Goal: Task Accomplishment & Management: Use online tool/utility

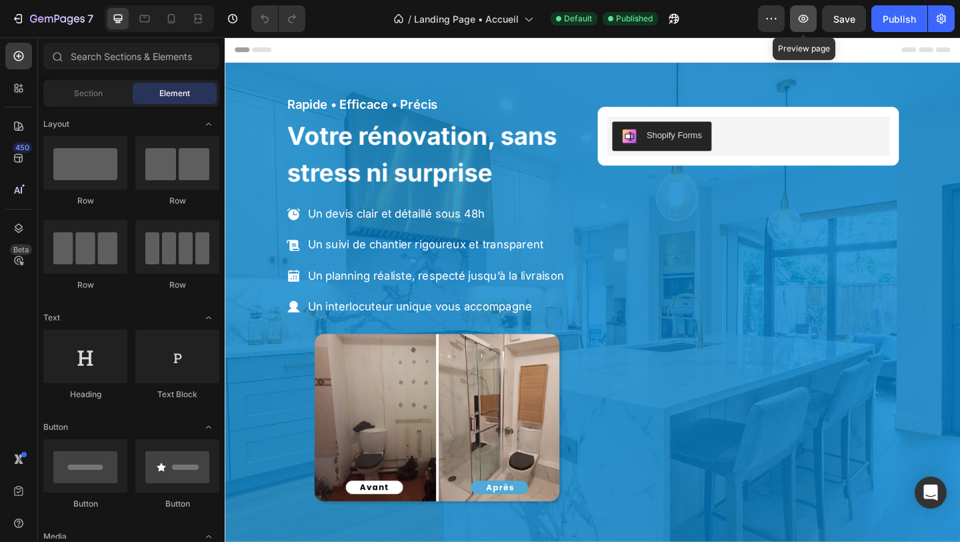
click at [810, 17] on icon "button" at bounding box center [803, 18] width 13 height 13
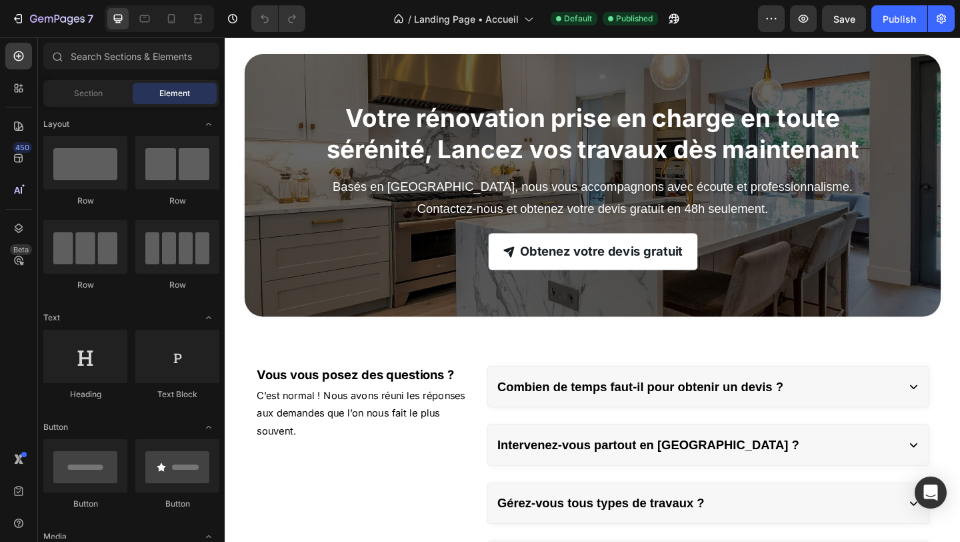
scroll to position [2961, 0]
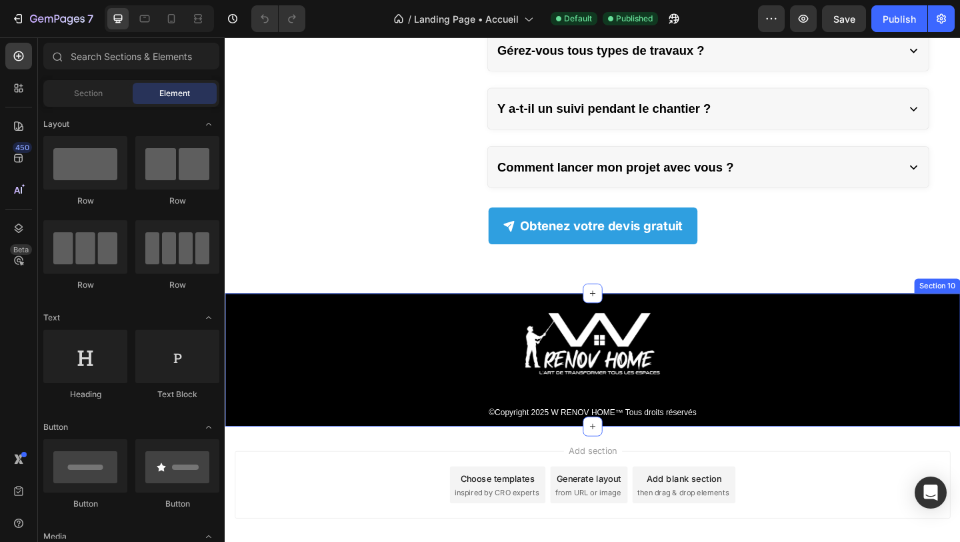
click at [272, 327] on div "Image ©Copyright 2025 W RENOV HOME™ Tous droits réservés Text Block Section 10" at bounding box center [625, 387] width 800 height 145
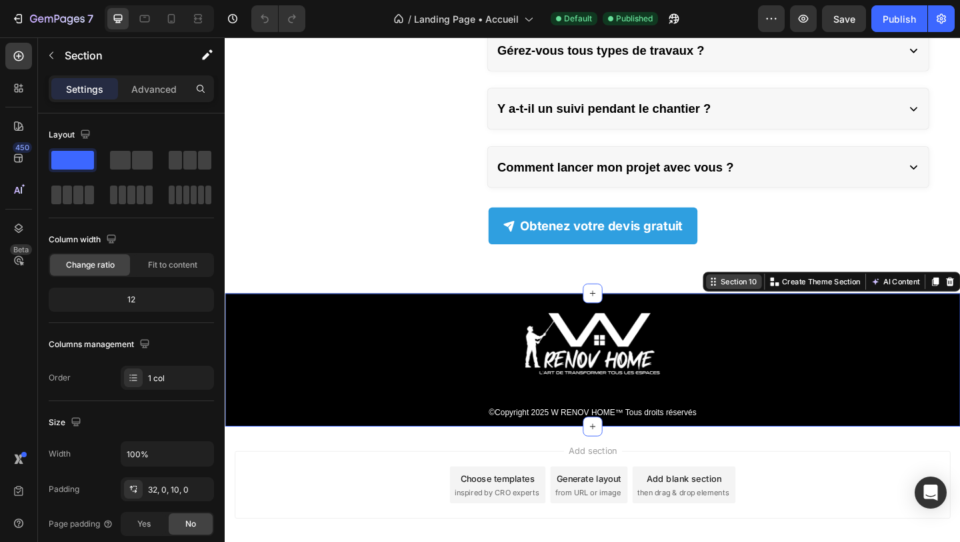
click at [769, 301] on div "Section 10" at bounding box center [784, 303] width 45 height 12
click at [151, 89] on p "Advanced" at bounding box center [153, 89] width 45 height 14
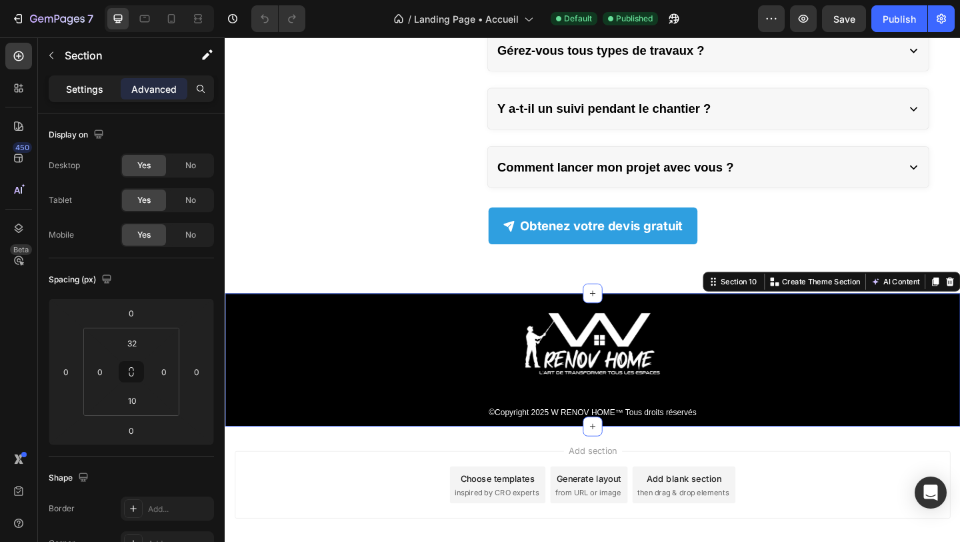
click at [89, 90] on p "Settings" at bounding box center [84, 89] width 37 height 14
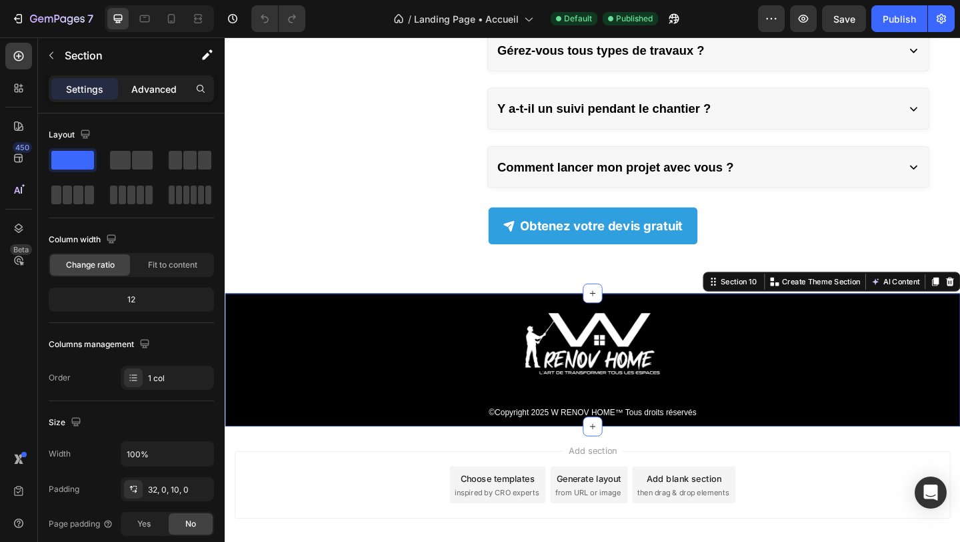
click at [137, 90] on p "Advanced" at bounding box center [153, 89] width 45 height 14
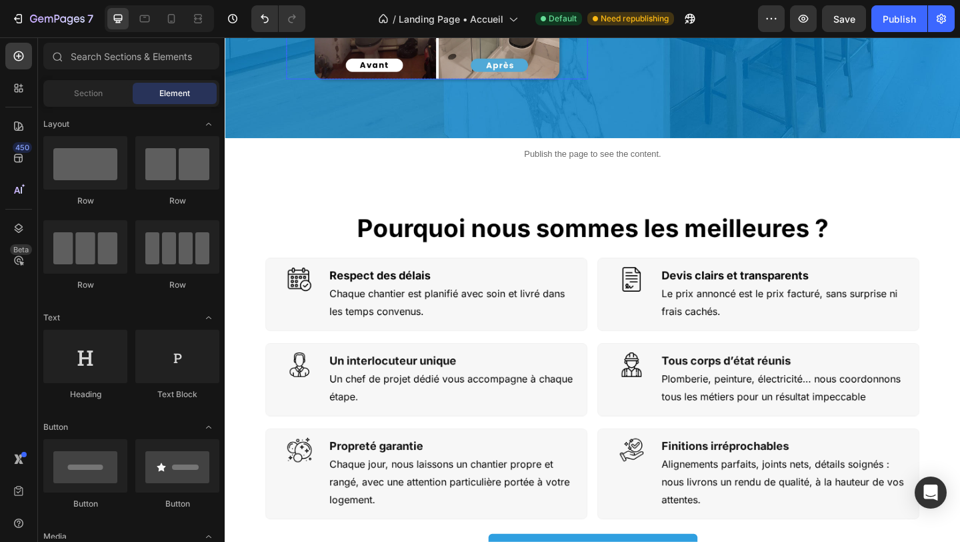
scroll to position [0, 0]
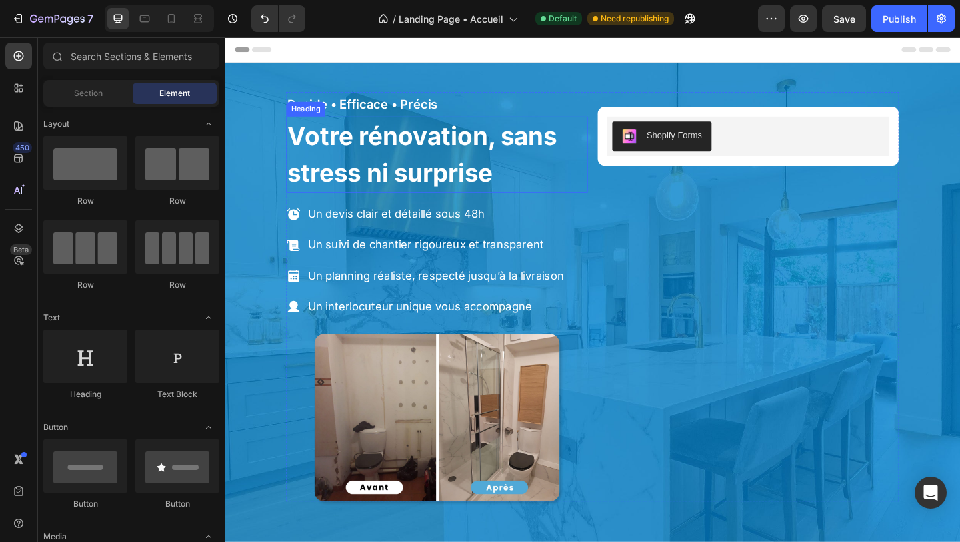
click at [440, 155] on strong "Votre rénovation, sans stress ni surprise" at bounding box center [439, 164] width 293 height 73
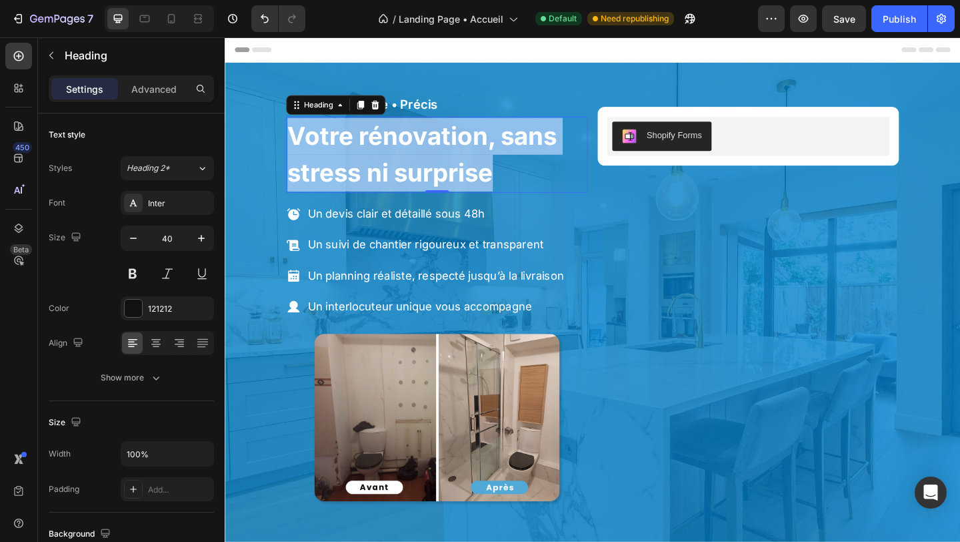
click at [440, 155] on strong "Votre rénovation, sans stress ni surprise" at bounding box center [439, 164] width 293 height 73
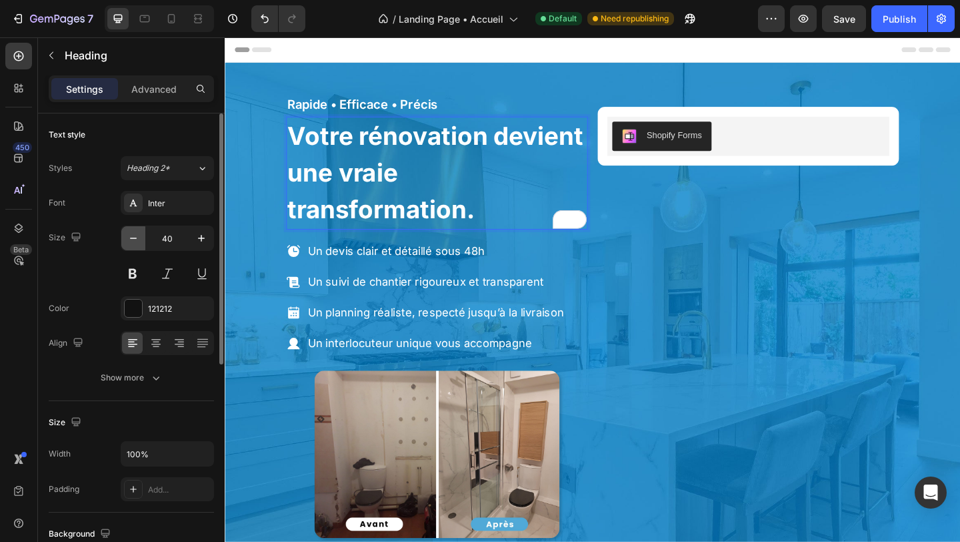
click at [131, 238] on icon "button" at bounding box center [133, 237] width 7 height 1
click at [131, 237] on icon "button" at bounding box center [133, 237] width 7 height 1
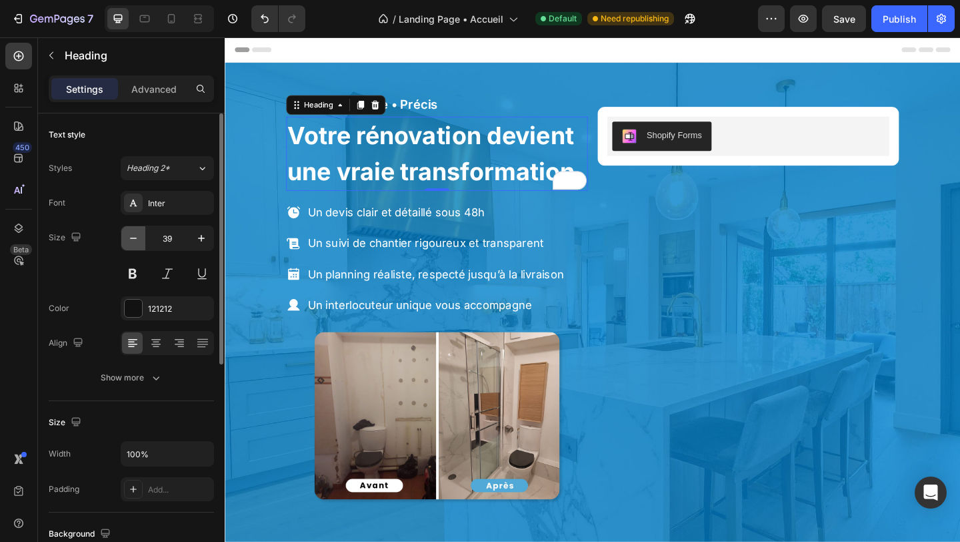
click at [131, 237] on icon "button" at bounding box center [133, 237] width 7 height 1
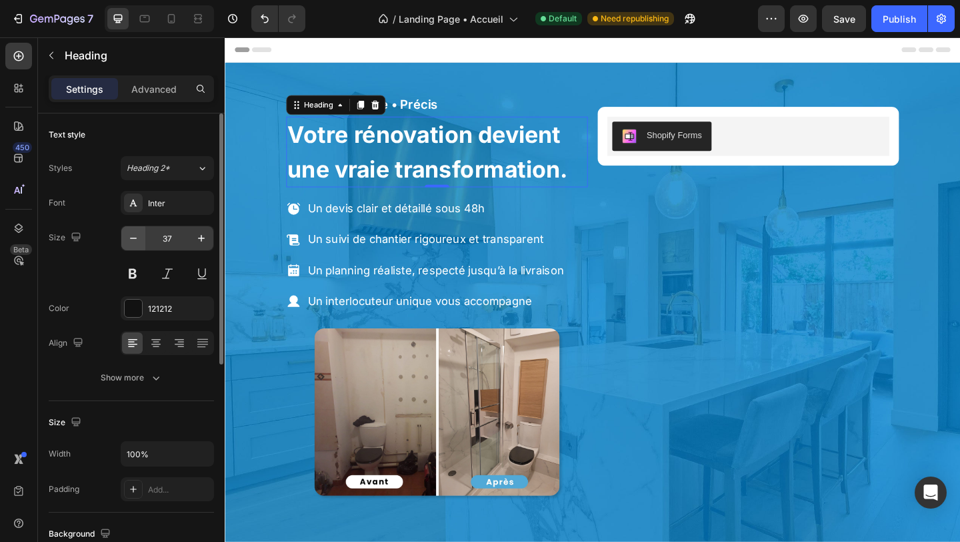
click at [143, 238] on button "button" at bounding box center [133, 238] width 24 height 24
type input "36"
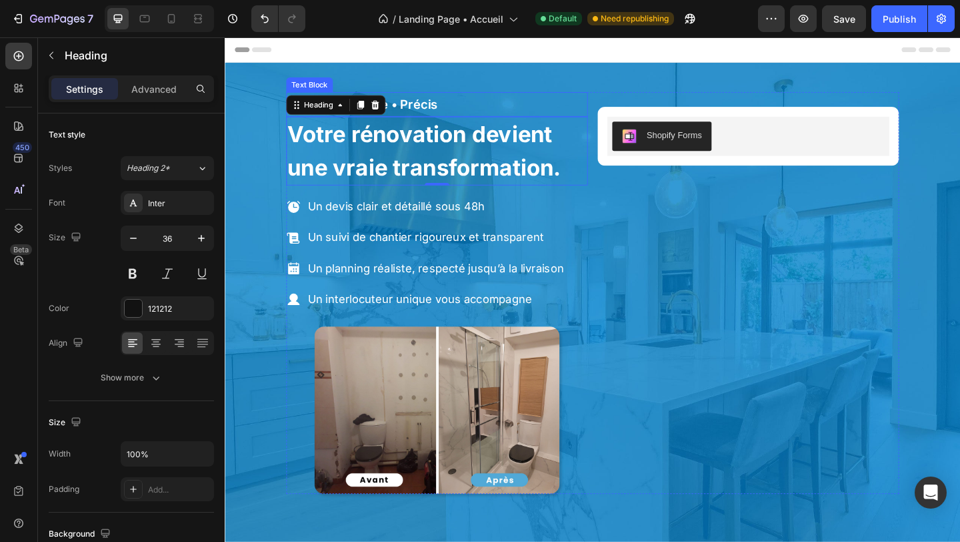
click at [574, 111] on p "Rapide • Efficace • Précis" at bounding box center [455, 110] width 325 height 24
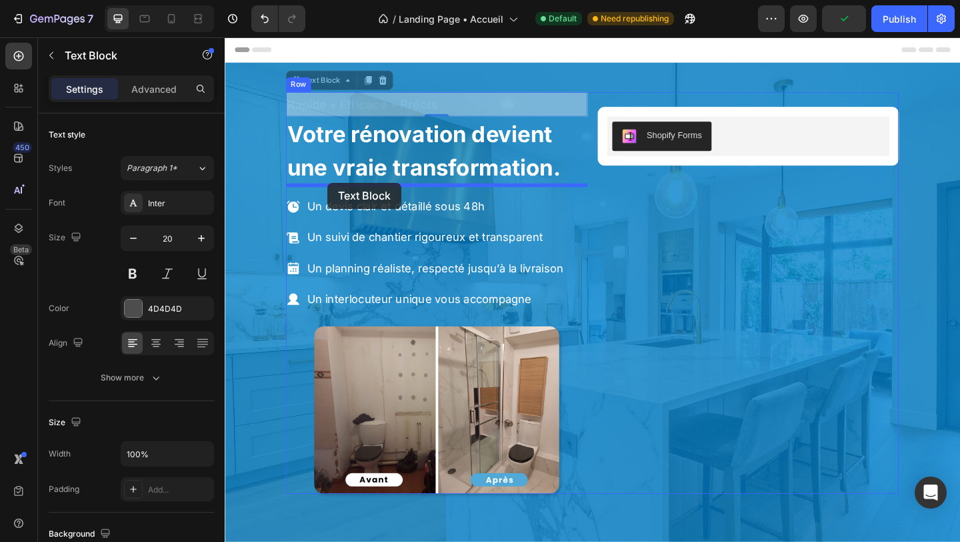
drag, startPoint x: 318, startPoint y: 87, endPoint x: 335, endPoint y: 193, distance: 108.1
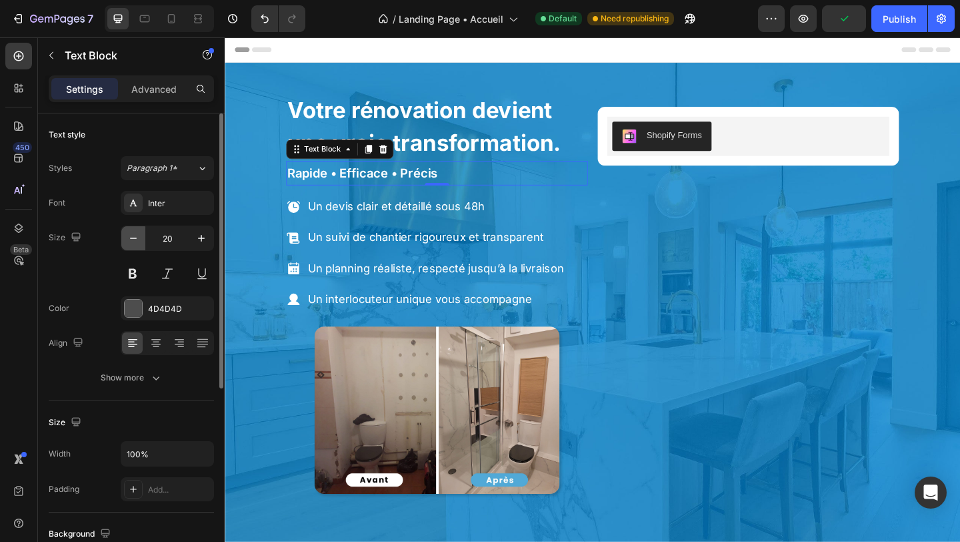
click at [135, 246] on button "button" at bounding box center [133, 238] width 24 height 24
click at [134, 246] on button "button" at bounding box center [133, 238] width 24 height 24
type input "18"
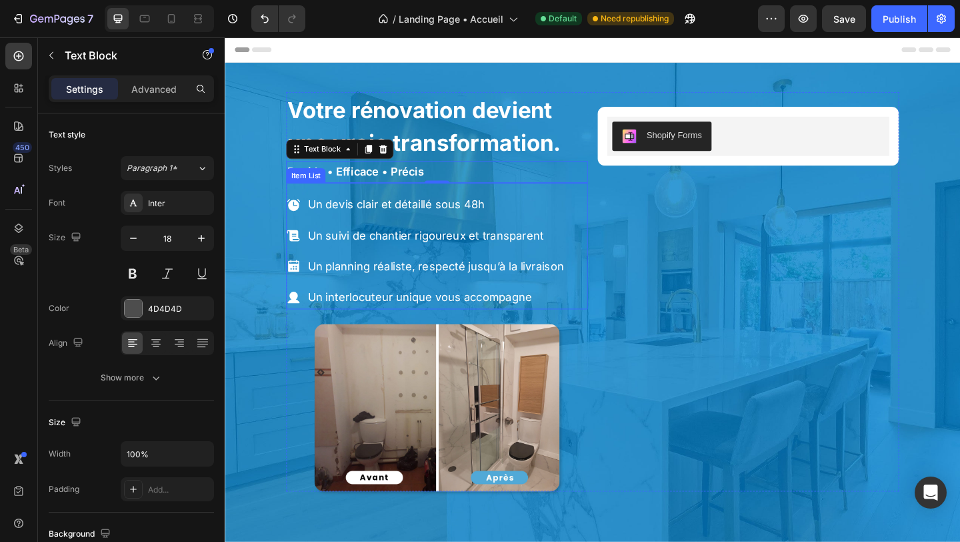
click at [343, 195] on div "Un devis clair et détaillé sous 48h Un suivi de chantier rigoureux et transpare…" at bounding box center [455, 263] width 328 height 137
click at [479, 187] on p "Rapide • Efficace • Précis" at bounding box center [455, 183] width 325 height 21
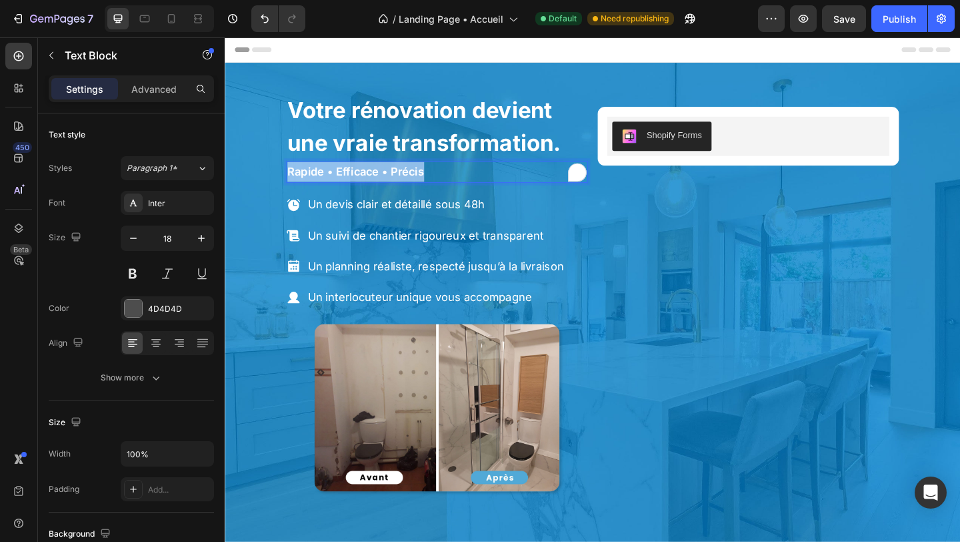
click at [479, 187] on p "Rapide • Efficace • Précis" at bounding box center [455, 183] width 325 height 21
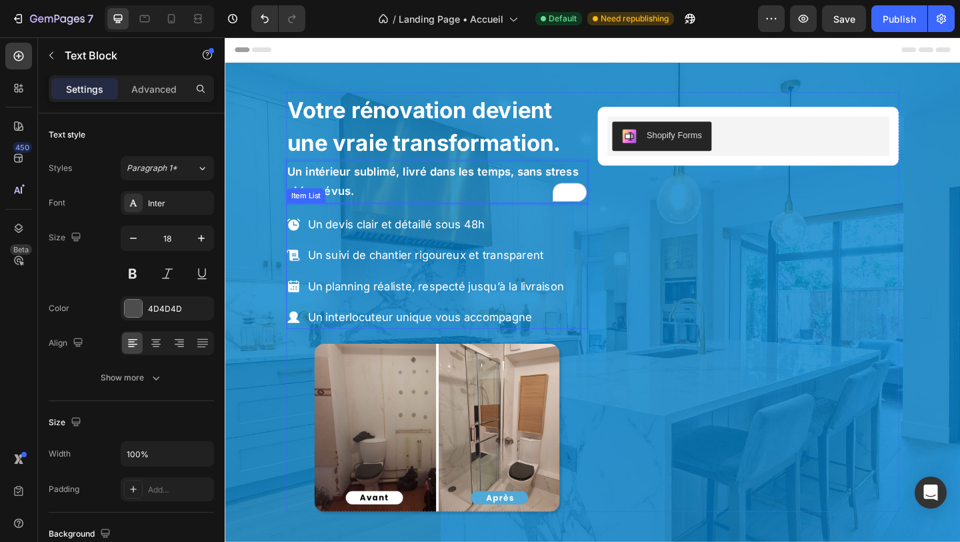
click at [357, 243] on p "Un devis clair et détaillé sous 48h" at bounding box center [454, 240] width 279 height 21
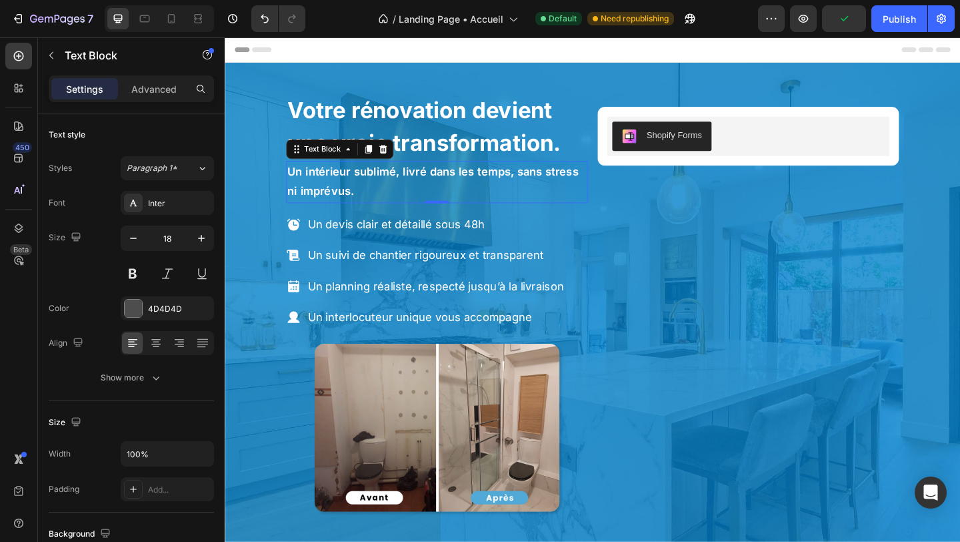
click at [340, 179] on span "Un intérieur sublimé, livré dans les temps, sans stress ni imprévus." at bounding box center [451, 193] width 317 height 35
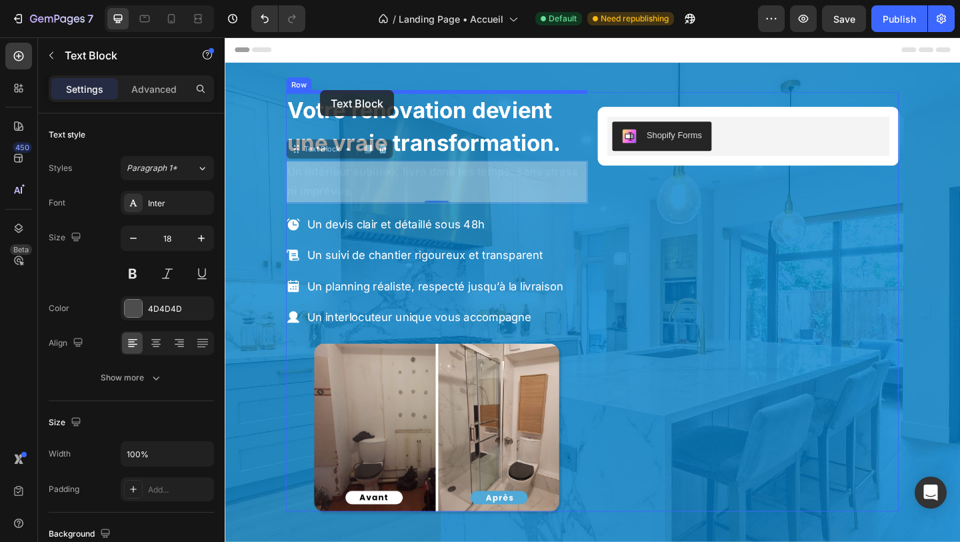
drag, startPoint x: 301, startPoint y: 158, endPoint x: 329, endPoint y: 95, distance: 69.0
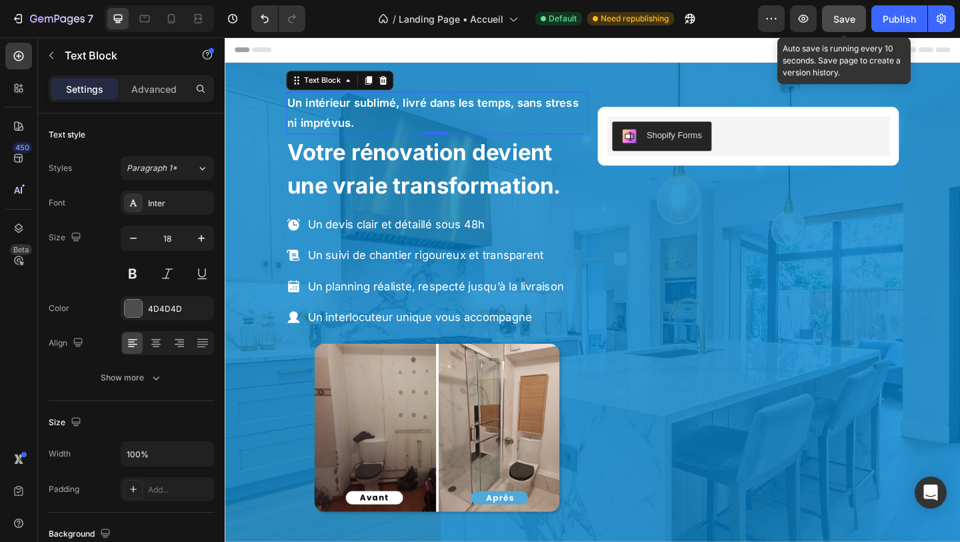
click at [842, 22] on span "Save" at bounding box center [845, 18] width 22 height 11
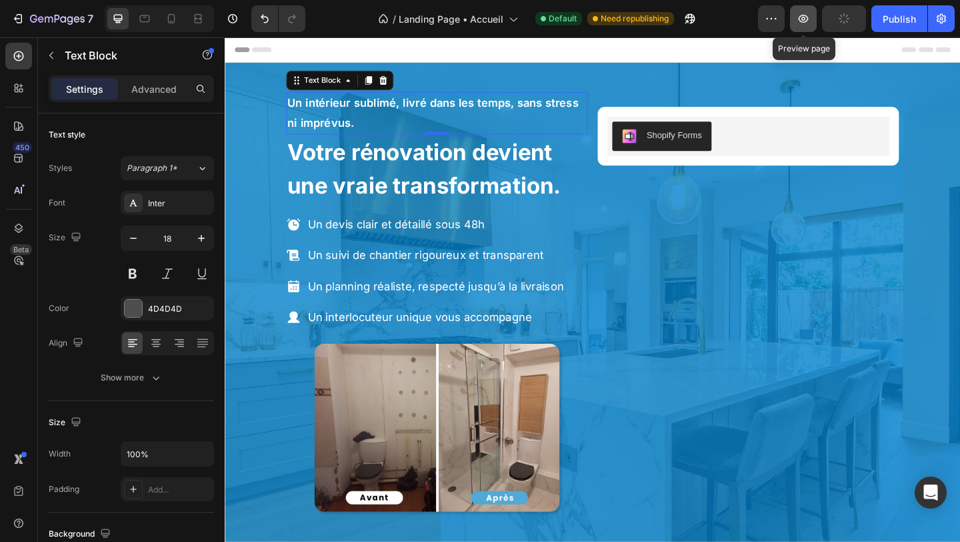
click at [806, 22] on icon "button" at bounding box center [803, 18] width 13 height 13
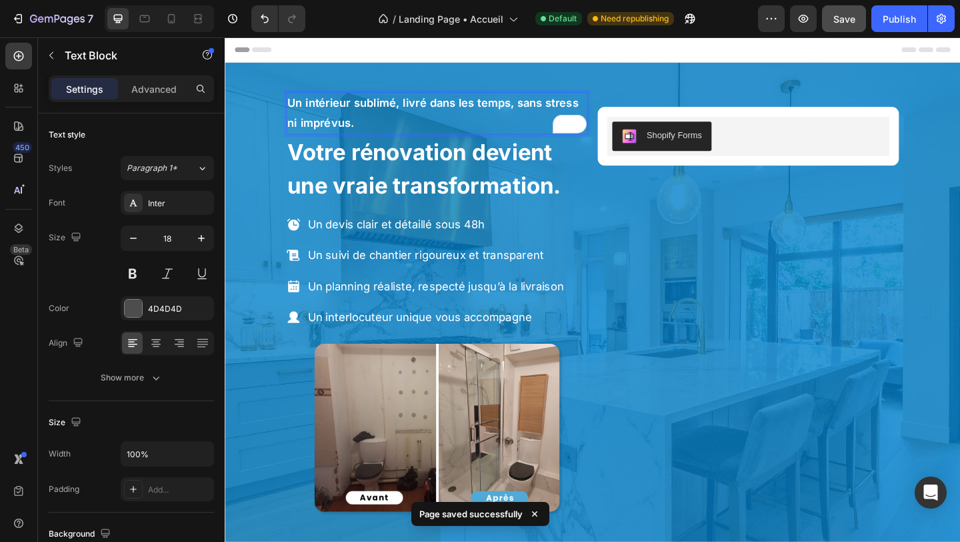
click at [412, 118] on p "Un intérieur sublimé, livré dans les temps, sans stress ni imprévus." at bounding box center [455, 119] width 325 height 43
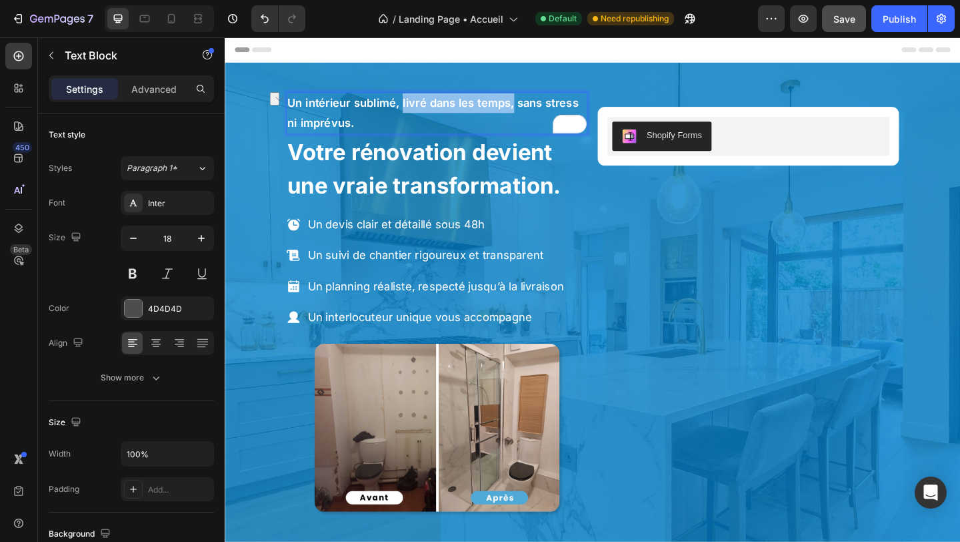
drag, startPoint x: 415, startPoint y: 113, endPoint x: 534, endPoint y: 111, distance: 118.7
click at [534, 111] on span "Un intérieur sublimé, livré dans les temps, sans stress ni imprévus." at bounding box center [451, 118] width 317 height 35
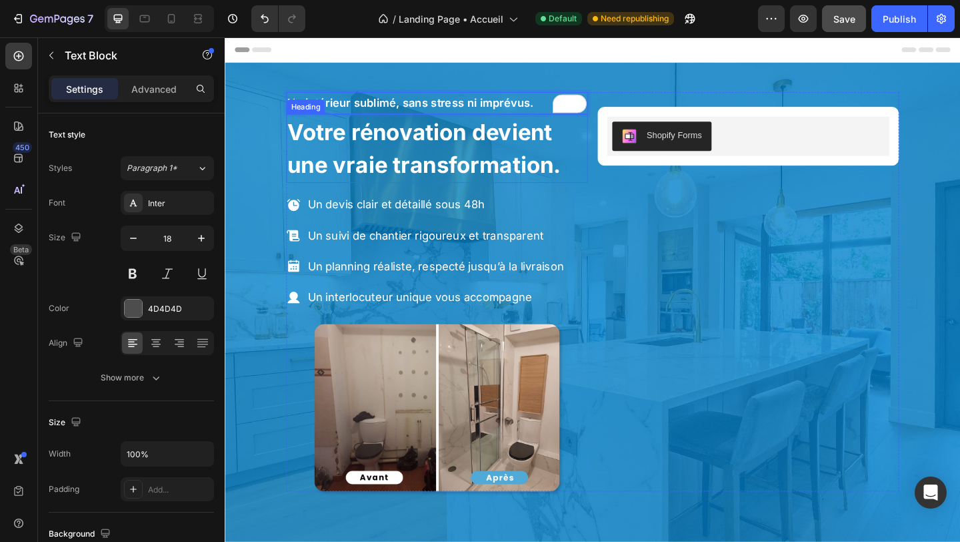
click at [526, 163] on strong "Votre rénovation devient une vraie transformation." at bounding box center [441, 157] width 297 height 65
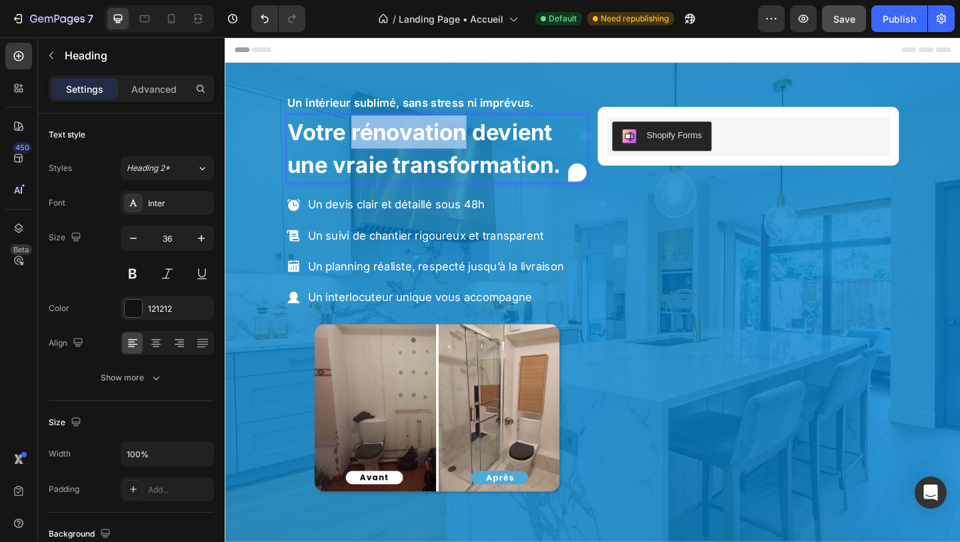
click at [414, 147] on strong "Votre rénovation devient une vraie transformation." at bounding box center [441, 157] width 297 height 65
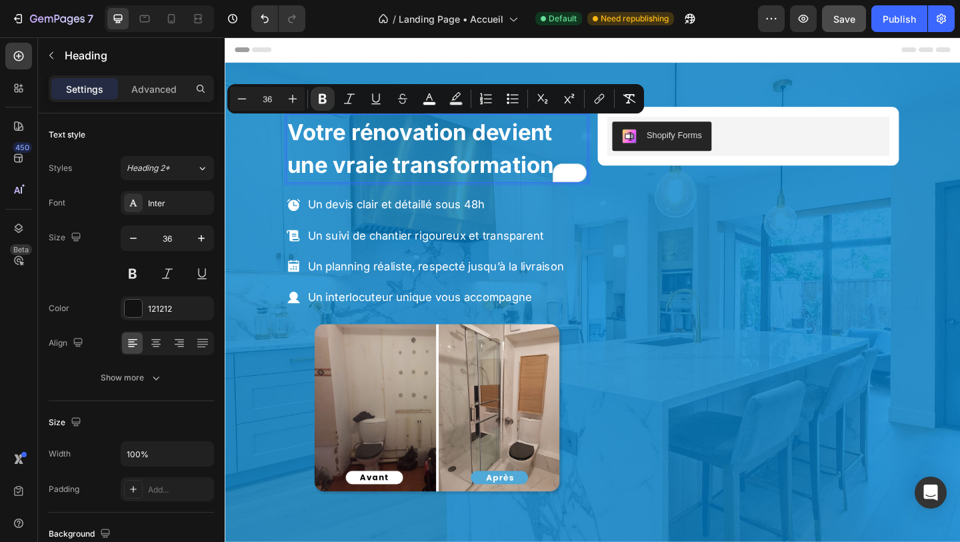
click at [520, 165] on strong "Votre rénovation devient une vraie transformation." at bounding box center [441, 157] width 297 height 65
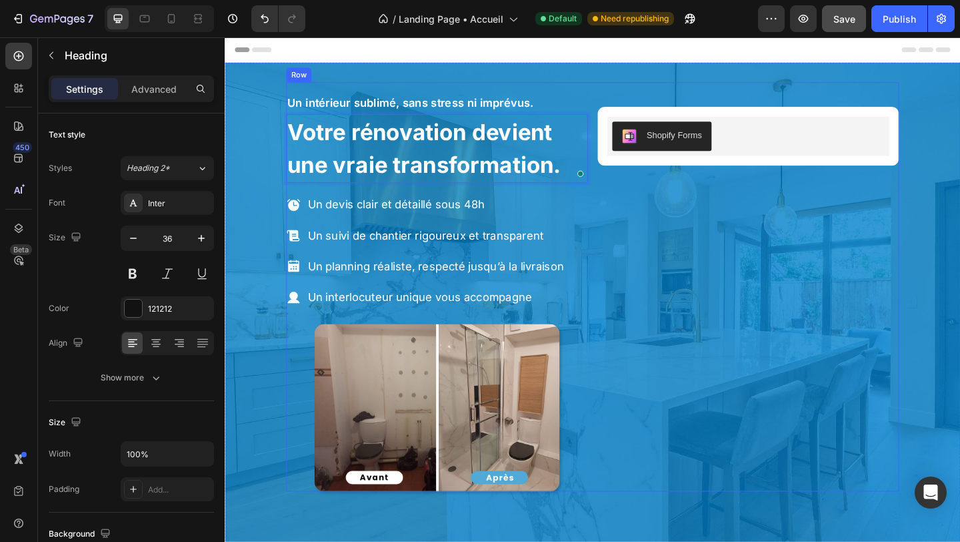
click at [533, 99] on p "Un intérieur sublimé, sans stress ni imprévus." at bounding box center [455, 108] width 325 height 21
click at [533, 102] on span "Un intérieur sublimé, sans stress ni imprévus." at bounding box center [427, 108] width 268 height 14
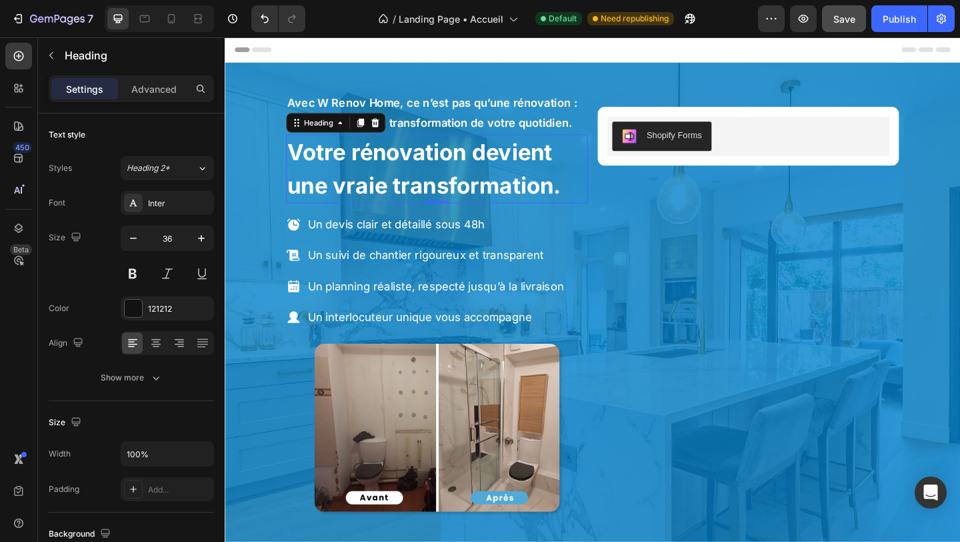
click at [298, 151] on strong "Votre rénovation devient une vraie transformation." at bounding box center [441, 179] width 297 height 65
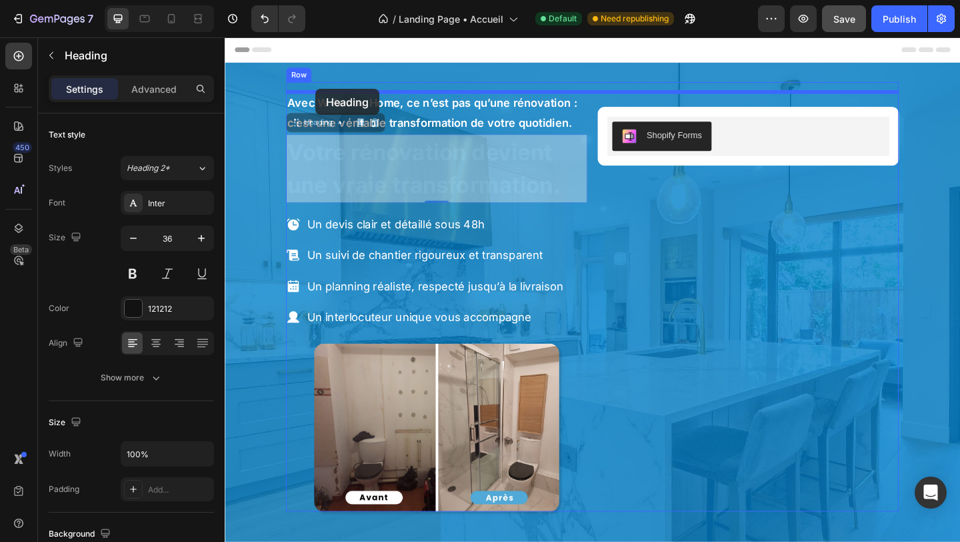
drag, startPoint x: 321, startPoint y: 125, endPoint x: 323, endPoint y: 93, distance: 31.4
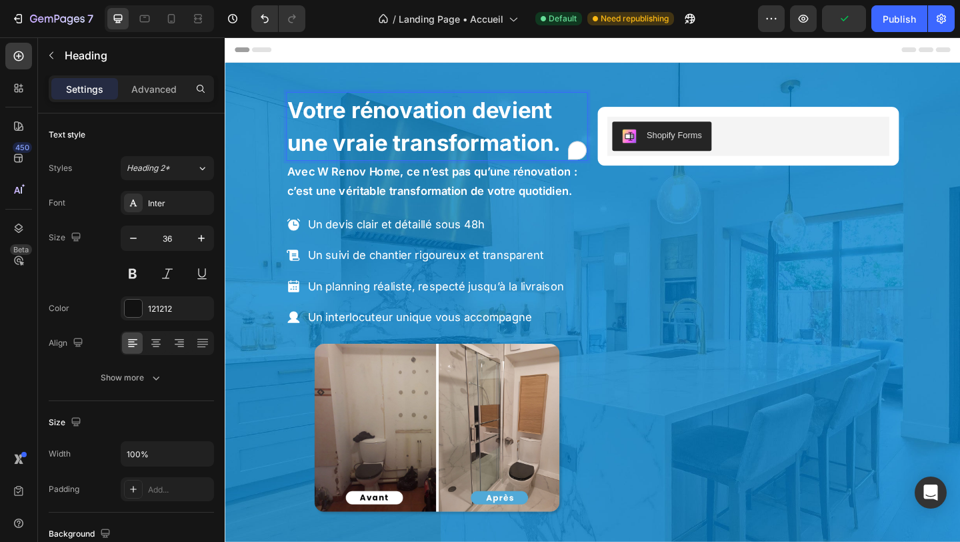
click at [392, 137] on strong "Votre rénovation devient une vraie transformation." at bounding box center [441, 133] width 297 height 65
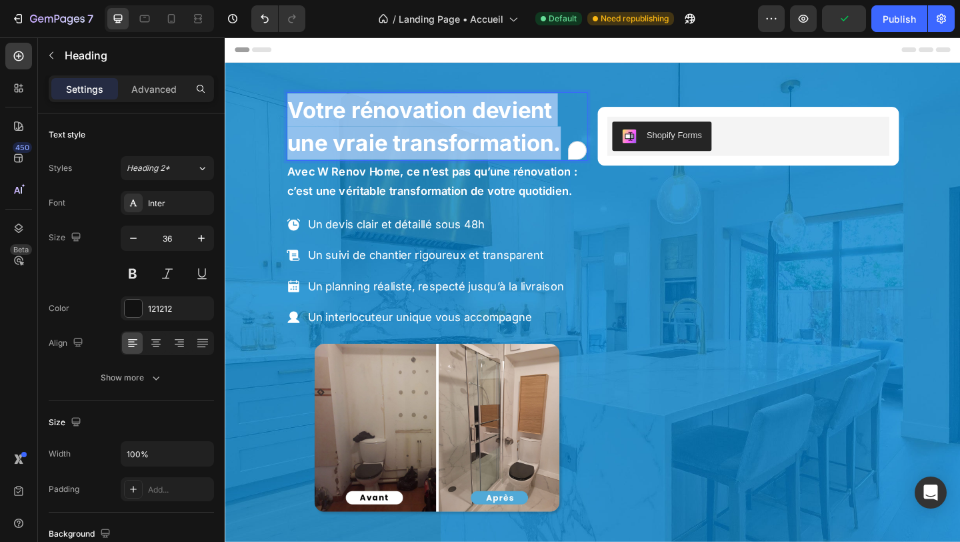
click at [392, 137] on strong "Votre rénovation devient une vraie transformation." at bounding box center [441, 133] width 297 height 65
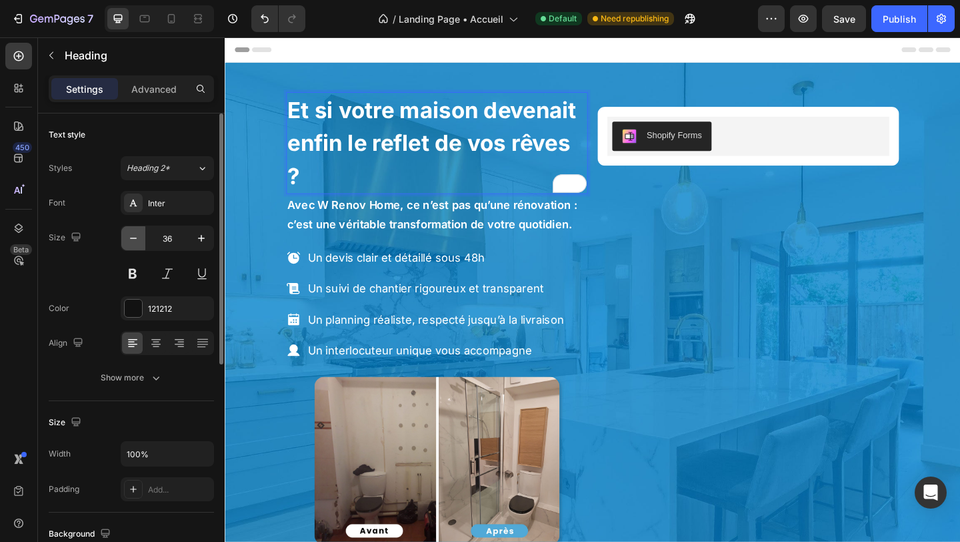
click at [132, 238] on icon "button" at bounding box center [133, 237] width 7 height 1
click at [131, 238] on icon "button" at bounding box center [133, 237] width 7 height 1
type input "34"
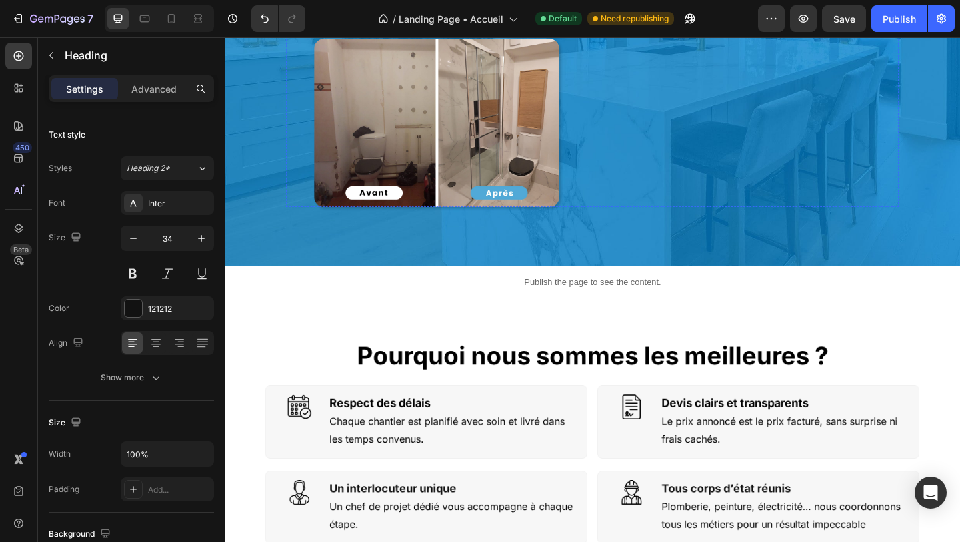
scroll to position [484, 0]
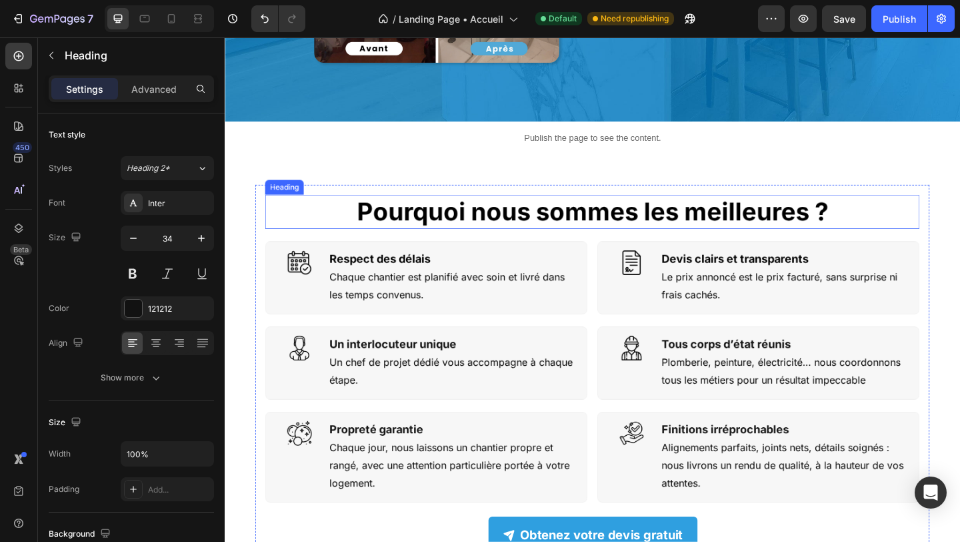
click at [459, 227] on strong "Pourquoi nous sommes les meilleures ?" at bounding box center [625, 226] width 513 height 33
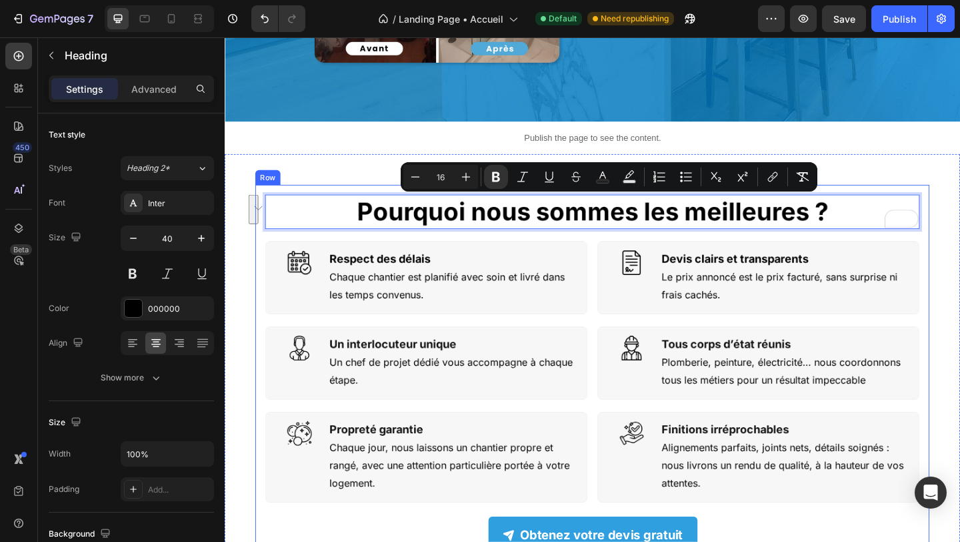
click at [439, 253] on div "Pourquoi nous sommes les meilleures ? Heading 0 Image Respect des délais Headin…" at bounding box center [625, 403] width 712 height 391
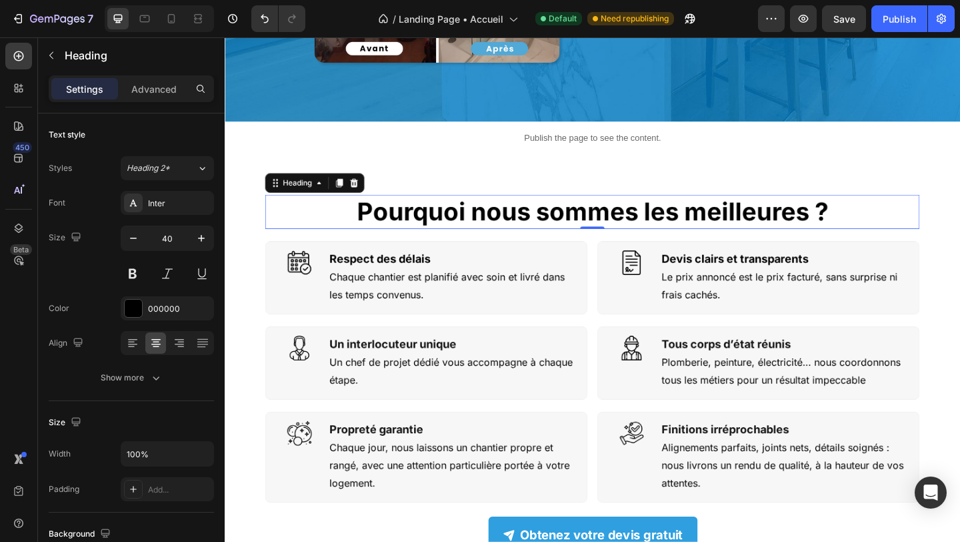
click at [804, 225] on strong "Pourquoi nous sommes les meilleures ?" at bounding box center [625, 226] width 513 height 33
click at [348, 191] on icon at bounding box center [349, 195] width 11 height 11
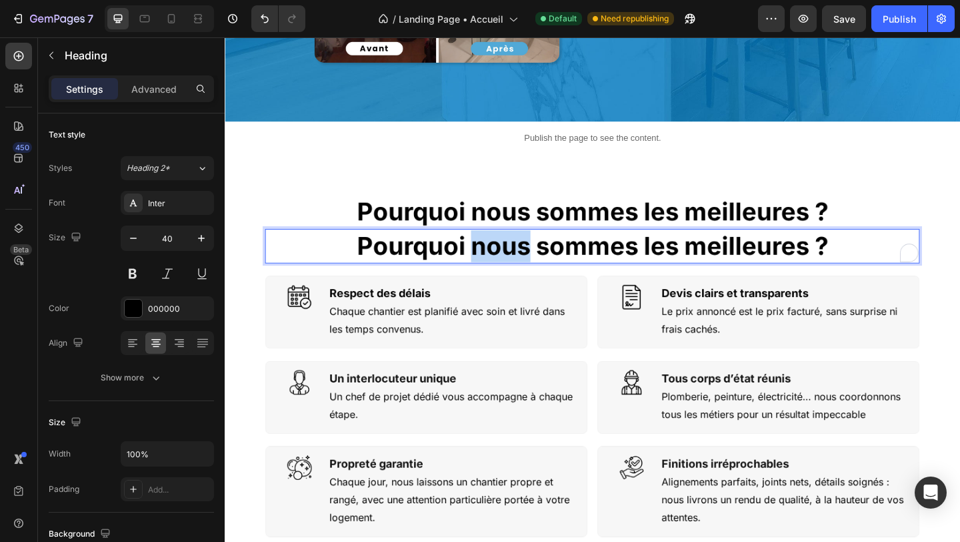
click at [548, 264] on strong "Pourquoi nous sommes les meilleures ?" at bounding box center [625, 263] width 513 height 33
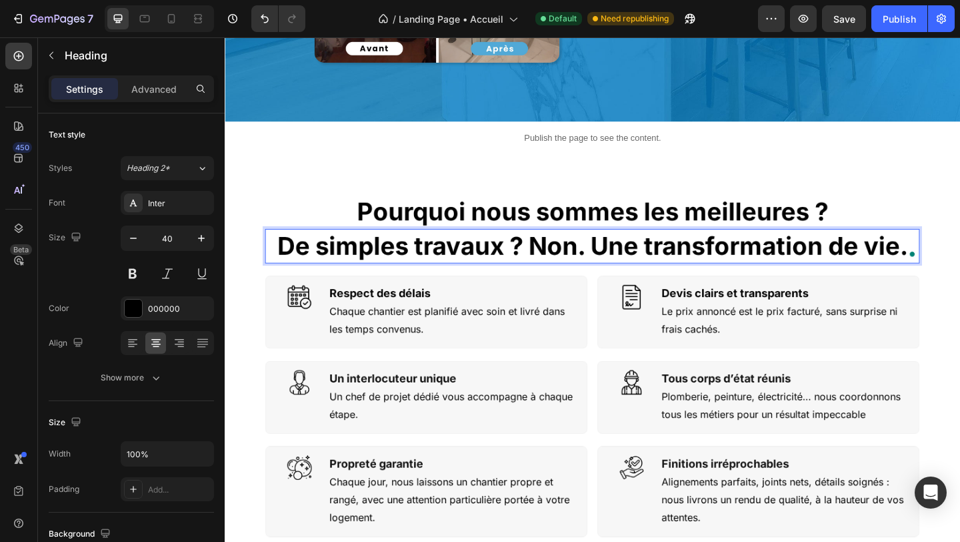
click at [542, 267] on strong "De simples travaux ? Non. Une transformation de vie." at bounding box center [625, 263] width 686 height 33
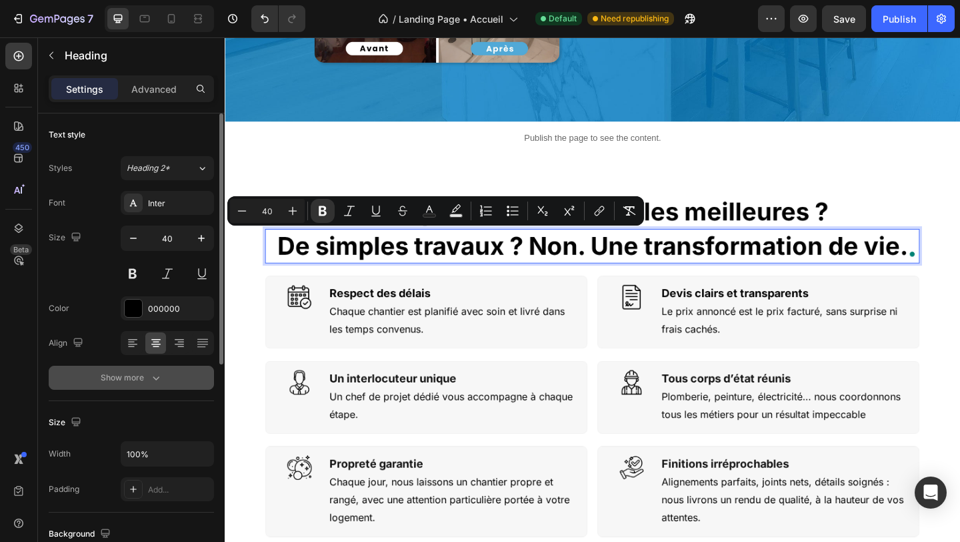
click at [149, 380] on icon "button" at bounding box center [155, 377] width 13 height 13
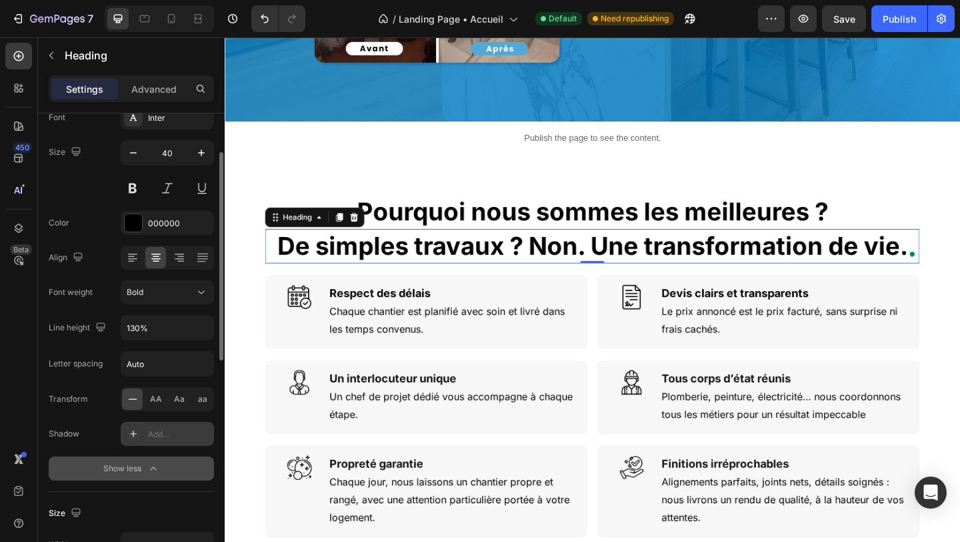
scroll to position [86, 0]
click at [165, 288] on div "Bold" at bounding box center [161, 291] width 68 height 12
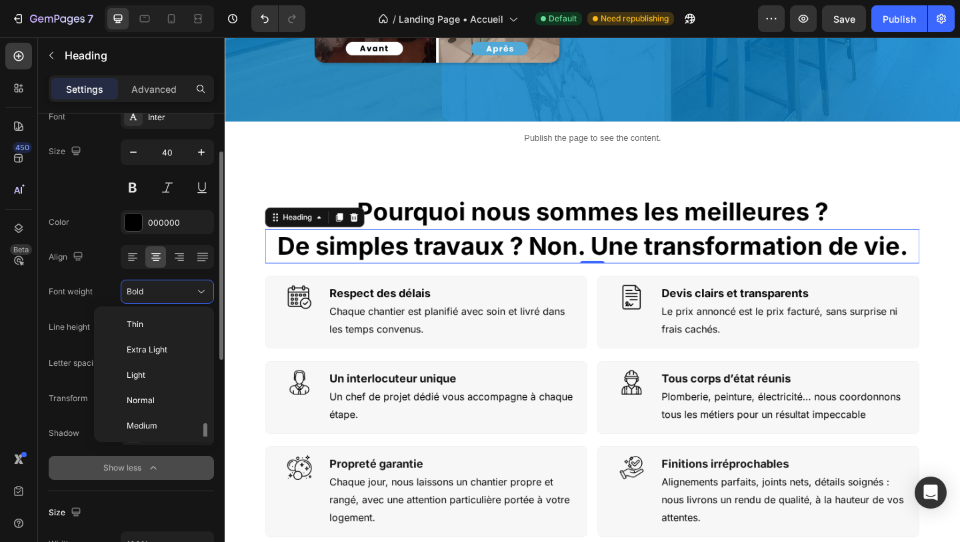
scroll to position [72, 0]
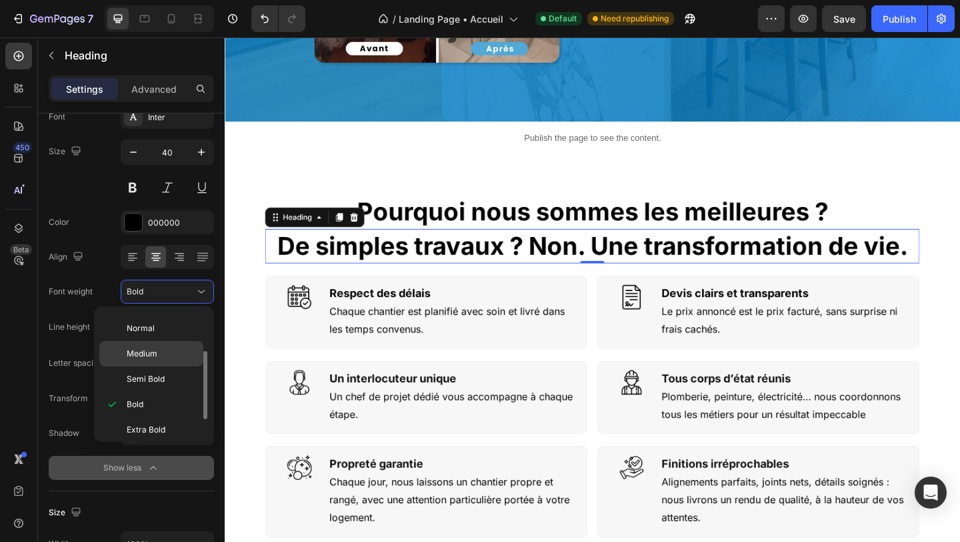
click at [149, 349] on span "Medium" at bounding box center [142, 354] width 31 height 12
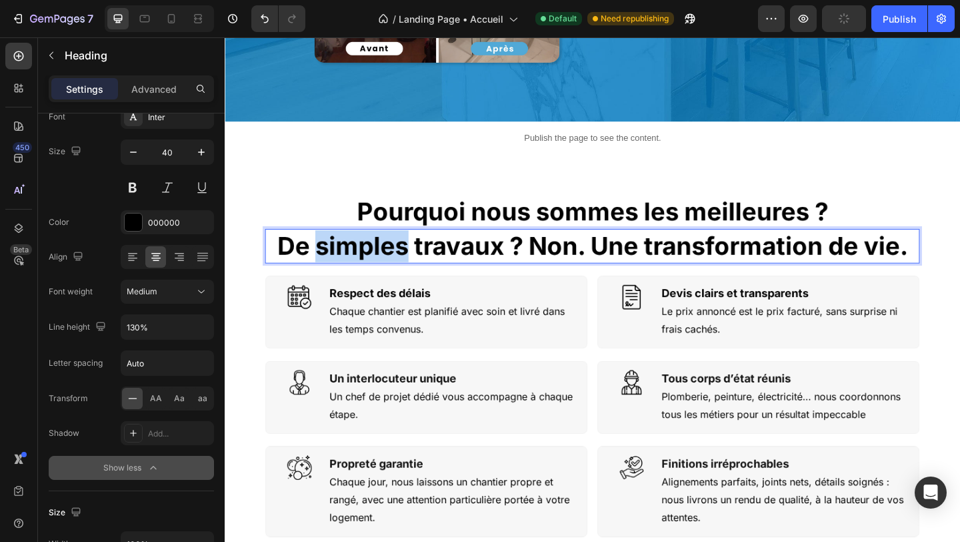
click at [400, 252] on strong "De simples travaux ? Non. Une transformation de vie." at bounding box center [625, 263] width 686 height 33
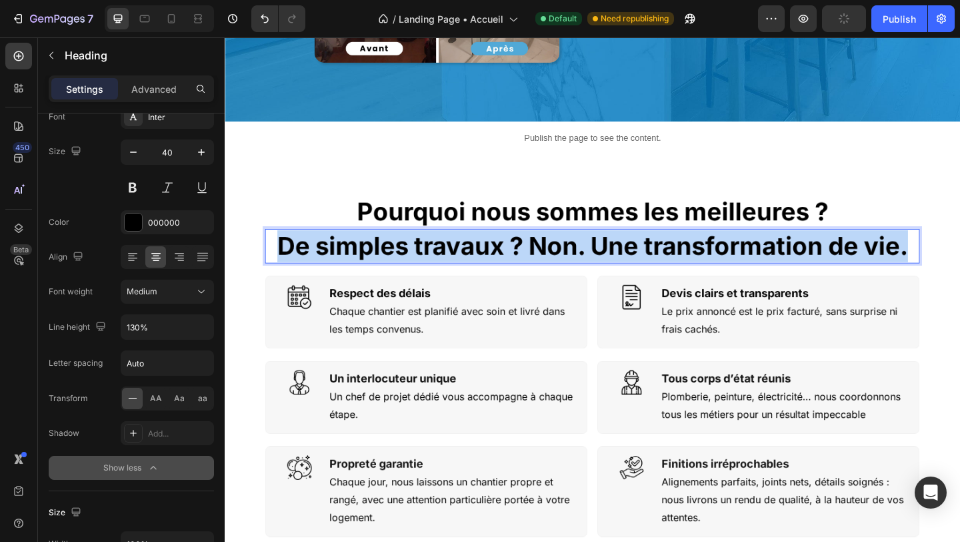
click at [400, 252] on strong "De simples travaux ? Non. Une transformation de vie." at bounding box center [625, 263] width 686 height 33
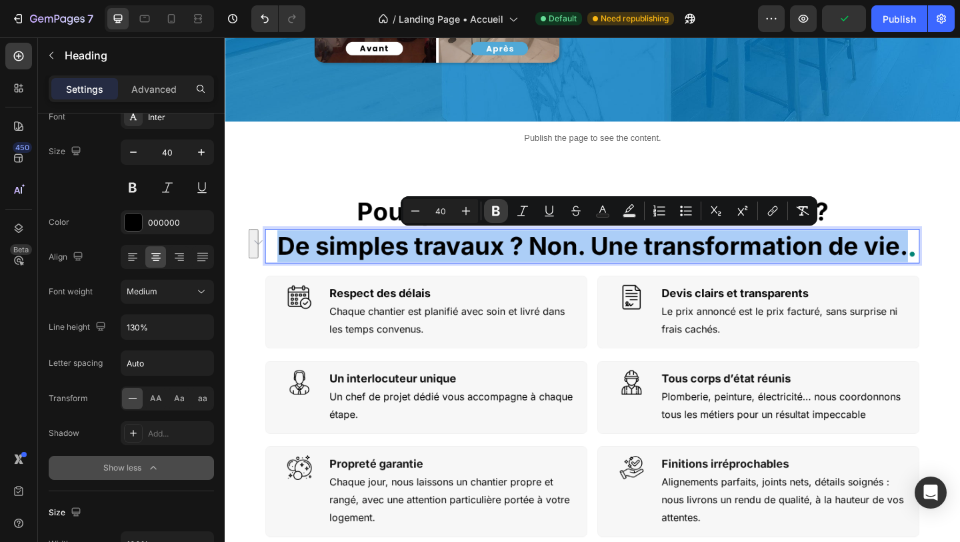
click at [498, 213] on icon "Editor contextual toolbar" at bounding box center [496, 211] width 8 height 10
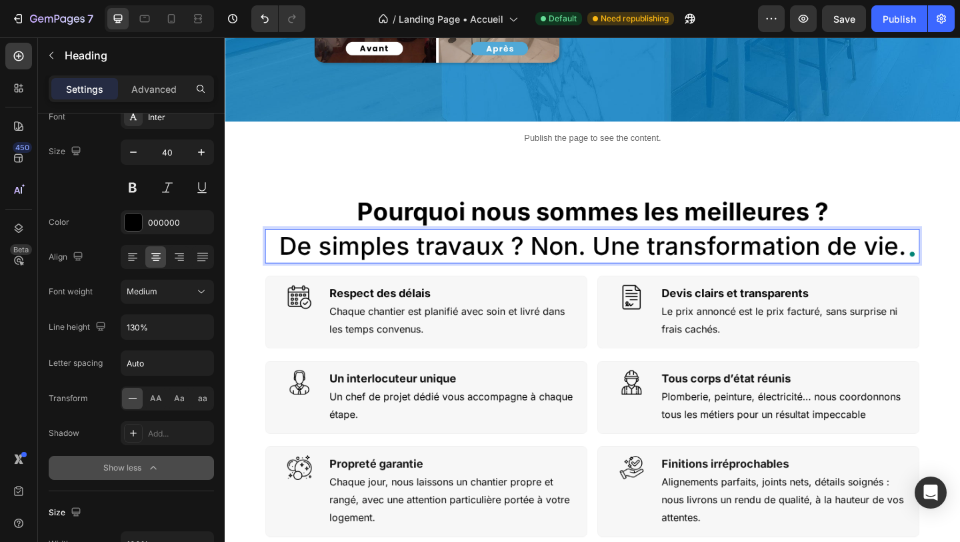
click at [540, 258] on p "De simples travaux ? Non. Une transformation de vie." at bounding box center [625, 264] width 710 height 35
click at [554, 259] on p "De simples travaux ? Non. Une transformation de vie." at bounding box center [625, 264] width 710 height 35
click at [616, 262] on p "De simples travaux ? Non. Une transformation de vie." at bounding box center [625, 264] width 710 height 35
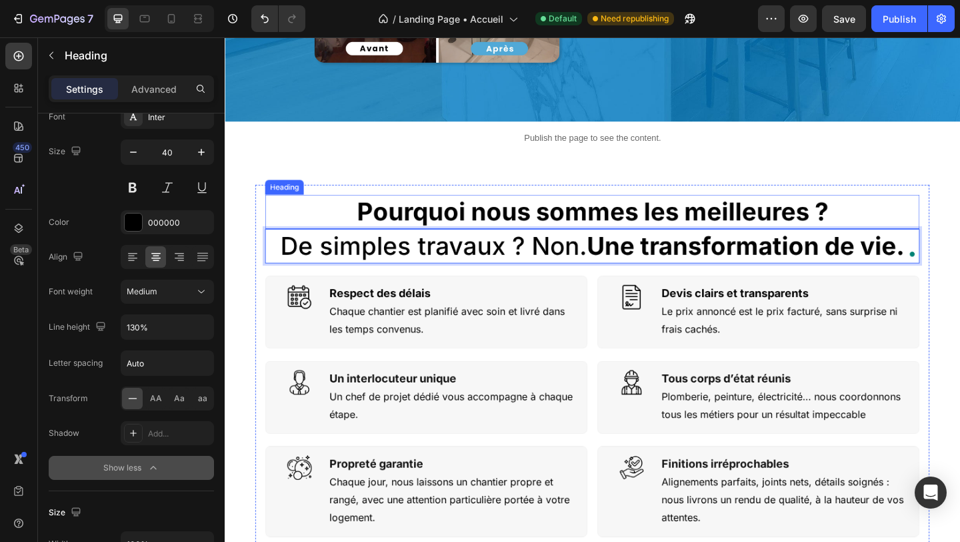
click at [607, 227] on strong "Pourquoi nous sommes les meilleures ?" at bounding box center [625, 226] width 513 height 33
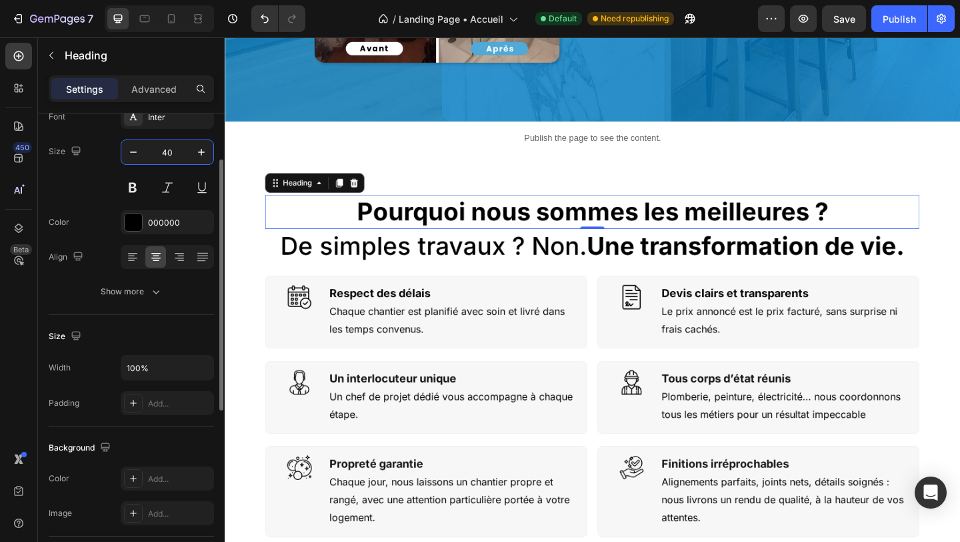
click at [159, 149] on input "40" at bounding box center [167, 152] width 44 height 24
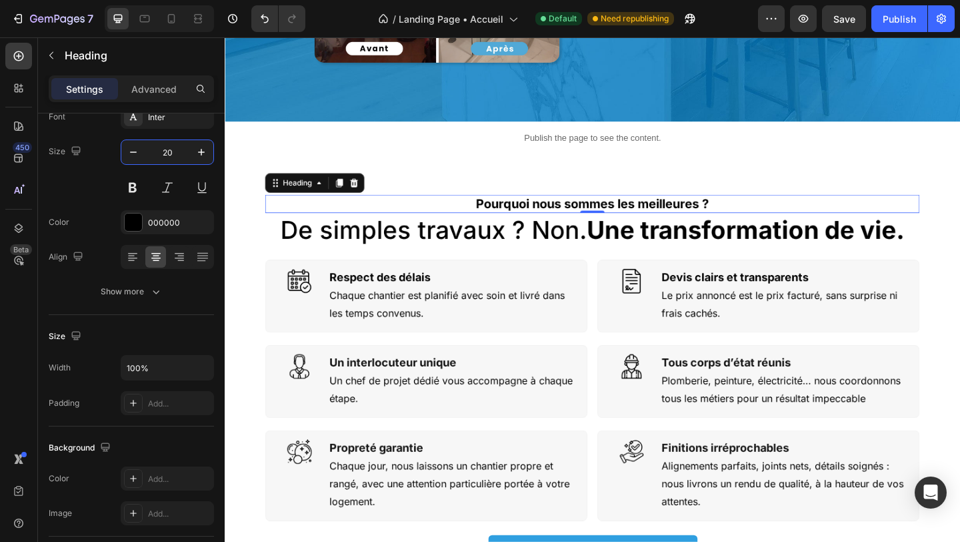
type input "20"
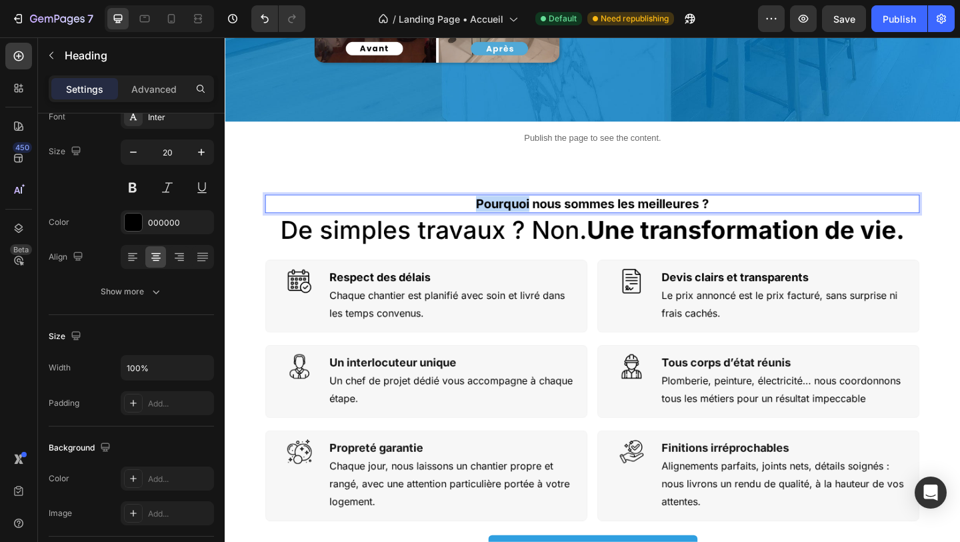
click at [448, 217] on p "Pourquoi nous sommes les meilleures ?" at bounding box center [625, 217] width 710 height 17
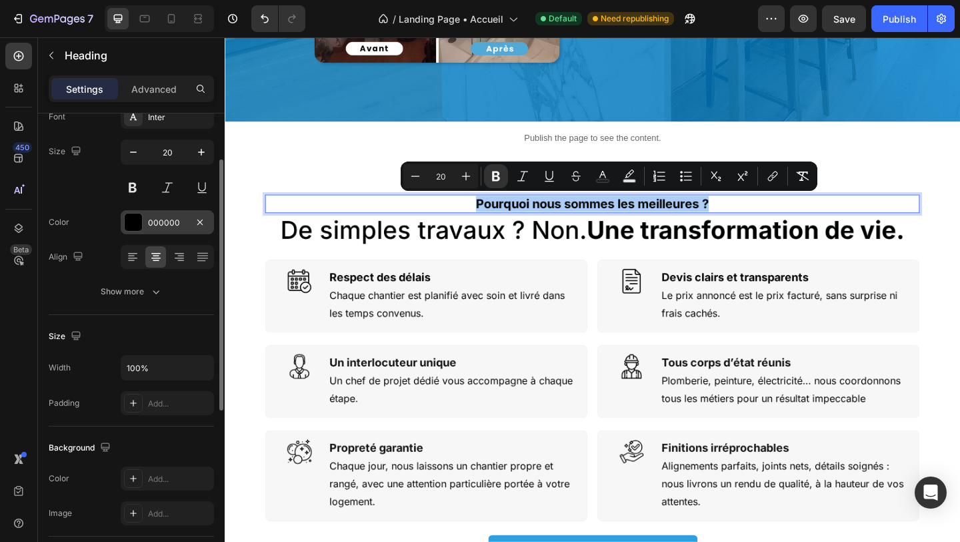
click at [177, 222] on div "000000" at bounding box center [167, 223] width 39 height 12
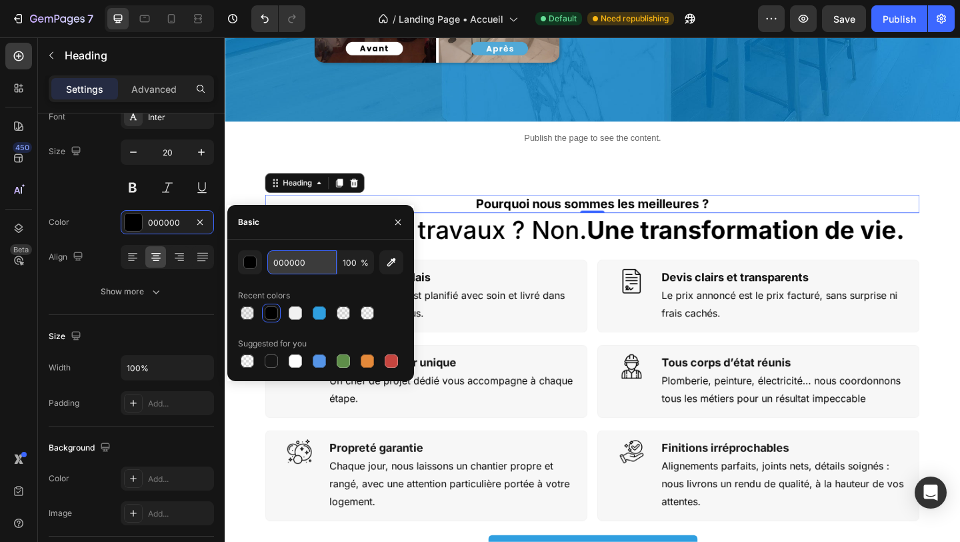
click at [295, 263] on input "000000" at bounding box center [301, 262] width 69 height 24
paste input "16A34A"
type input "16A34A"
click at [552, 305] on h2 "Respect des délais" at bounding box center [474, 298] width 272 height 18
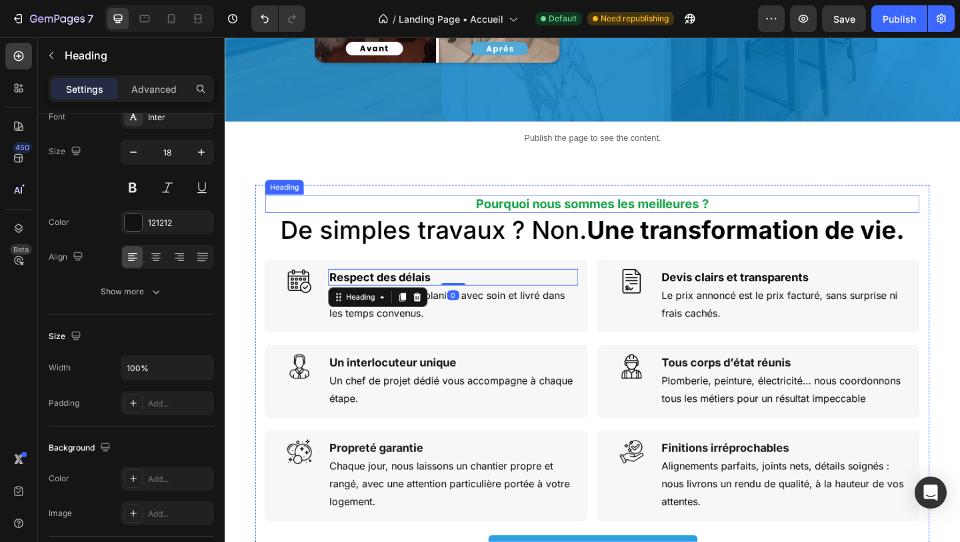
click at [521, 211] on strong "Pourquoi nous sommes les meilleures ?" at bounding box center [624, 218] width 253 height 16
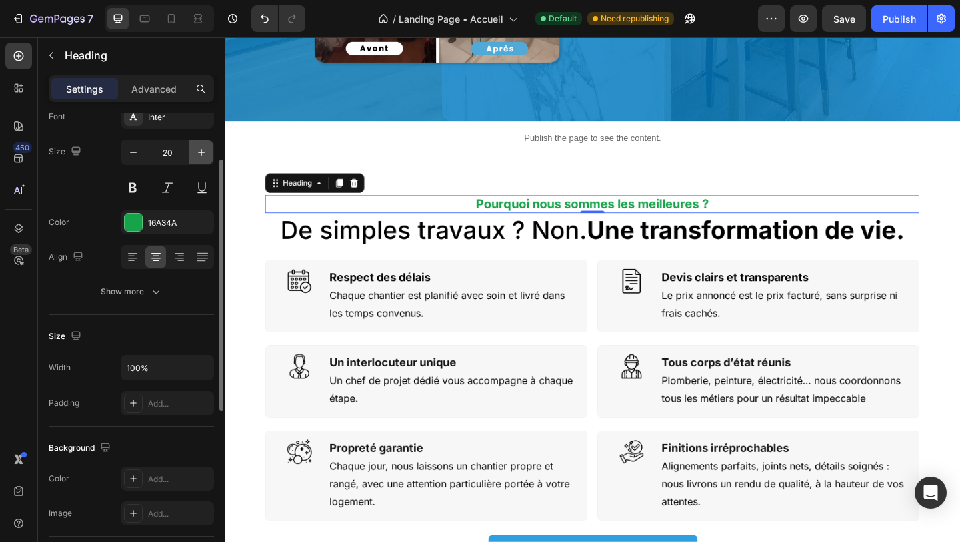
click at [198, 149] on icon "button" at bounding box center [201, 151] width 13 height 13
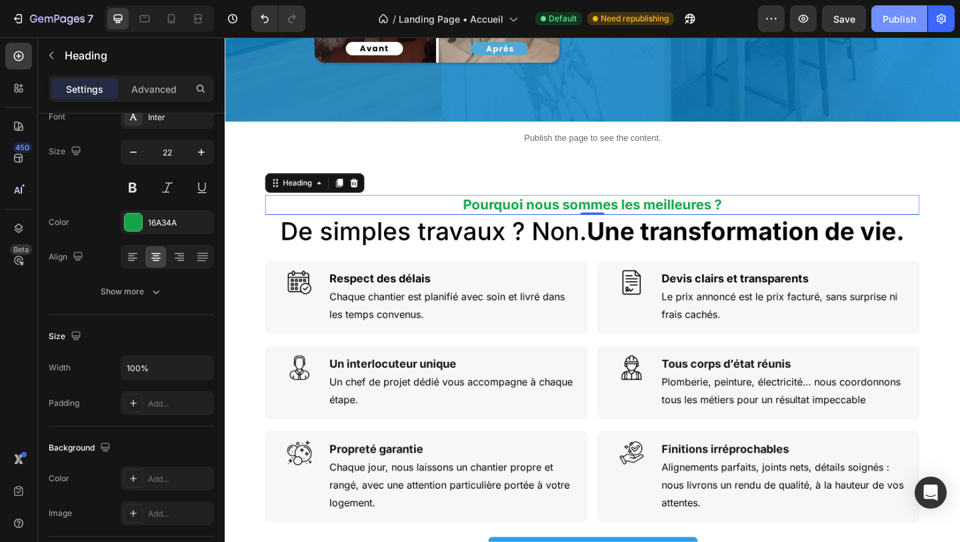
click at [888, 12] on div "Publish" at bounding box center [899, 19] width 33 height 14
click at [804, 11] on button "button" at bounding box center [803, 18] width 27 height 27
click at [169, 23] on icon at bounding box center [171, 18] width 7 height 9
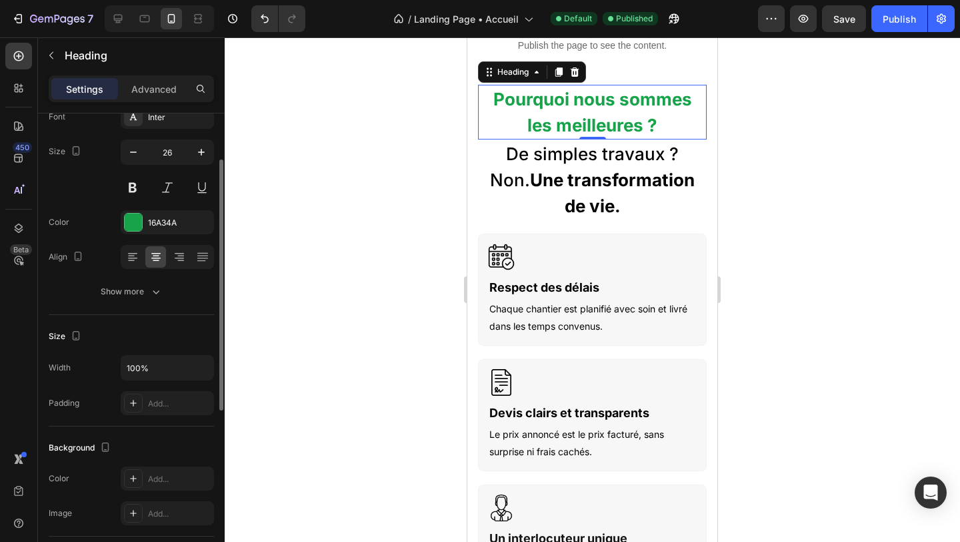
scroll to position [630, 0]
click at [130, 151] on icon "button" at bounding box center [133, 151] width 13 height 13
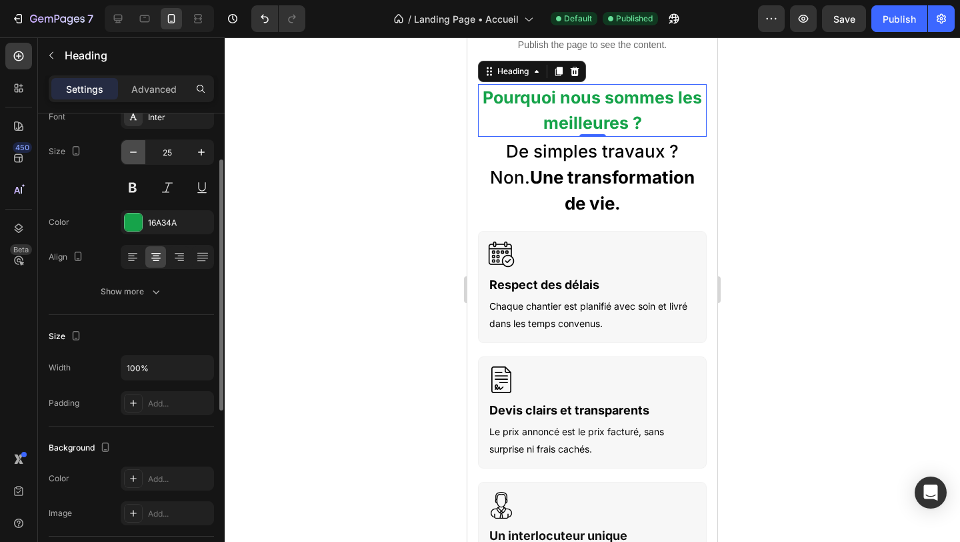
click at [130, 151] on icon "button" at bounding box center [133, 151] width 13 height 13
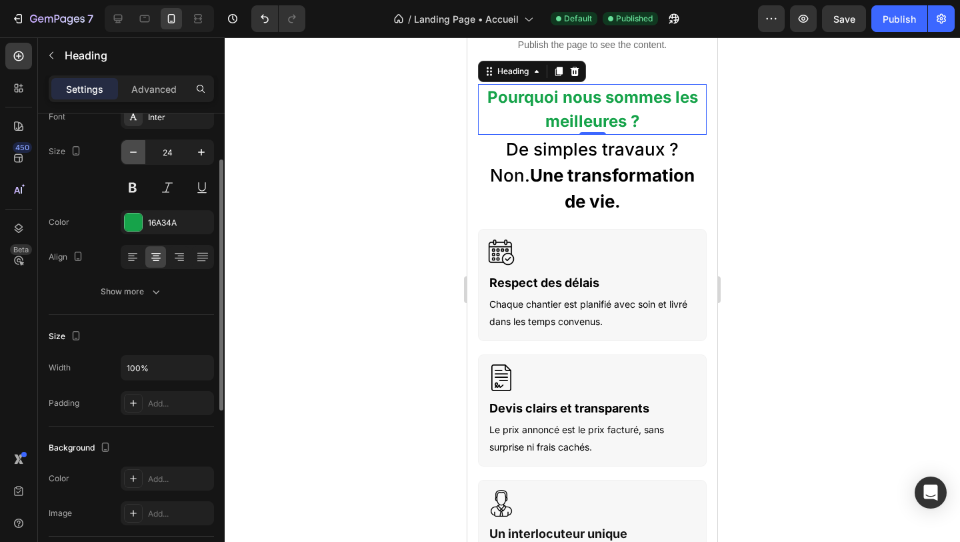
click at [130, 151] on icon "button" at bounding box center [133, 151] width 13 height 13
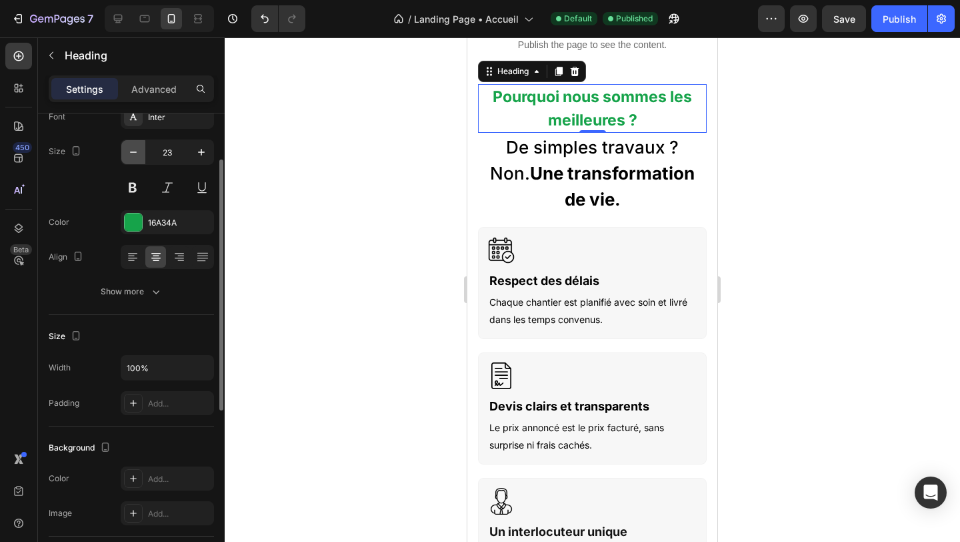
click at [130, 151] on icon "button" at bounding box center [133, 151] width 13 height 13
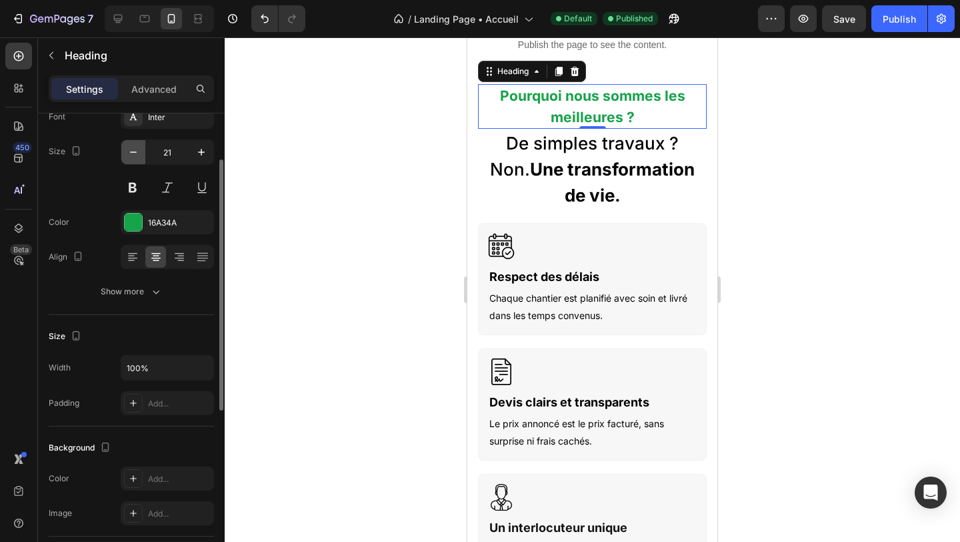
click at [130, 151] on icon "button" at bounding box center [133, 151] width 13 height 13
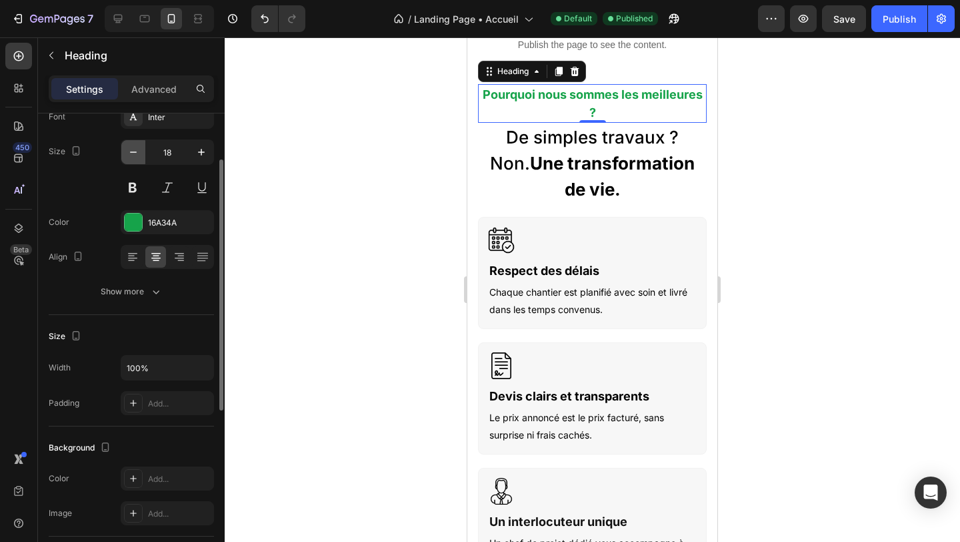
click at [130, 151] on icon "button" at bounding box center [133, 151] width 13 height 13
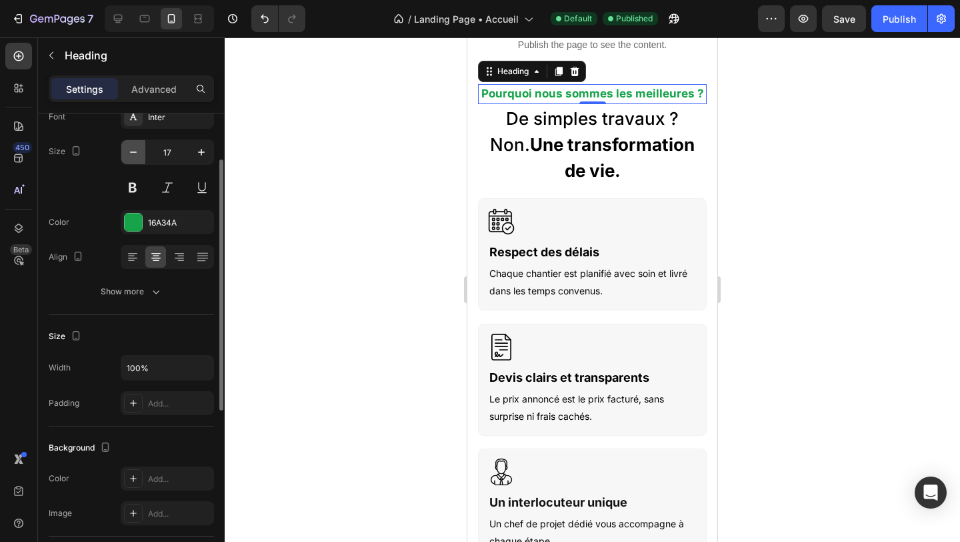
click at [130, 151] on icon "button" at bounding box center [133, 151] width 13 height 13
type input "16"
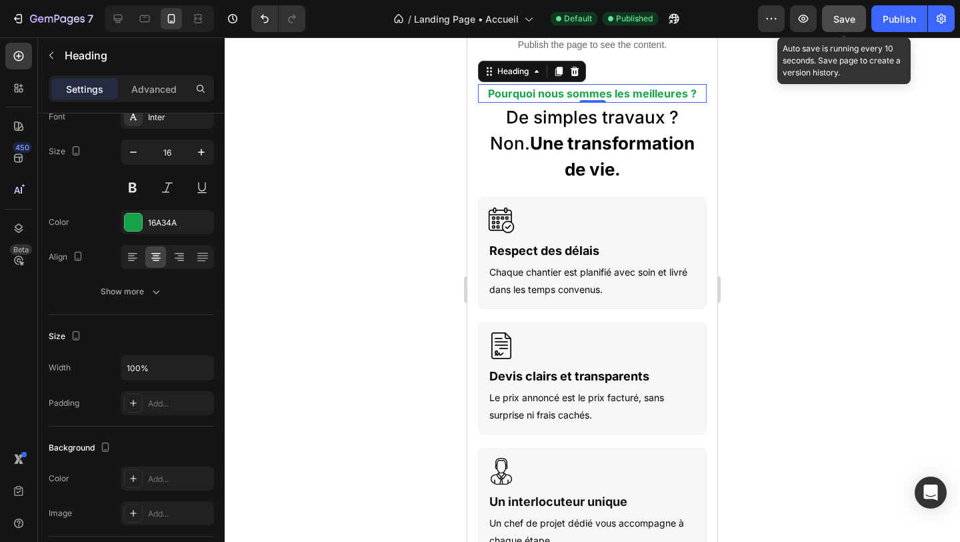
click at [851, 19] on span "Save" at bounding box center [845, 18] width 22 height 11
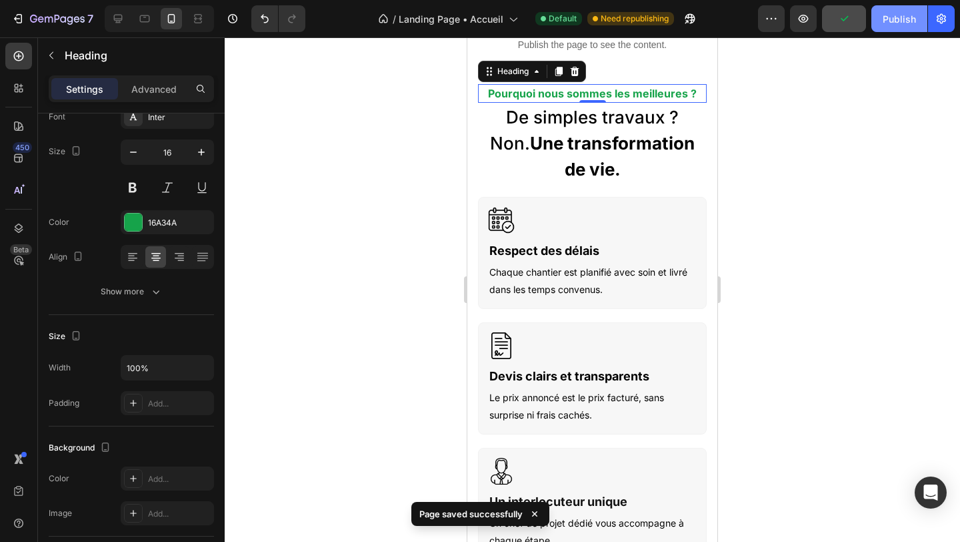
click at [900, 13] on div "Publish" at bounding box center [899, 19] width 33 height 14
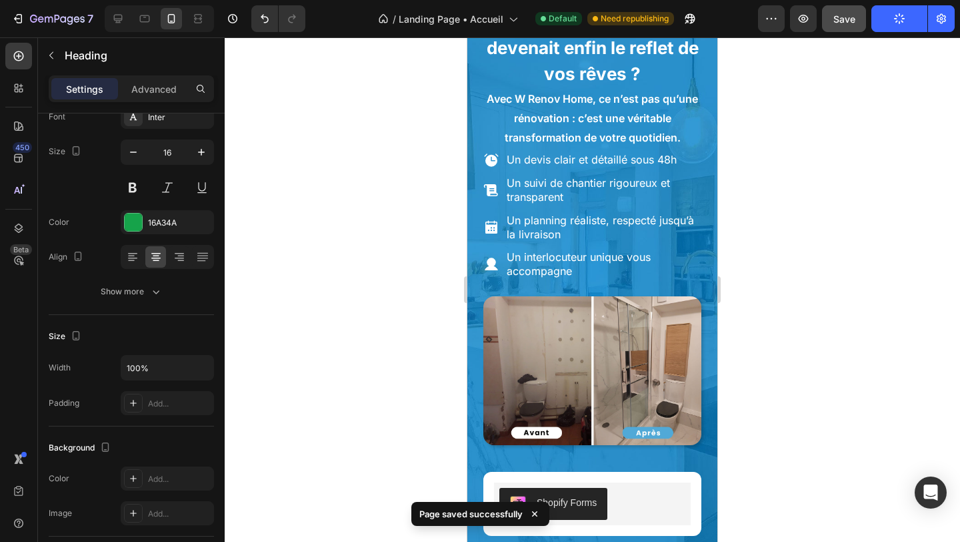
scroll to position [0, 0]
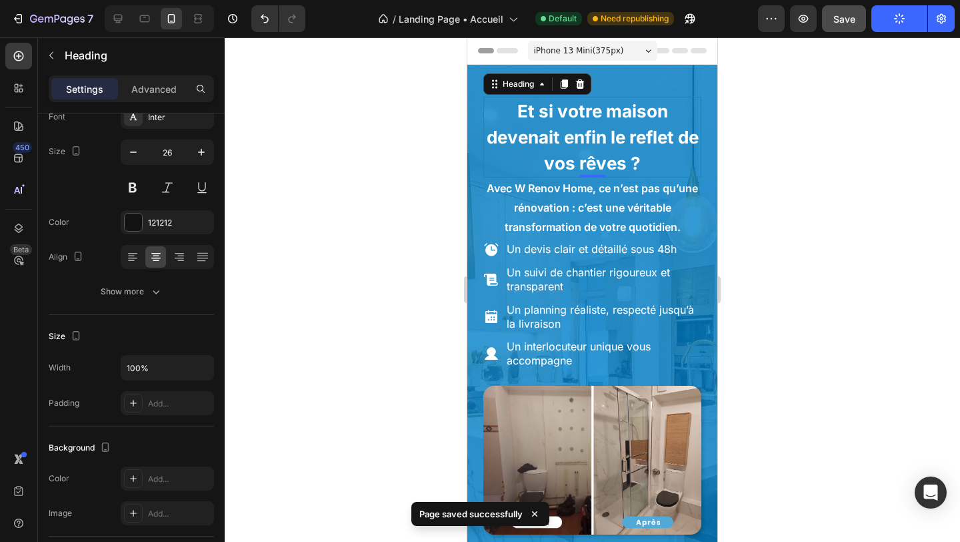
click at [562, 145] on strong "Et si votre maison devenait enfin le reflet de vos rêves ?" at bounding box center [593, 137] width 212 height 73
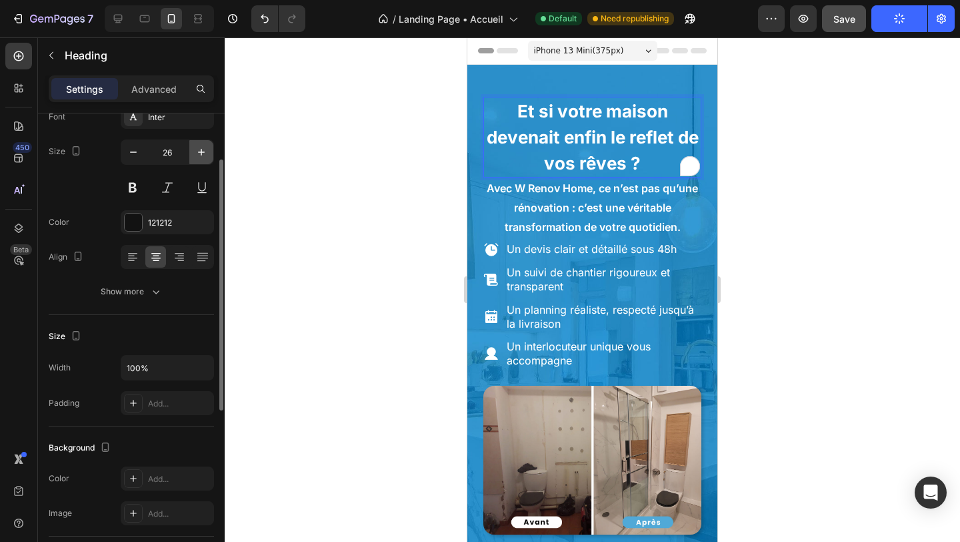
click at [199, 150] on icon "button" at bounding box center [201, 151] width 13 height 13
type input "28"
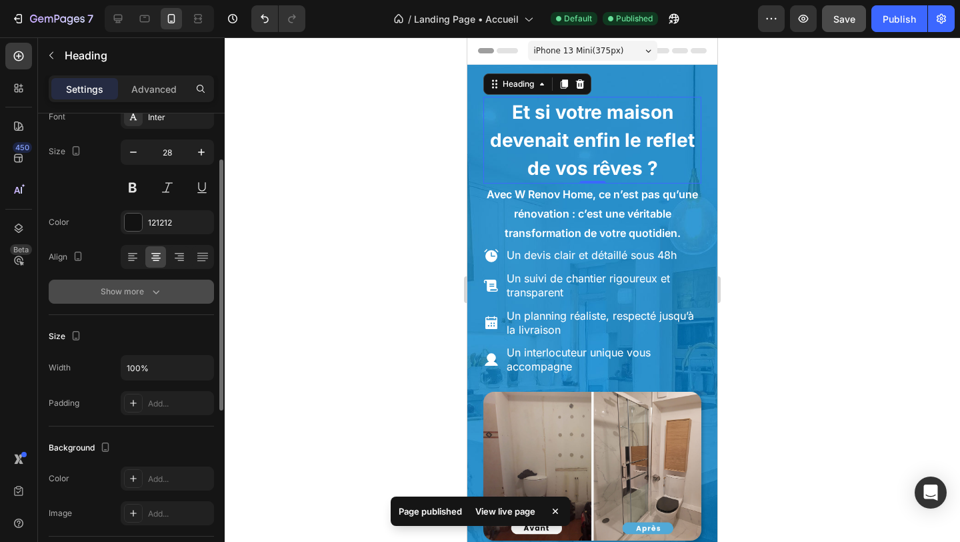
click at [138, 286] on div "Show more" at bounding box center [132, 291] width 62 height 13
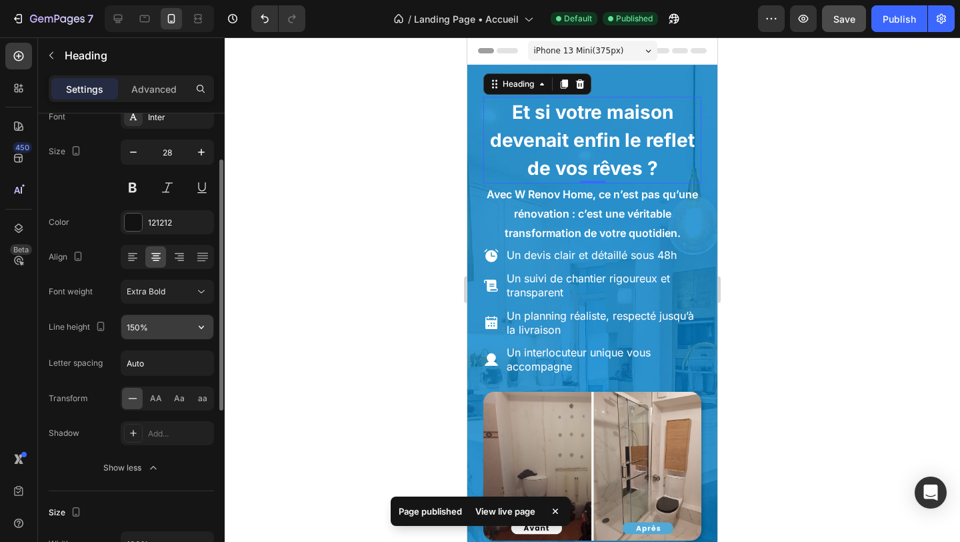
click at [163, 331] on input "150%" at bounding box center [167, 327] width 92 height 24
click at [199, 326] on icon "button" at bounding box center [201, 326] width 5 height 3
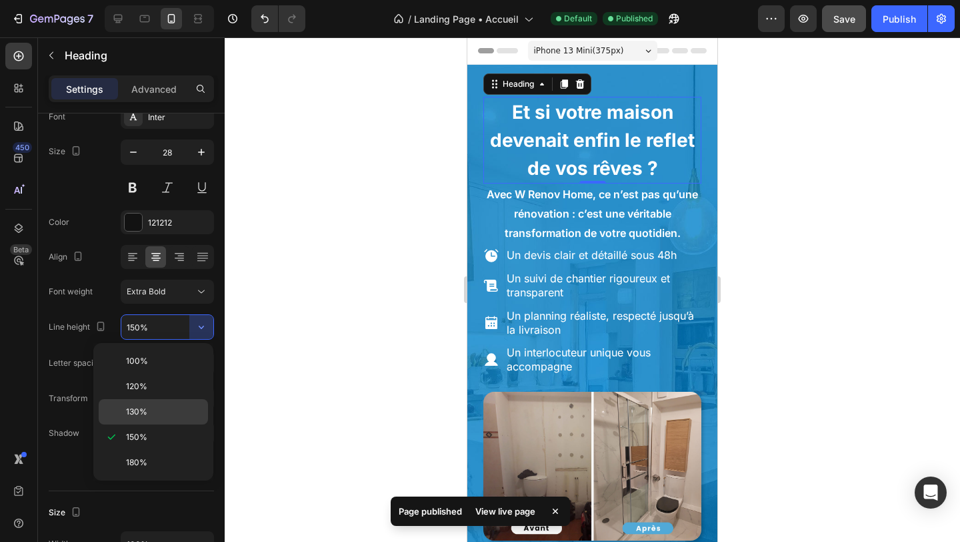
click at [157, 413] on p "130%" at bounding box center [164, 412] width 76 height 12
type input "130%"
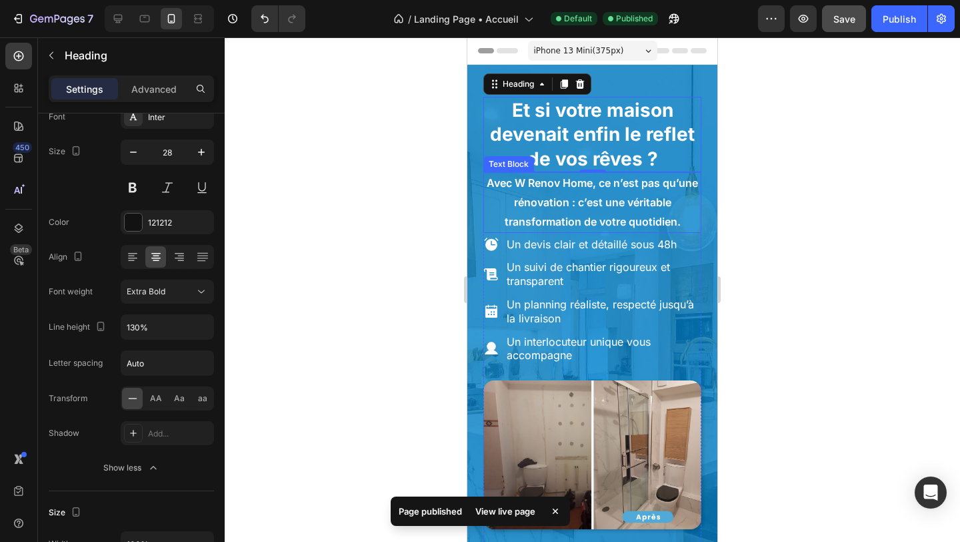
click at [542, 223] on span "Avec W Renov Home, ce n’est pas qu’une rénovation : c’est une véritable transfo…" at bounding box center [592, 202] width 211 height 52
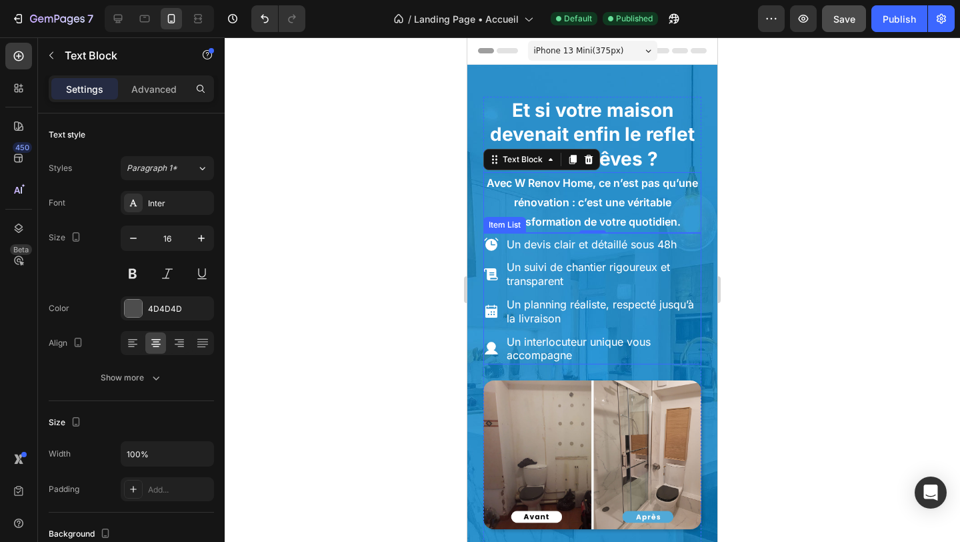
click at [502, 257] on div "Un devis clair et détaillé sous 48h Un suivi de chantier rigoureux et transpare…" at bounding box center [593, 299] width 218 height 129
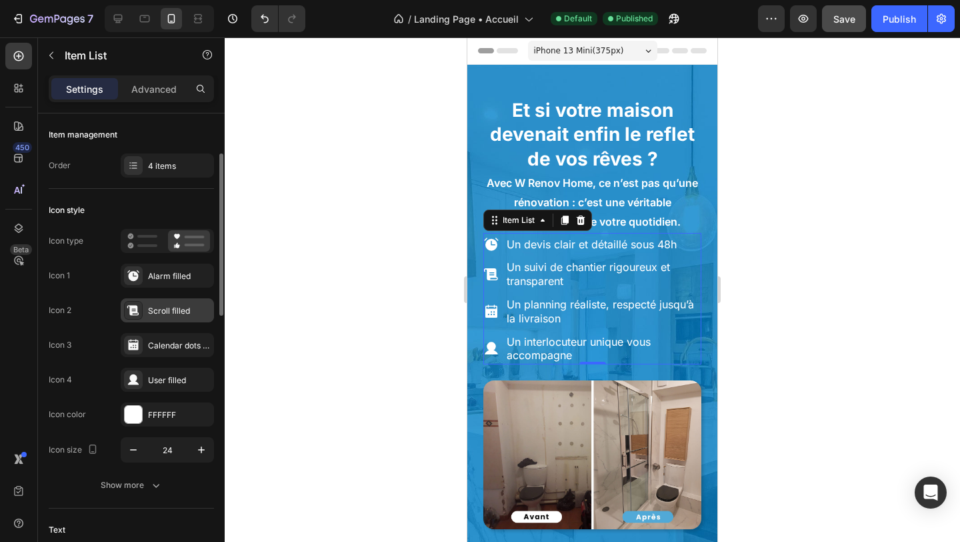
scroll to position [227, 0]
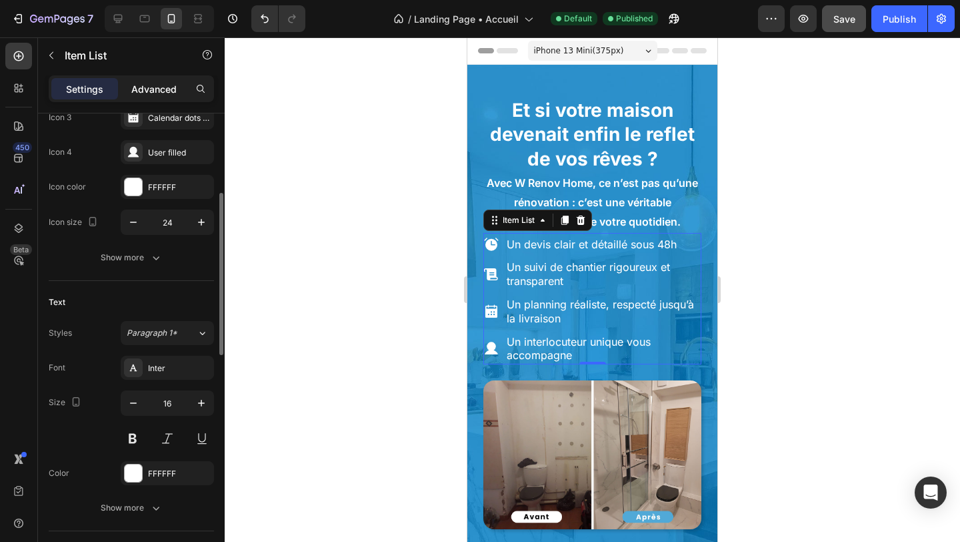
click at [167, 96] on div "Advanced" at bounding box center [154, 88] width 67 height 21
type input "100%"
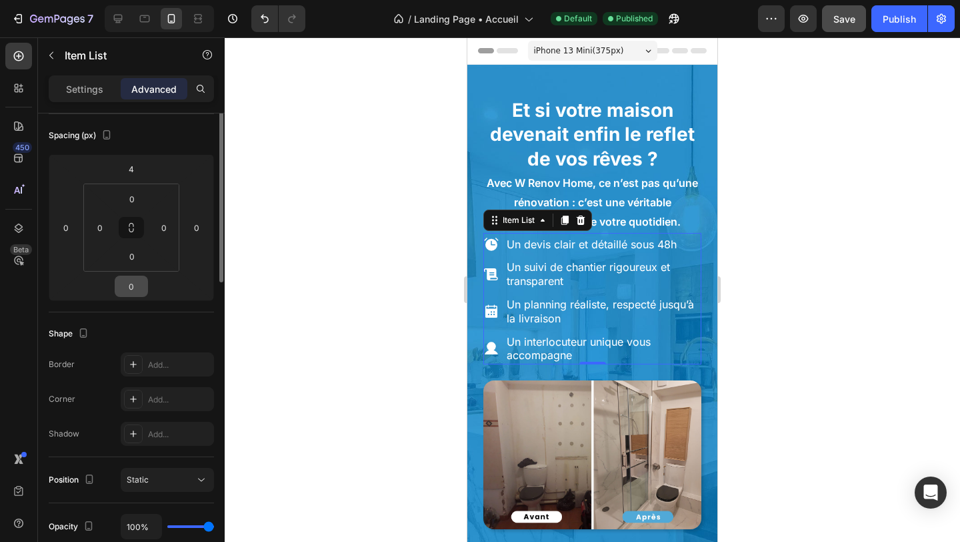
scroll to position [0, 0]
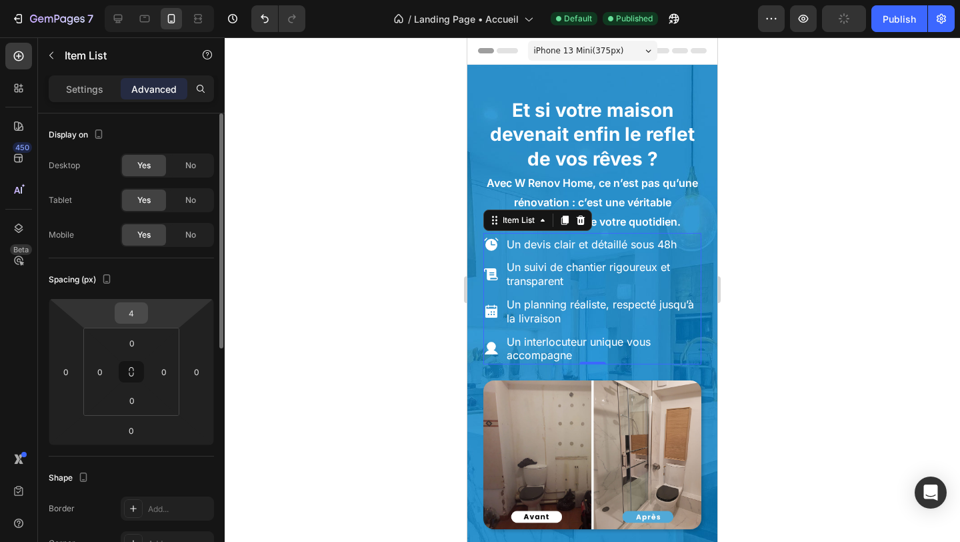
click at [127, 316] on input "4" at bounding box center [131, 313] width 27 height 20
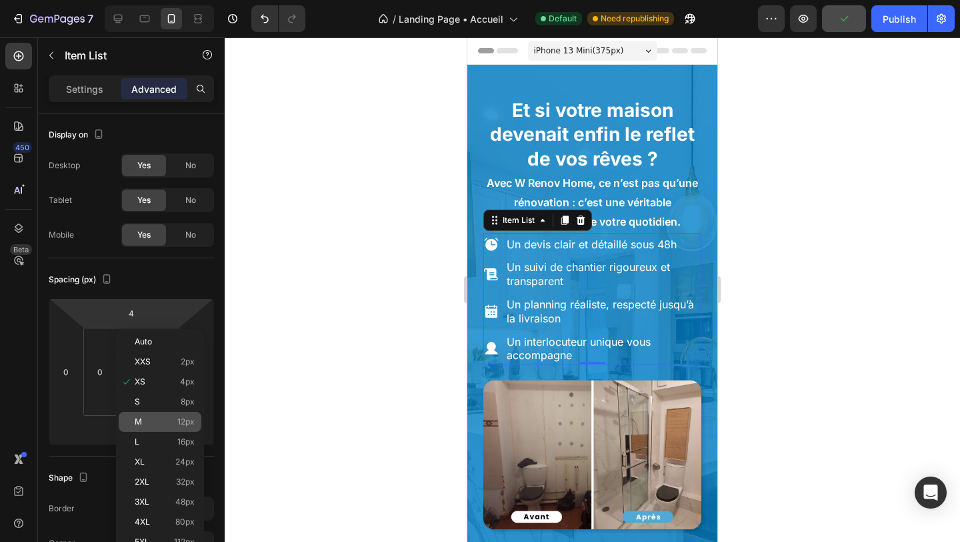
click at [155, 420] on p "M 12px" at bounding box center [165, 421] width 60 height 9
type input "12"
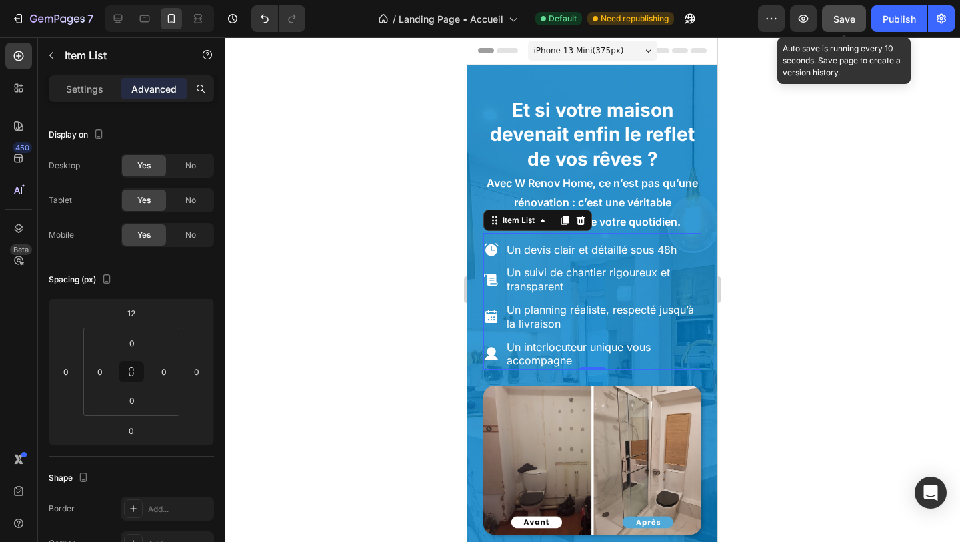
click at [846, 27] on button "Save" at bounding box center [844, 18] width 44 height 27
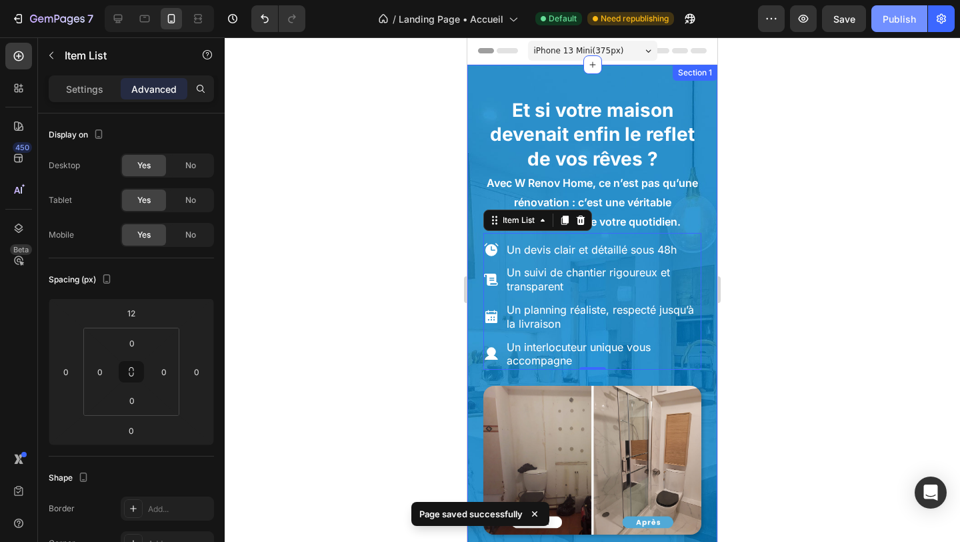
click at [896, 25] on div "Publish" at bounding box center [899, 19] width 33 height 14
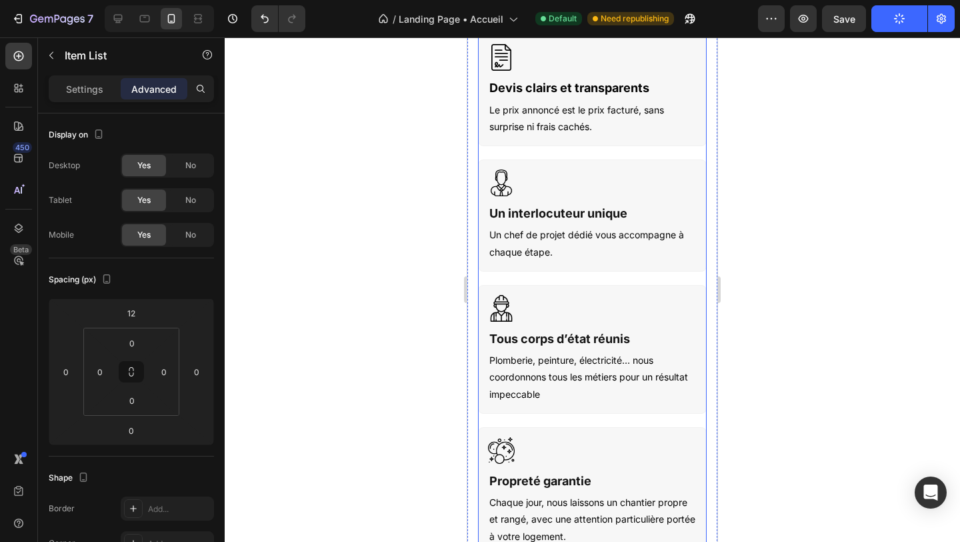
scroll to position [933, 0]
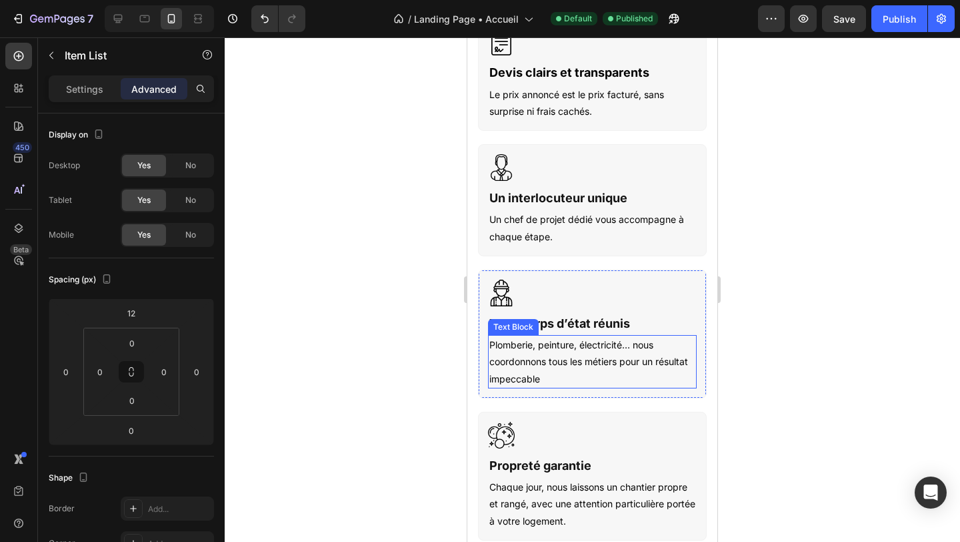
click at [513, 336] on p "Plomberie, peinture, électricité… nous coordonnons tous les métiers pour un rés…" at bounding box center [593, 361] width 206 height 51
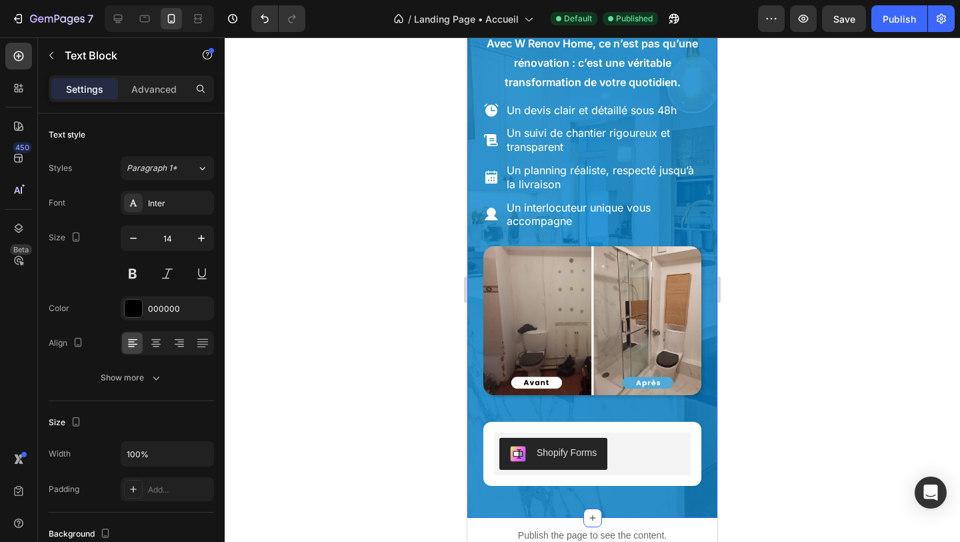
scroll to position [82, 0]
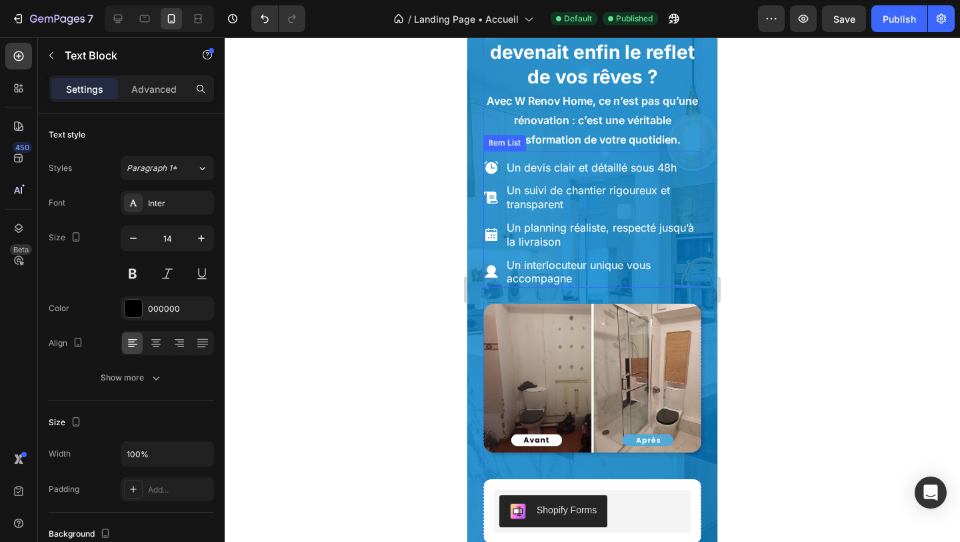
click at [484, 179] on div "Un devis clair et détaillé sous 48h Un suivi de chantier rigoureux et transpare…" at bounding box center [593, 223] width 218 height 129
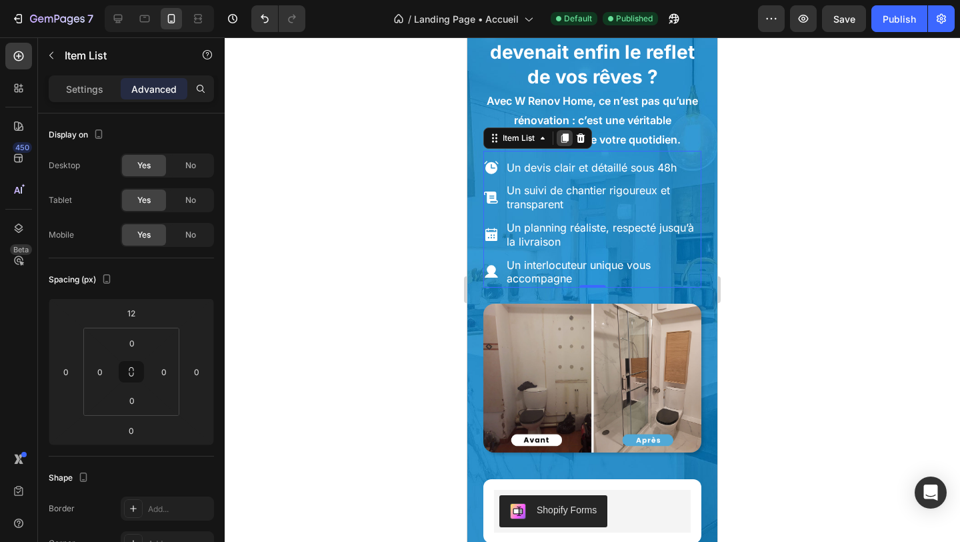
click at [566, 136] on icon at bounding box center [565, 137] width 7 height 9
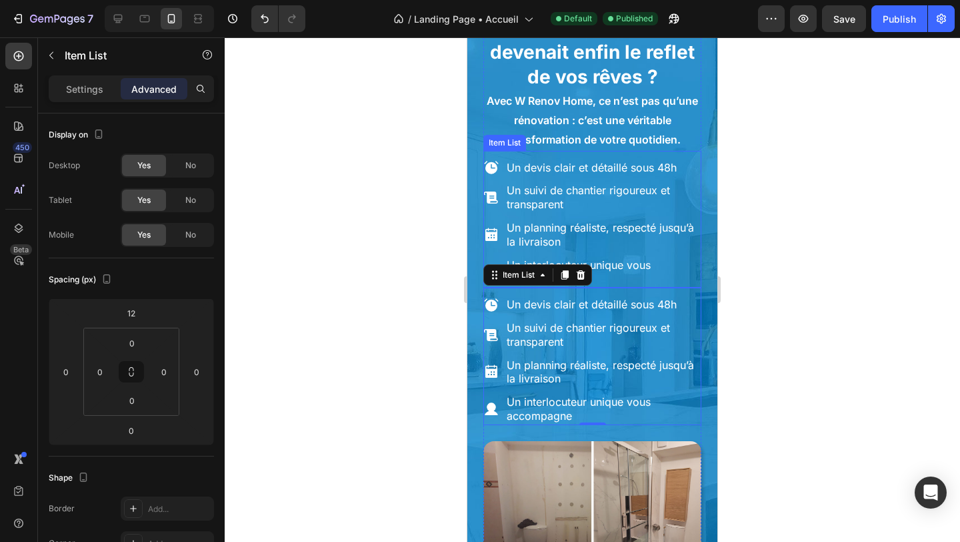
click at [503, 207] on div "Un suivi de chantier rigoureux et transparent" at bounding box center [593, 197] width 218 height 32
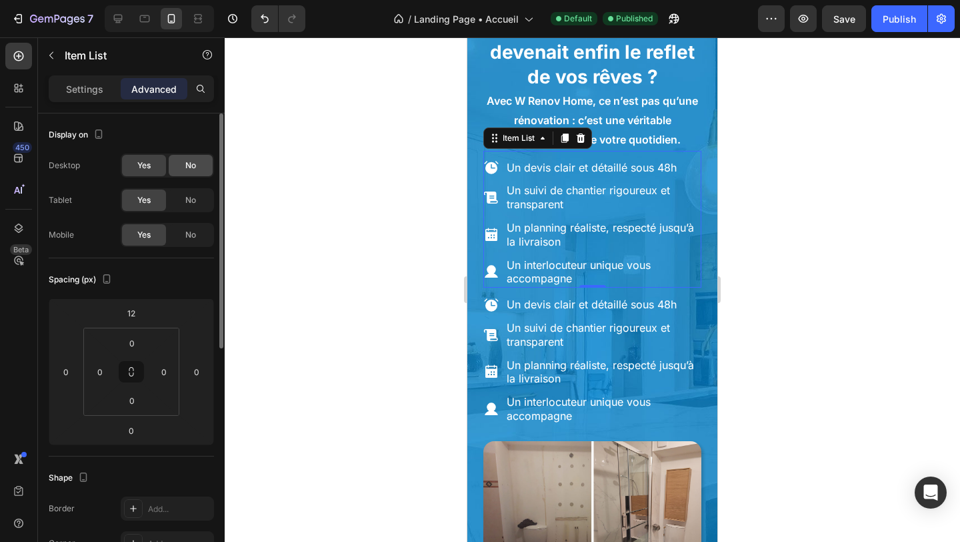
click at [189, 167] on span "No" at bounding box center [190, 165] width 11 height 12
click at [480, 279] on div "Et si votre maison devenait enfin le reflet de vos rêves ? Heading Avec W Renov…" at bounding box center [593, 348] width 250 height 730
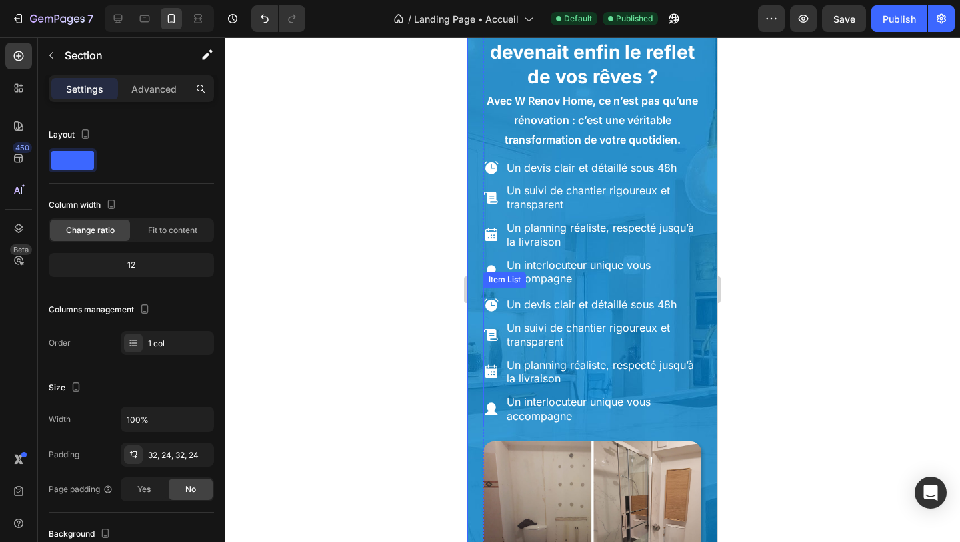
click at [487, 293] on div "Un devis clair et détaillé sous 48h Un suivi de chantier rigoureux et transpare…" at bounding box center [593, 355] width 218 height 137
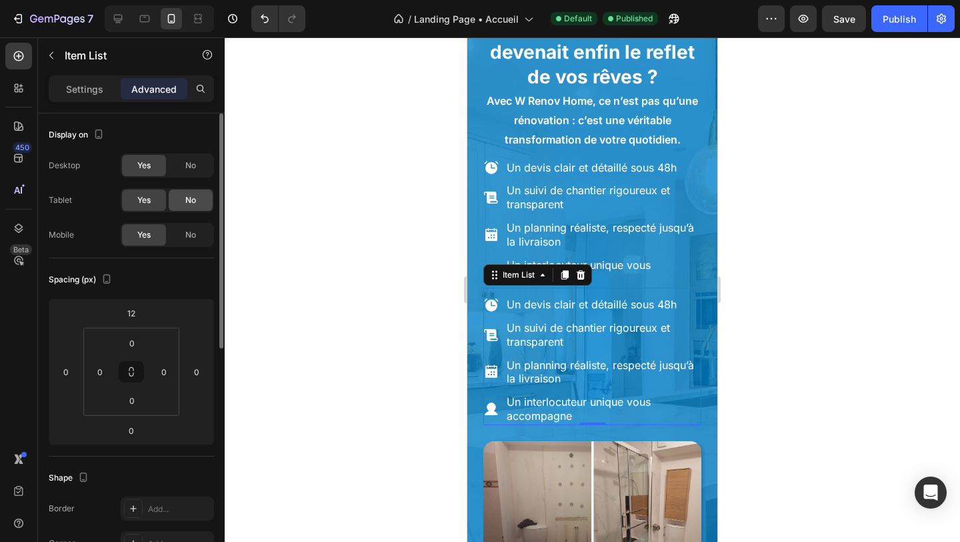
click at [196, 207] on div "No" at bounding box center [191, 199] width 44 height 21
click at [195, 233] on span "No" at bounding box center [190, 235] width 11 height 12
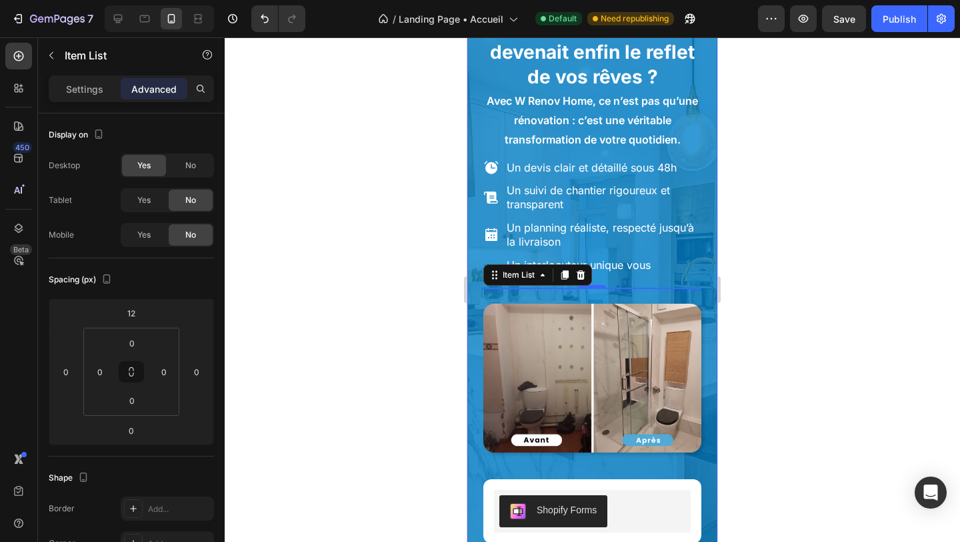
click at [478, 350] on div "Et si votre maison devenait enfin le reflet de vos rêves ? Heading Avec W Renov…" at bounding box center [593, 279] width 250 height 592
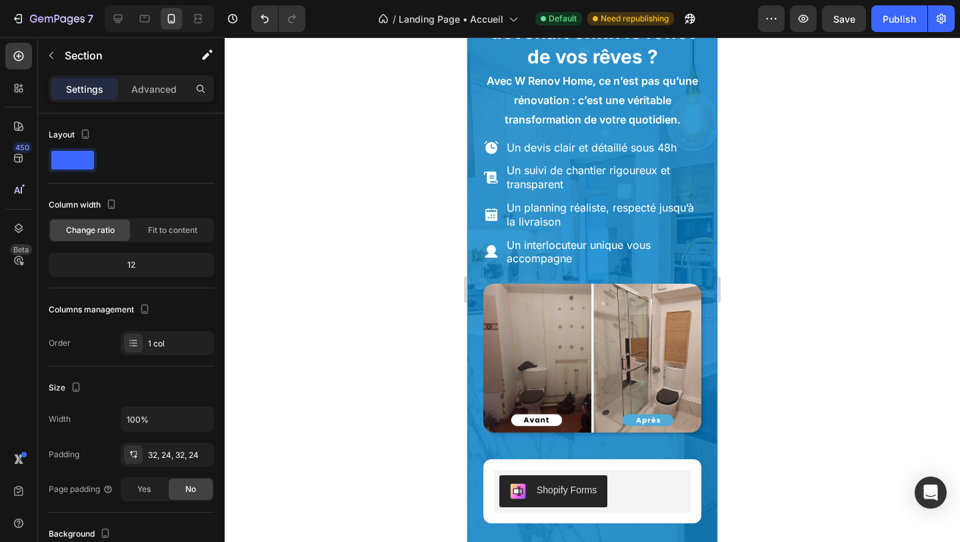
scroll to position [110, 0]
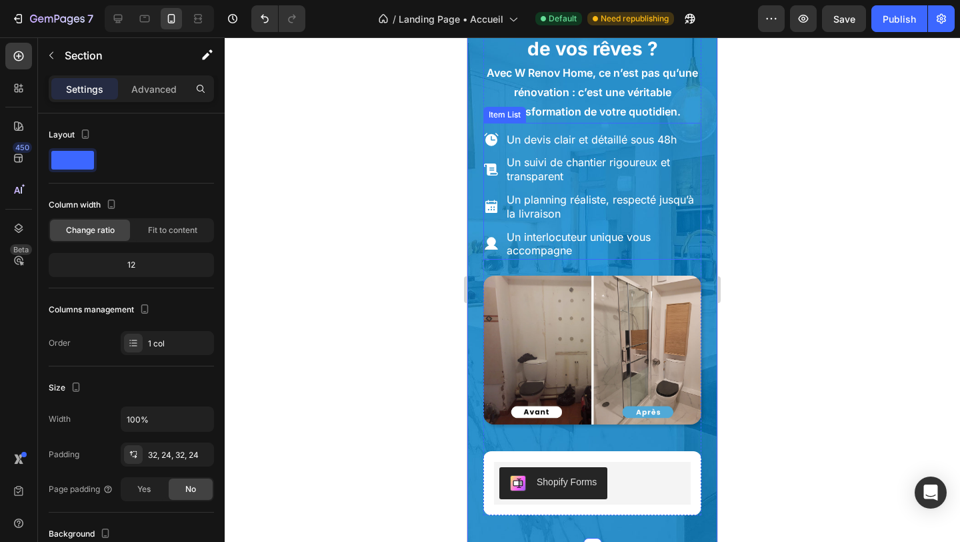
click at [484, 210] on icon at bounding box center [492, 207] width 16 height 16
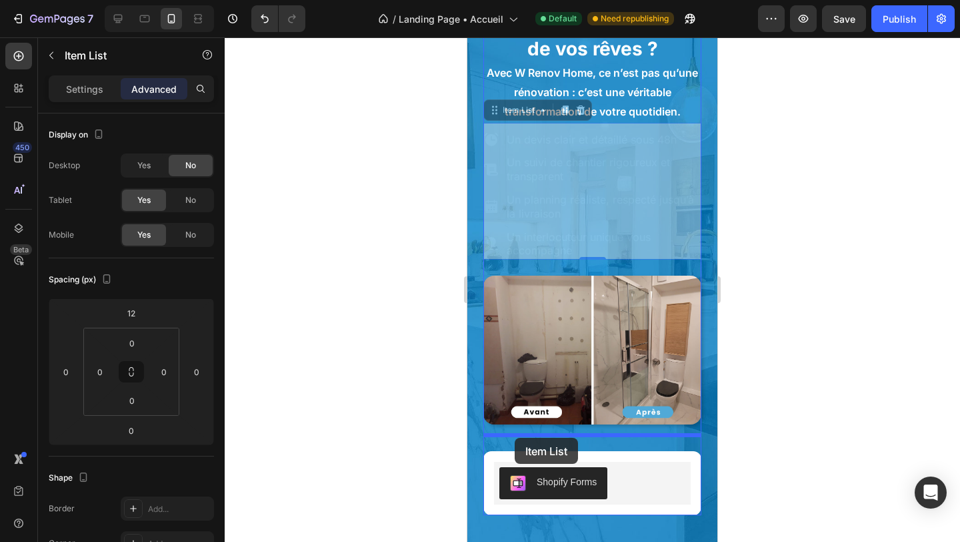
drag, startPoint x: 484, startPoint y: 210, endPoint x: 515, endPoint y: 436, distance: 227.5
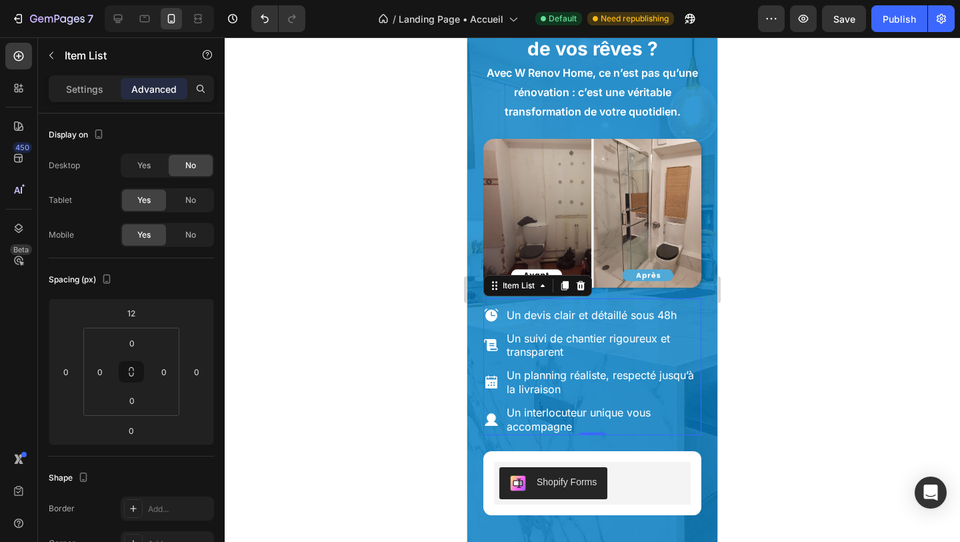
click at [487, 359] on div "Un suivi de chantier rigoureux et transparent" at bounding box center [593, 345] width 218 height 32
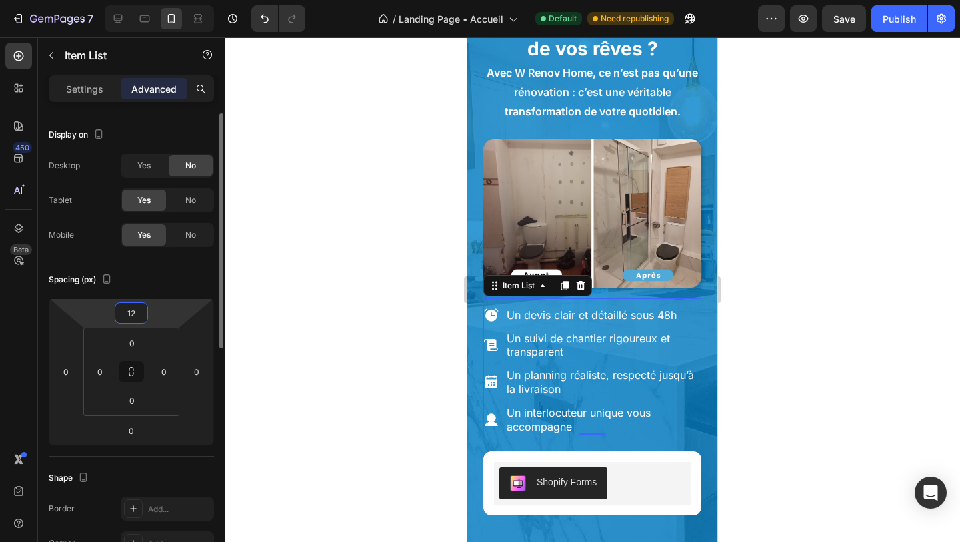
click at [134, 315] on input "12" at bounding box center [131, 313] width 27 height 20
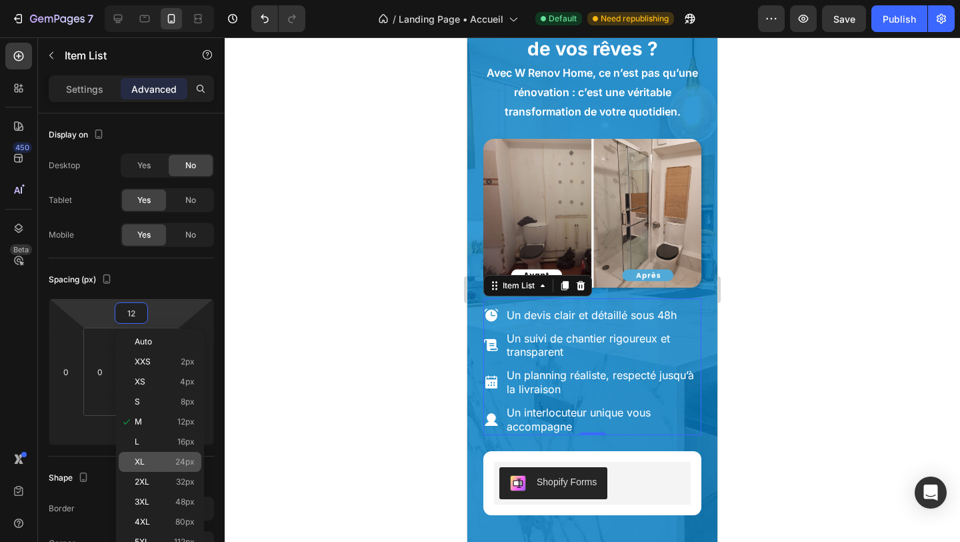
click at [169, 455] on div "XL 24px" at bounding box center [160, 462] width 83 height 20
type input "24"
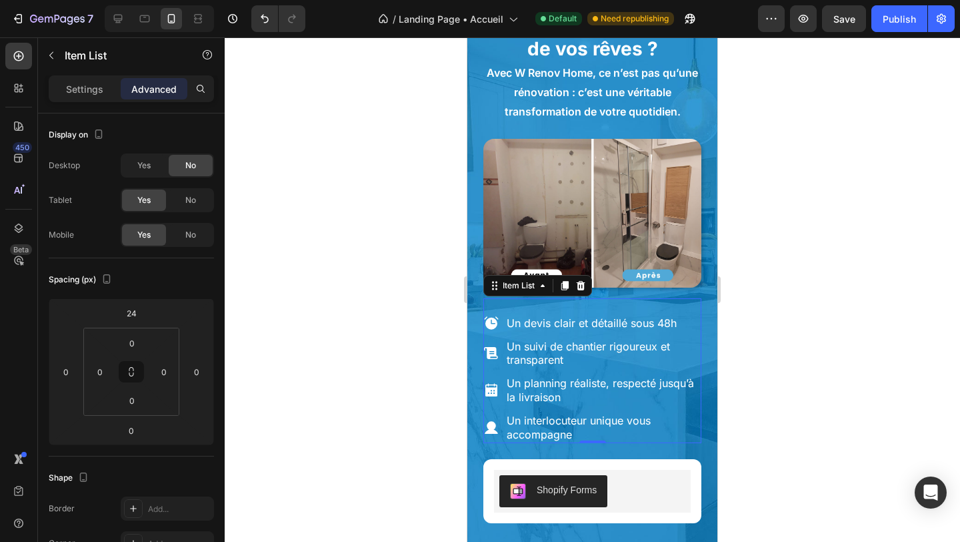
click at [443, 454] on div at bounding box center [593, 289] width 736 height 504
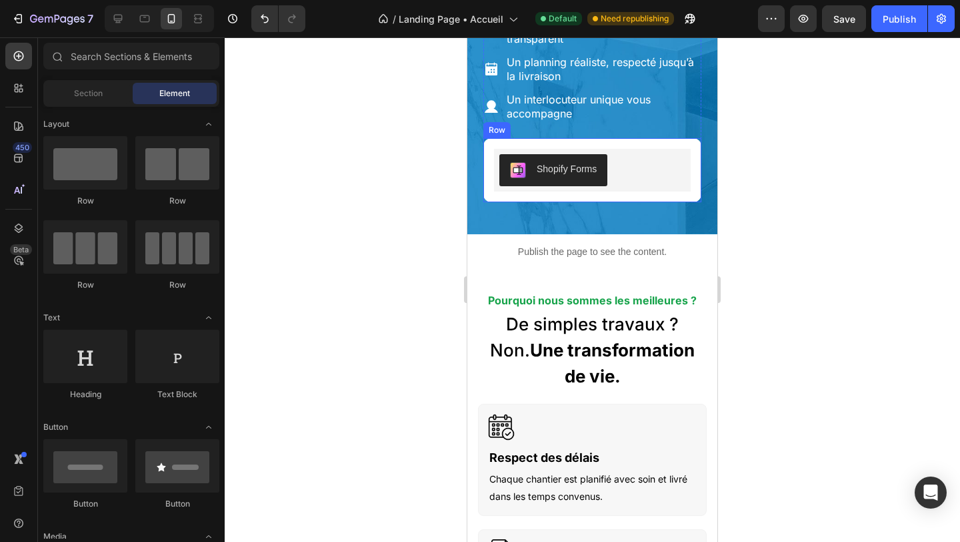
scroll to position [584, 0]
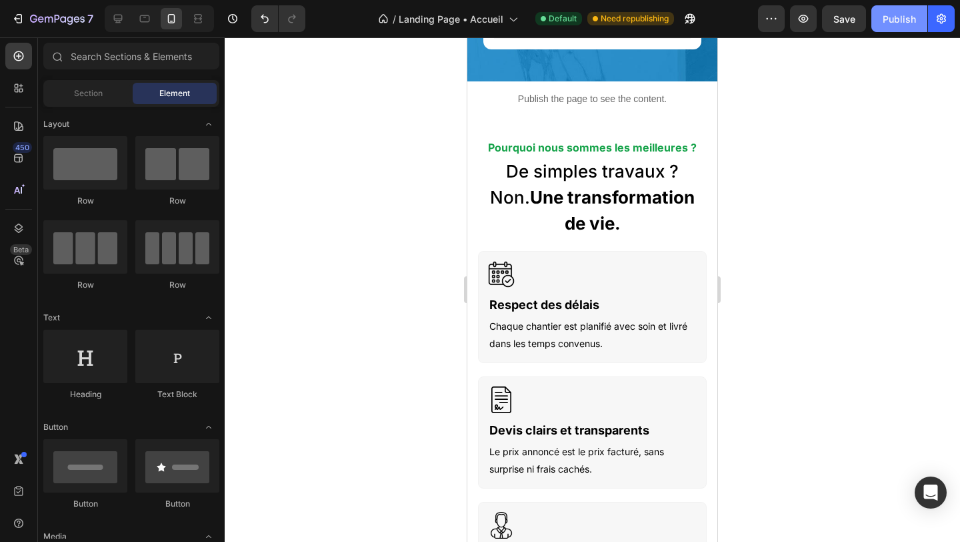
click at [896, 24] on div "Publish" at bounding box center [899, 19] width 33 height 14
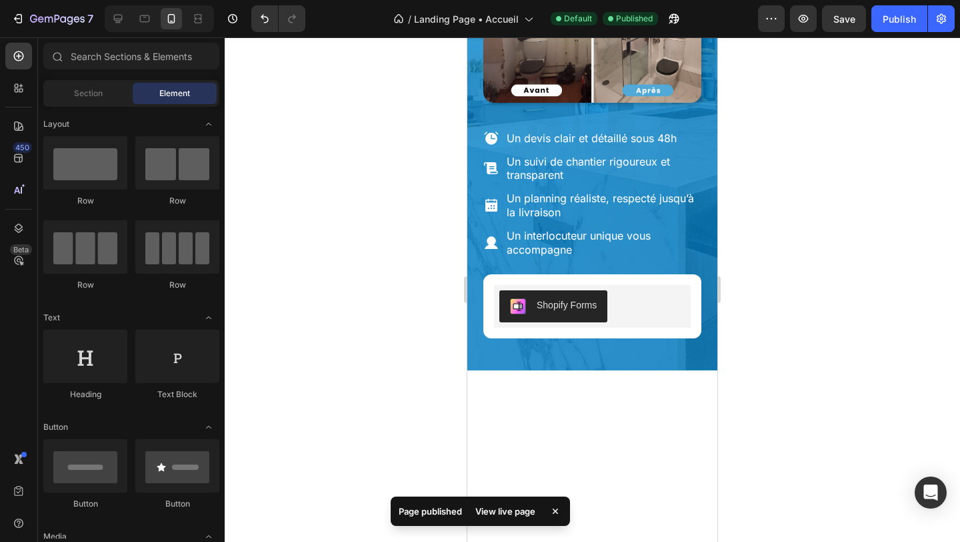
scroll to position [0, 0]
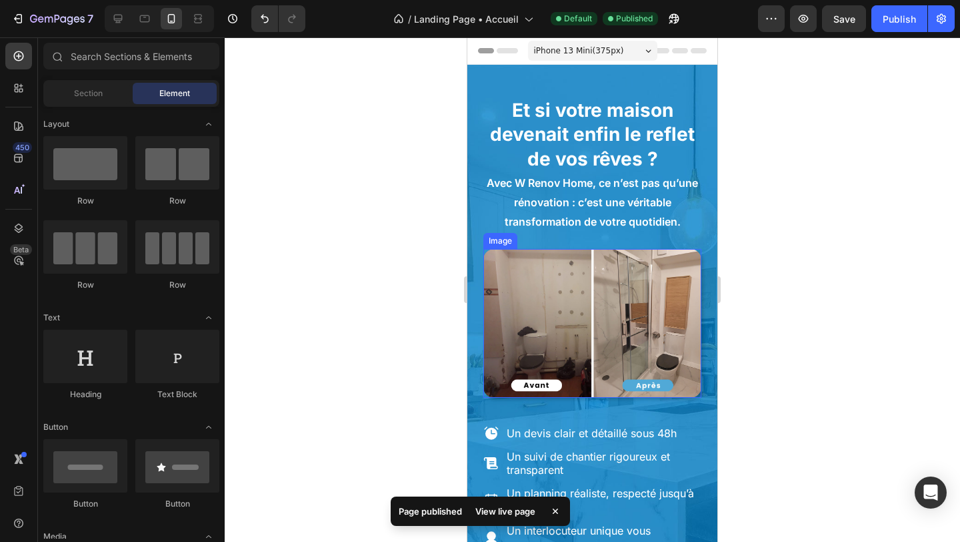
click at [592, 297] on img at bounding box center [593, 323] width 218 height 149
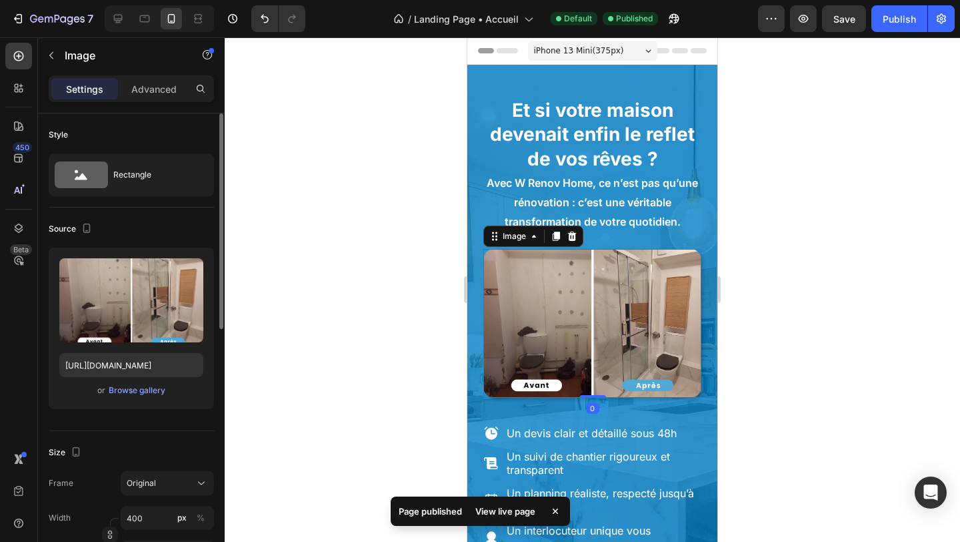
scroll to position [236, 0]
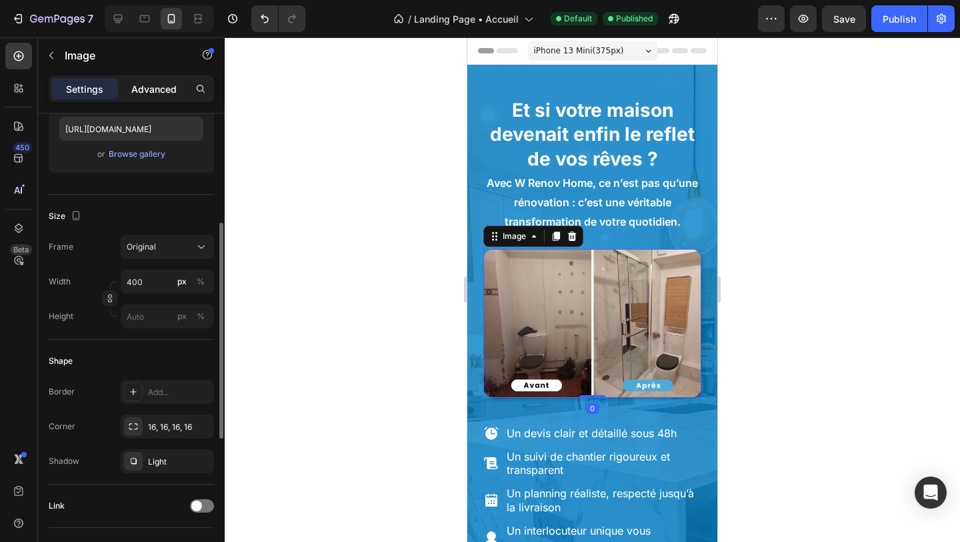
click at [168, 95] on p "Advanced" at bounding box center [153, 89] width 45 height 14
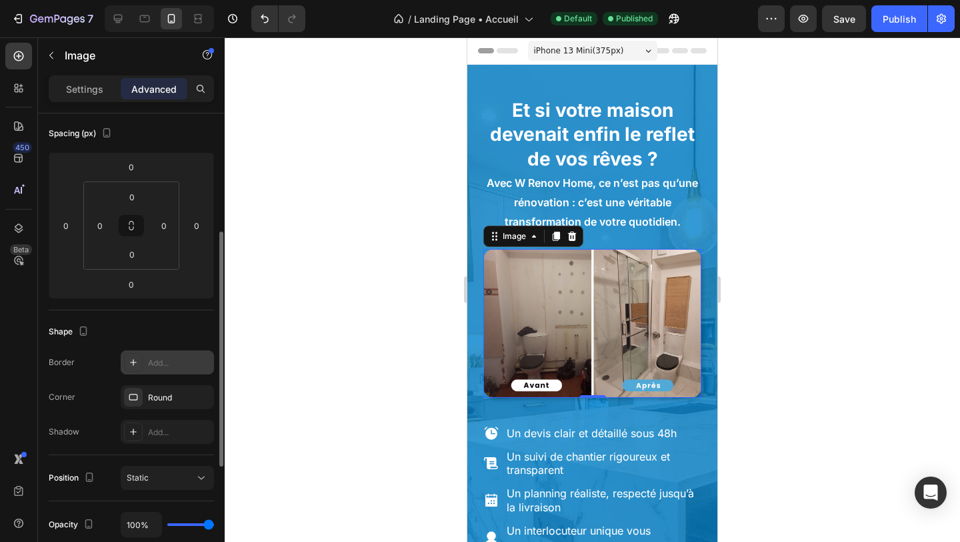
scroll to position [91, 0]
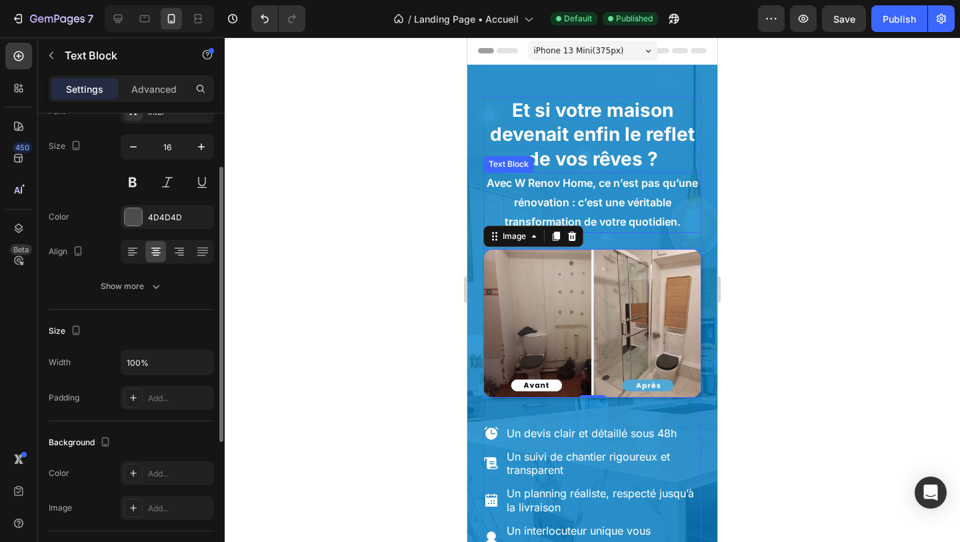
click at [606, 214] on p "Avec W Renov Home, ce n’est pas qu’une rénovation : c’est une véritable transfo…" at bounding box center [592, 201] width 215 height 57
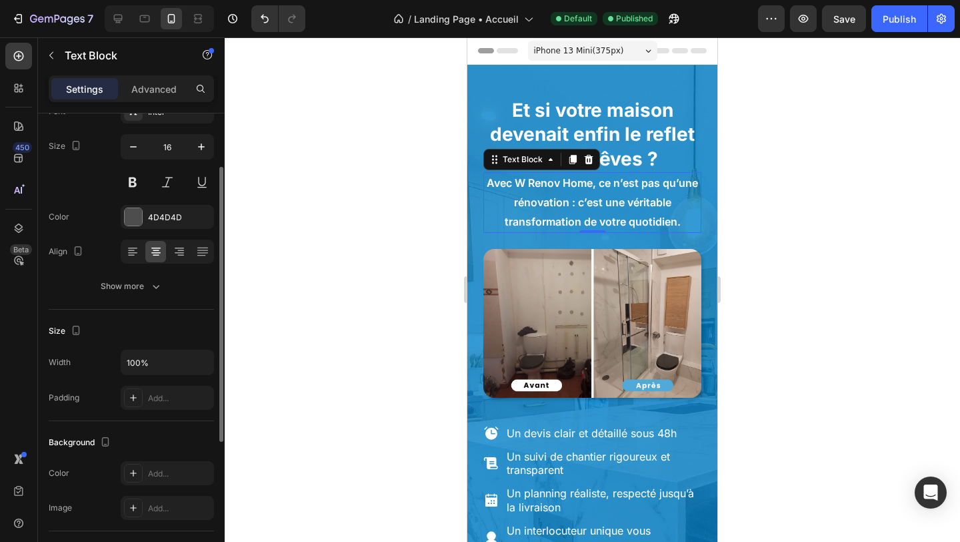
scroll to position [0, 0]
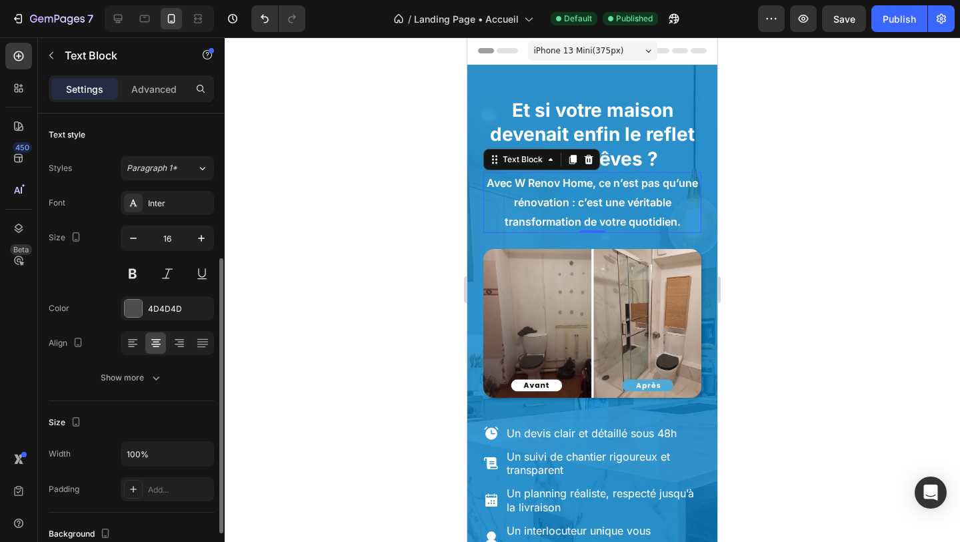
click at [606, 214] on p "Avec W Renov Home, ce n’est pas qu’une rénovation : c’est une véritable transfo…" at bounding box center [592, 201] width 215 height 57
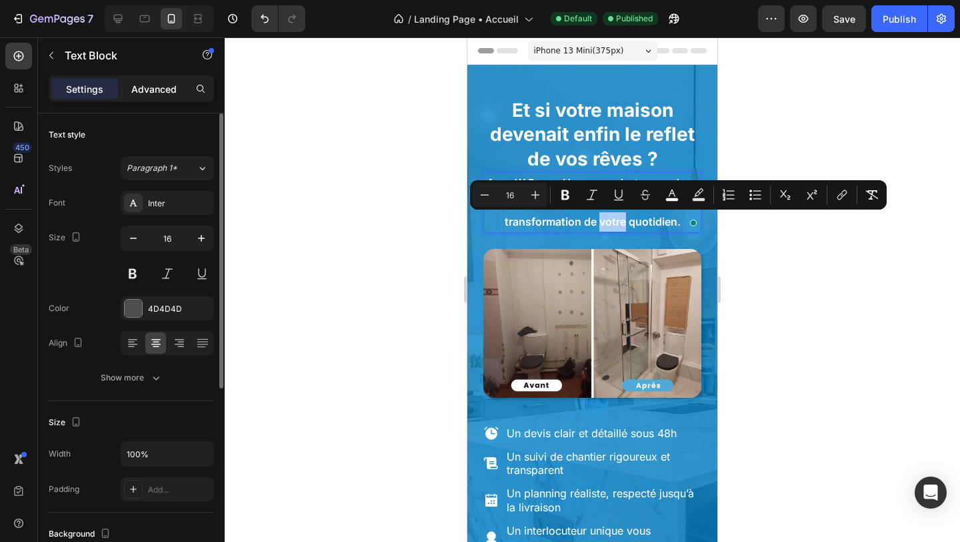
click at [158, 93] on p "Advanced" at bounding box center [153, 89] width 45 height 14
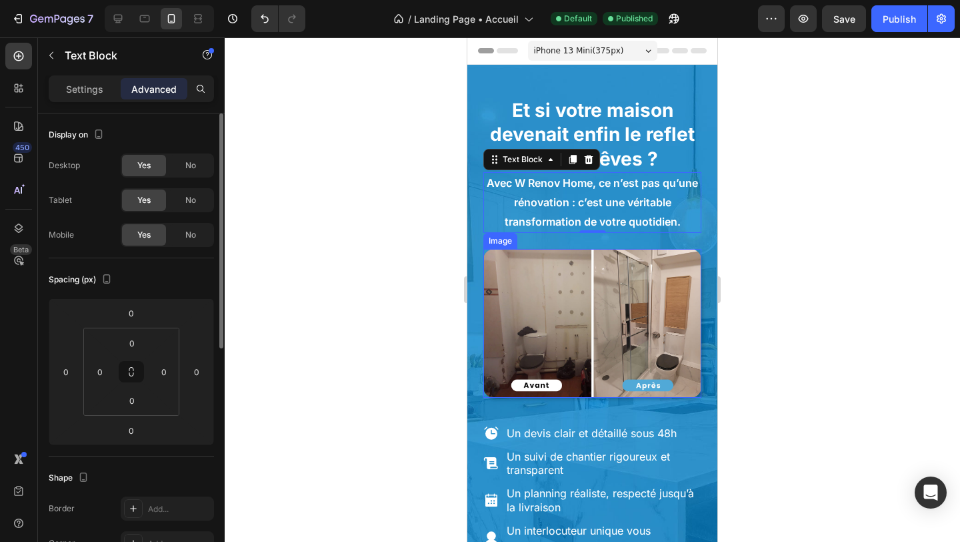
click at [603, 281] on img at bounding box center [593, 323] width 218 height 149
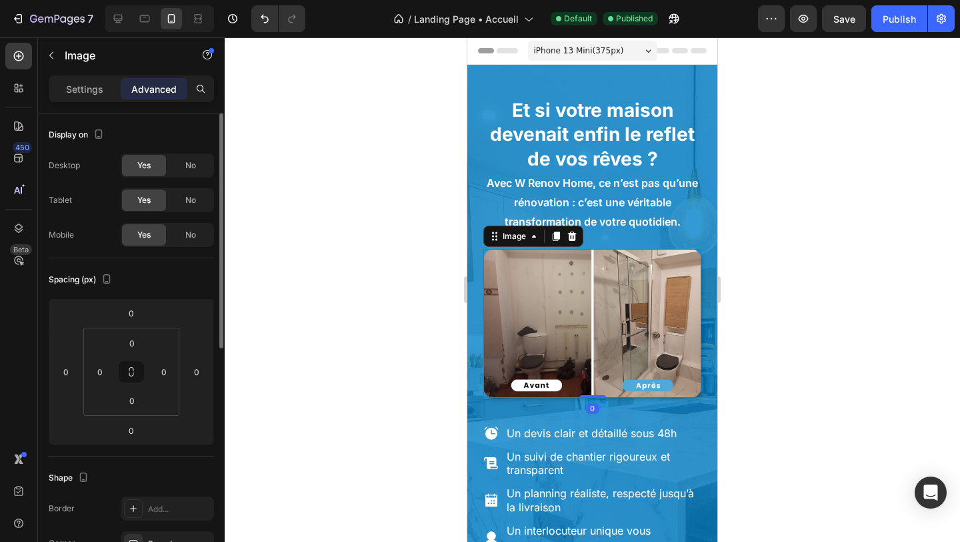
click at [602, 282] on img at bounding box center [593, 323] width 218 height 149
click at [534, 422] on div "Un devis clair et détaillé sous 48h Un suivi de chantier rigoureux et transpare…" at bounding box center [593, 480] width 218 height 145
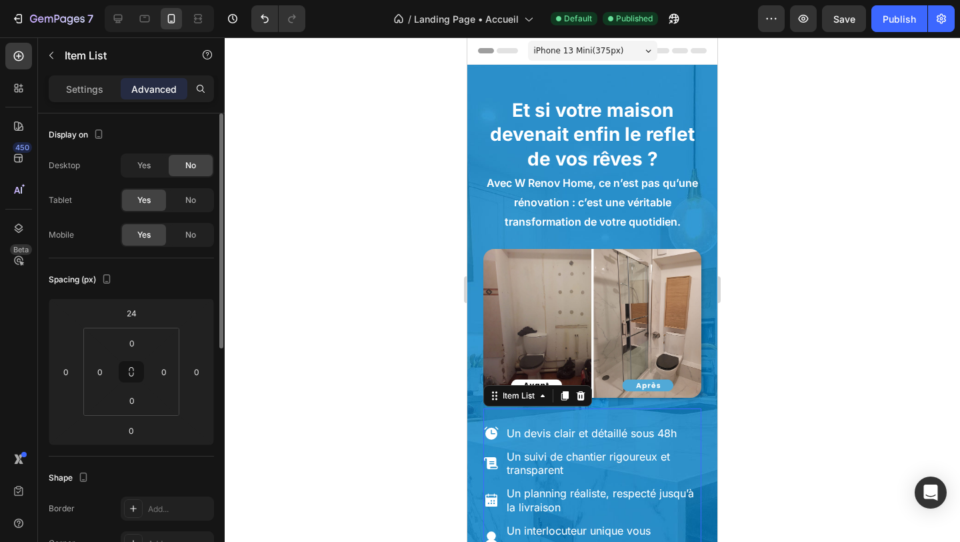
click at [504, 418] on div "Un devis clair et détaillé sous 48h Un suivi de chantier rigoureux et transpare…" at bounding box center [593, 480] width 218 height 145
click at [132, 314] on input "24" at bounding box center [131, 313] width 27 height 20
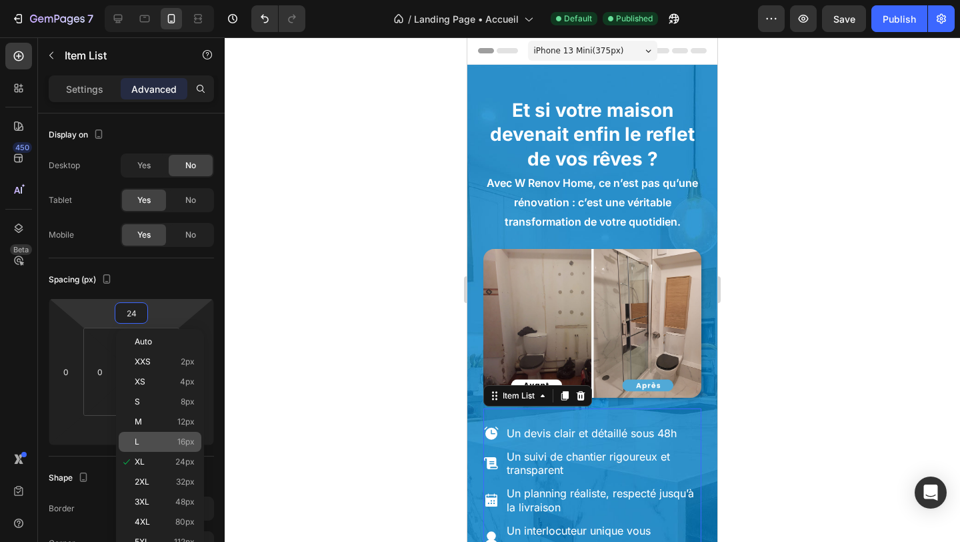
click at [152, 432] on div "L 16px" at bounding box center [160, 442] width 83 height 20
type input "16"
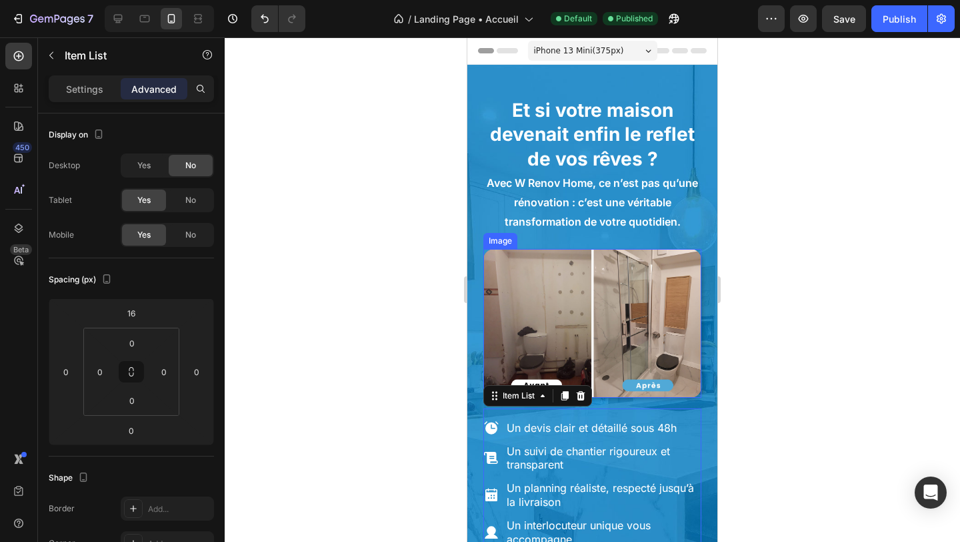
click at [558, 259] on img at bounding box center [593, 323] width 218 height 149
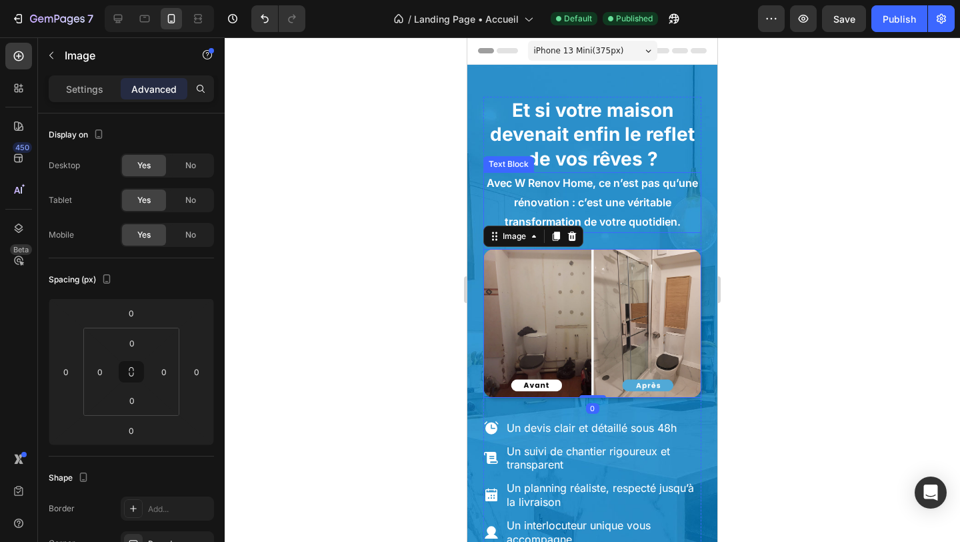
click at [621, 231] on div "Avec W Renov Home, ce n’est pas qu’une rénovation : c’est une véritable transfo…" at bounding box center [593, 202] width 218 height 60
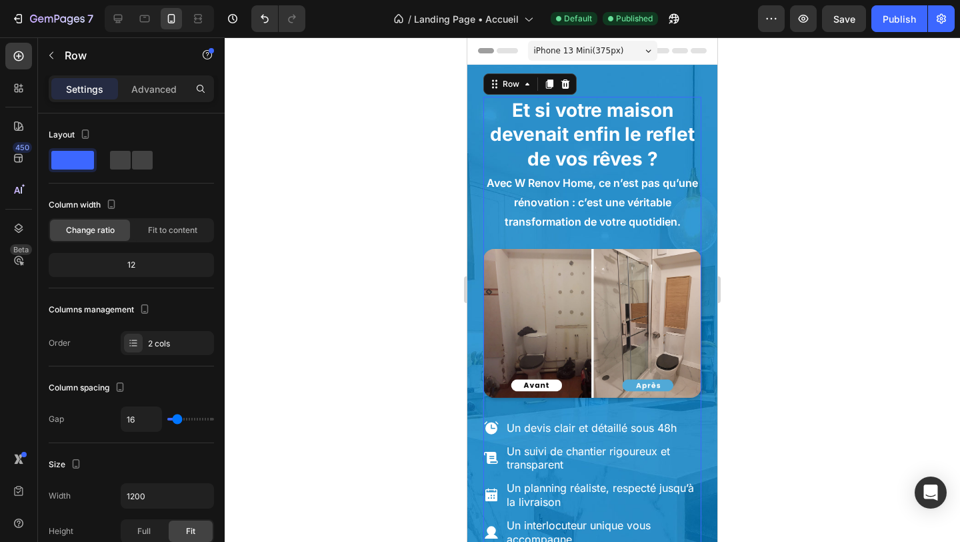
click at [618, 239] on div "Et si votre maison devenait enfin le reflet de vos rêves ? Heading Avec W Renov…" at bounding box center [593, 247] width 218 height 301
click at [151, 418] on input "16" at bounding box center [141, 419] width 40 height 24
type input "1"
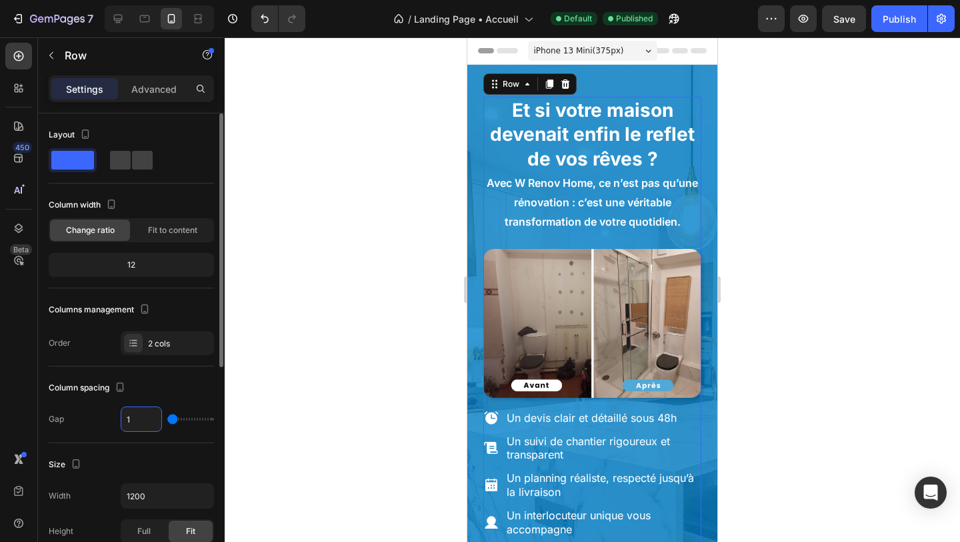
type input "10"
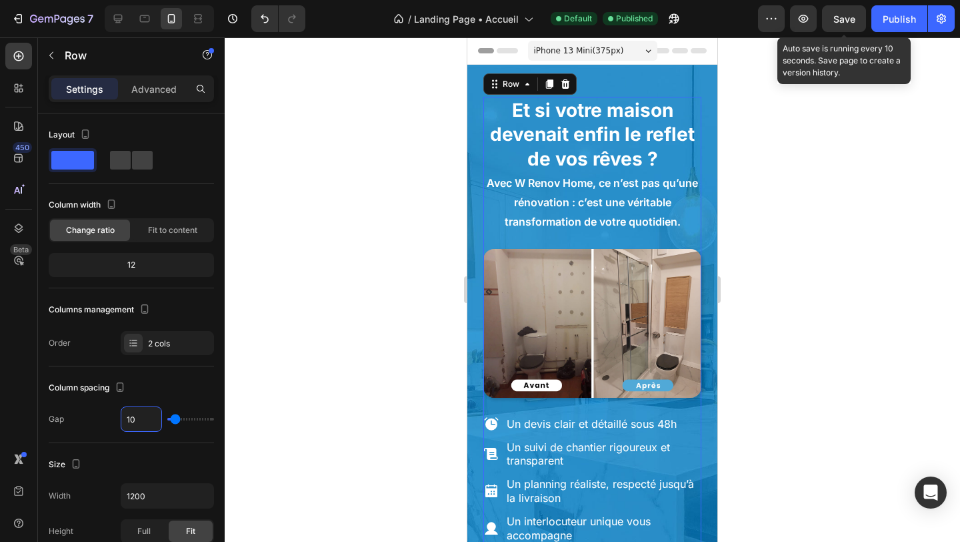
click at [851, 12] on div "Save" at bounding box center [845, 19] width 22 height 14
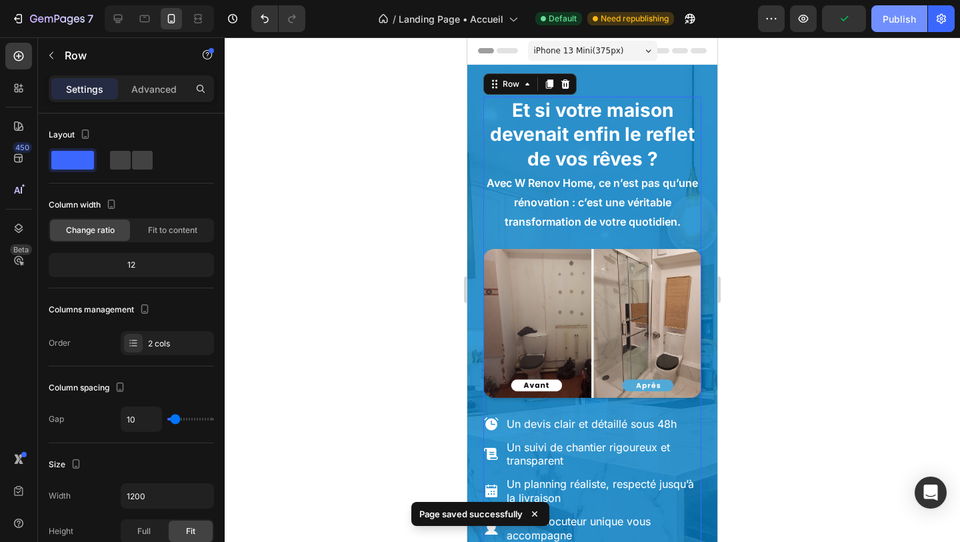
click at [887, 19] on div "Publish" at bounding box center [899, 19] width 33 height 14
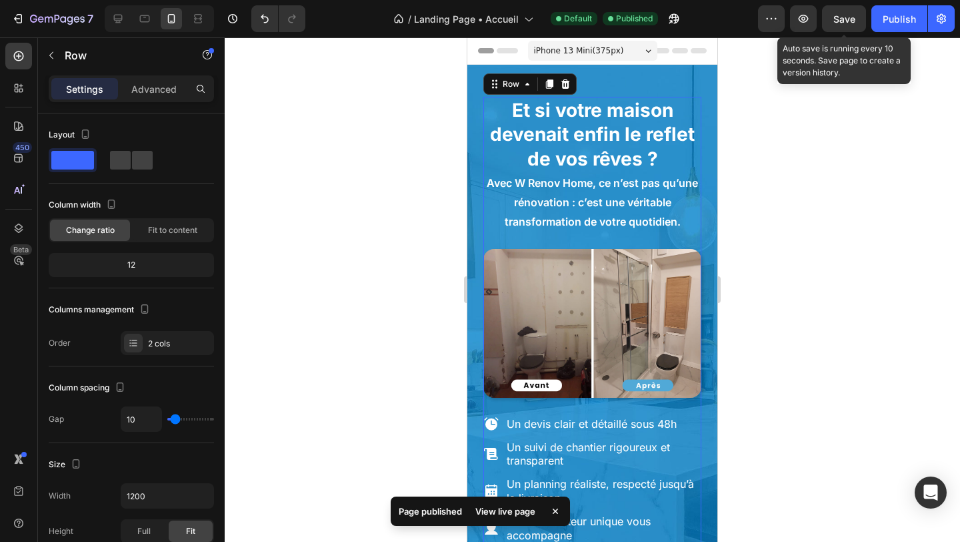
click at [850, 12] on div "Save" at bounding box center [845, 19] width 22 height 14
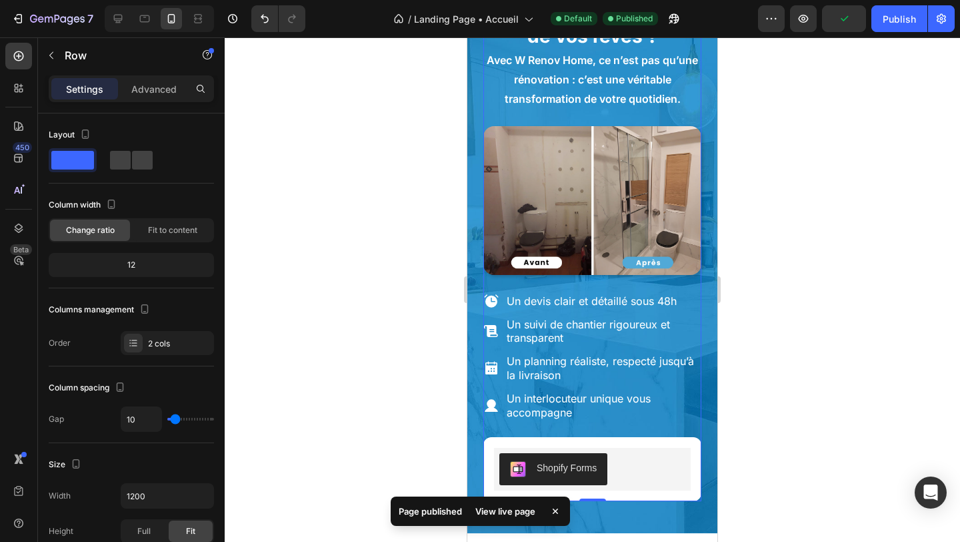
scroll to position [269, 0]
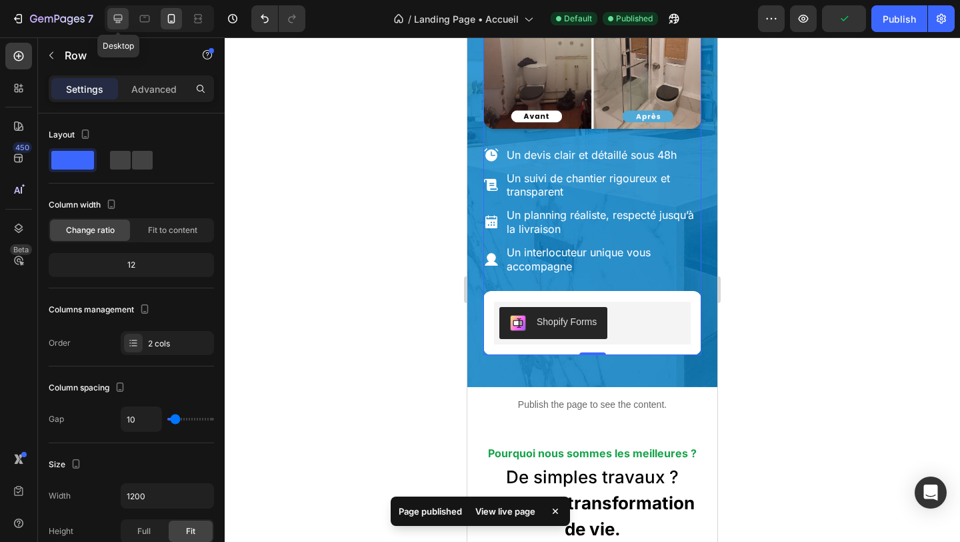
click at [119, 19] on icon at bounding box center [118, 19] width 9 height 9
type input "16"
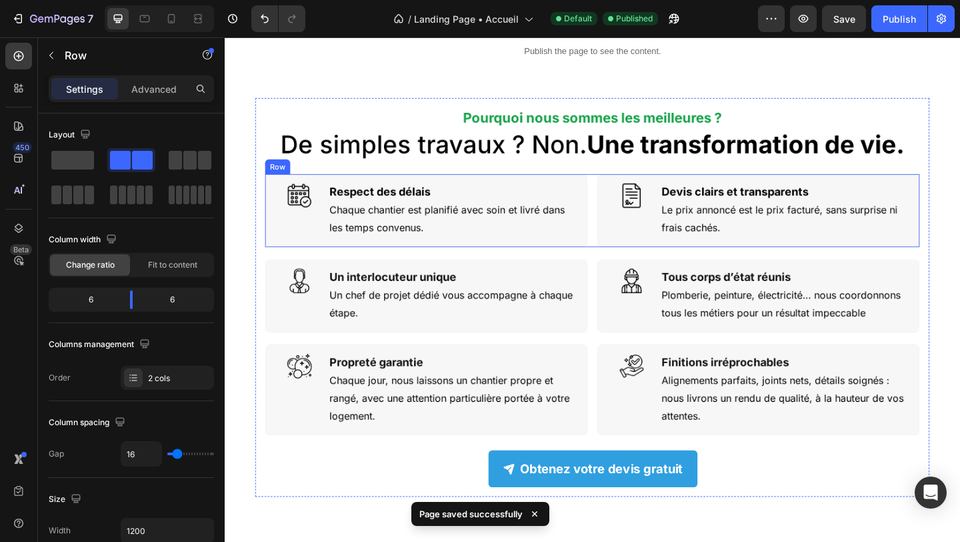
scroll to position [577, 0]
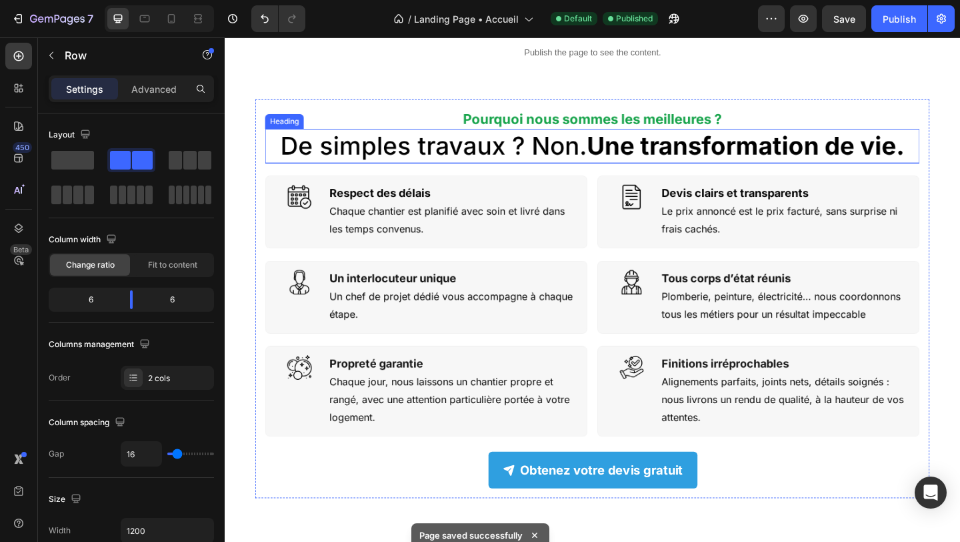
click at [592, 168] on h2 "De simples travaux ? Non. Une transformation de vie." at bounding box center [625, 155] width 712 height 37
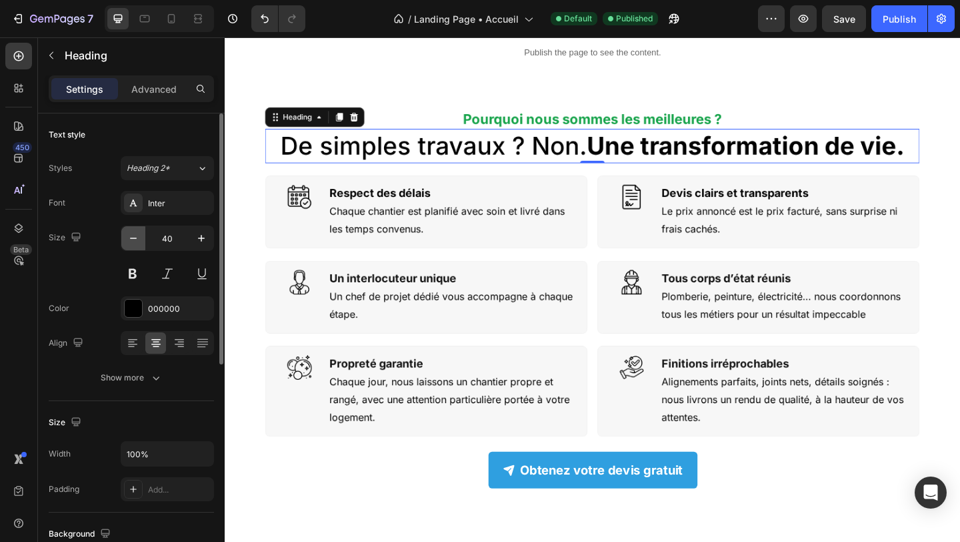
click at [130, 236] on icon "button" at bounding box center [133, 237] width 13 height 13
click at [129, 236] on icon "button" at bounding box center [133, 237] width 13 height 13
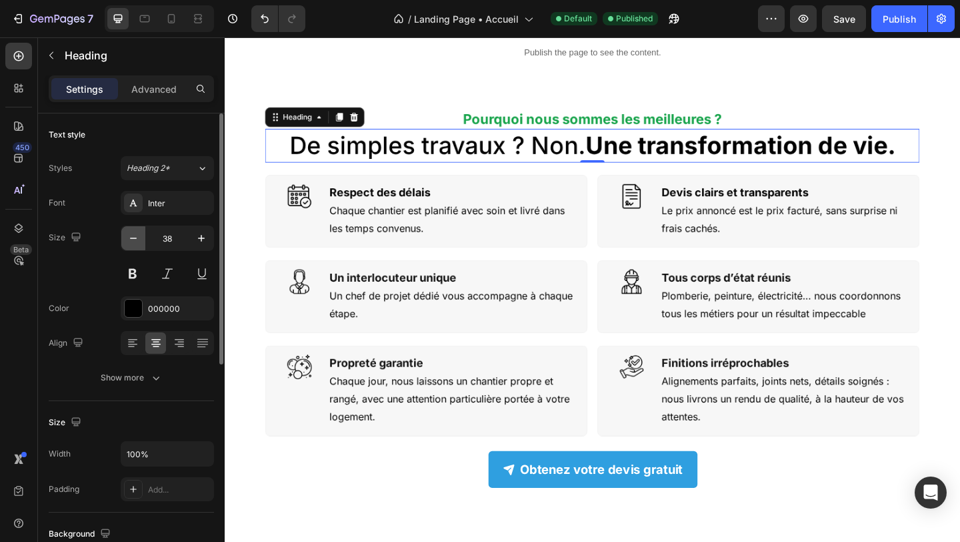
click at [129, 236] on icon "button" at bounding box center [133, 237] width 13 height 13
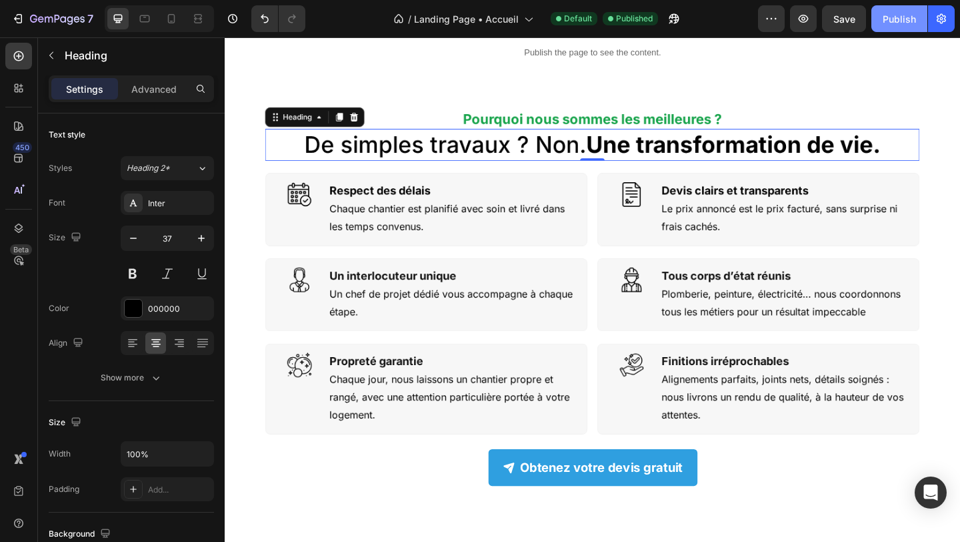
click at [890, 20] on div "Publish" at bounding box center [899, 19] width 33 height 14
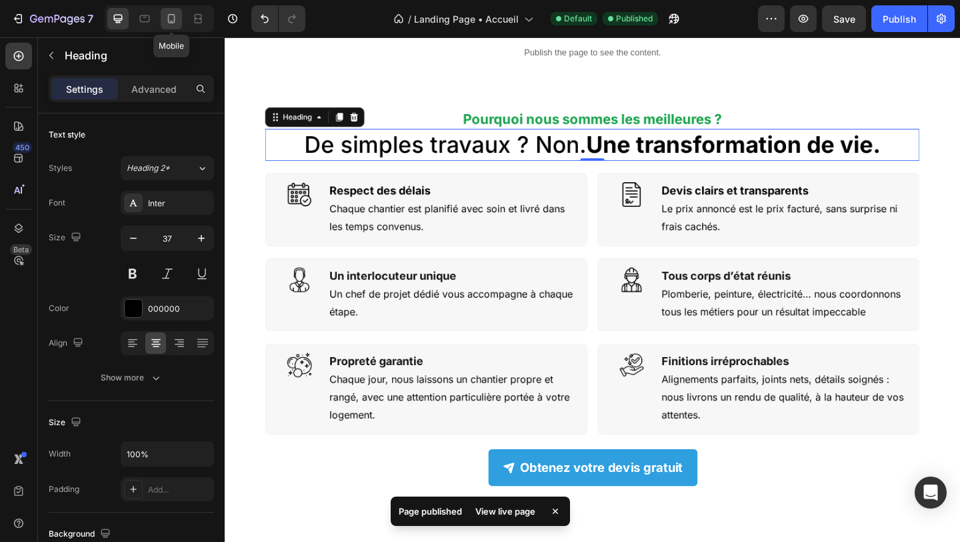
click at [165, 19] on icon at bounding box center [171, 18] width 13 height 13
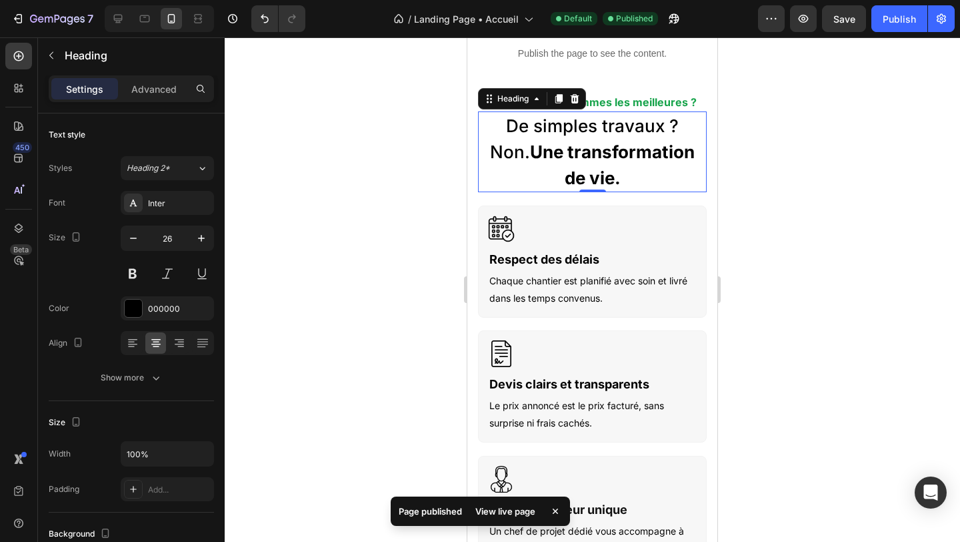
scroll to position [604, 0]
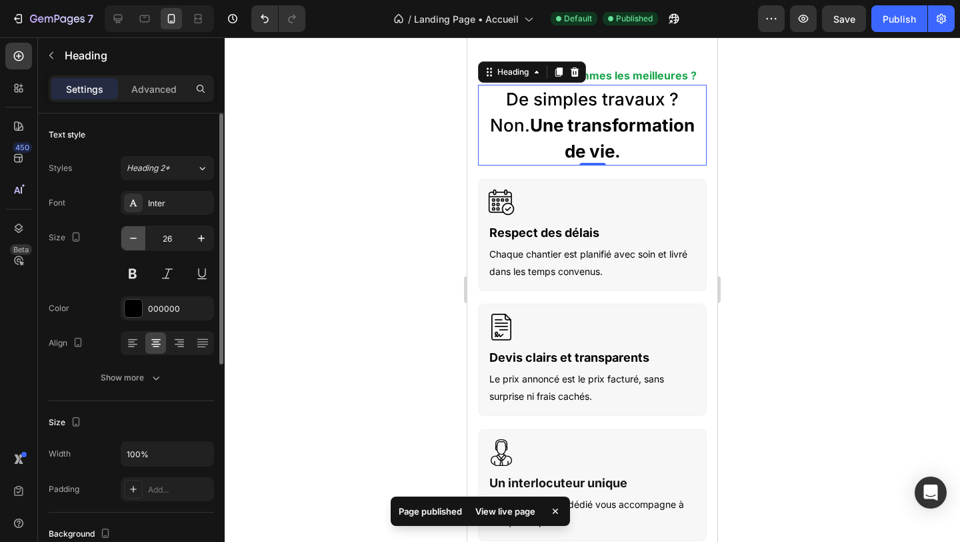
click at [135, 235] on icon "button" at bounding box center [133, 237] width 13 height 13
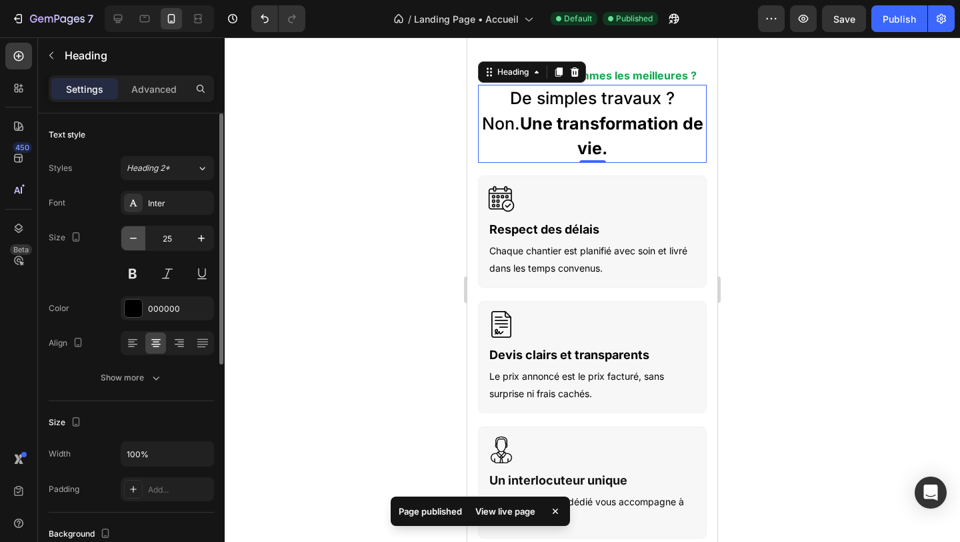
click at [135, 234] on icon "button" at bounding box center [133, 237] width 13 height 13
type input "24"
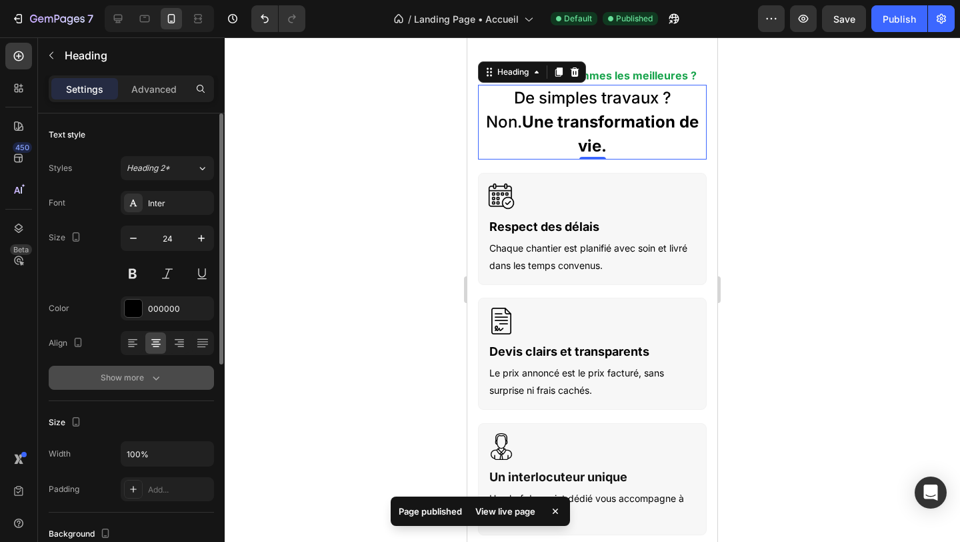
click at [133, 371] on div "Show more" at bounding box center [132, 377] width 62 height 13
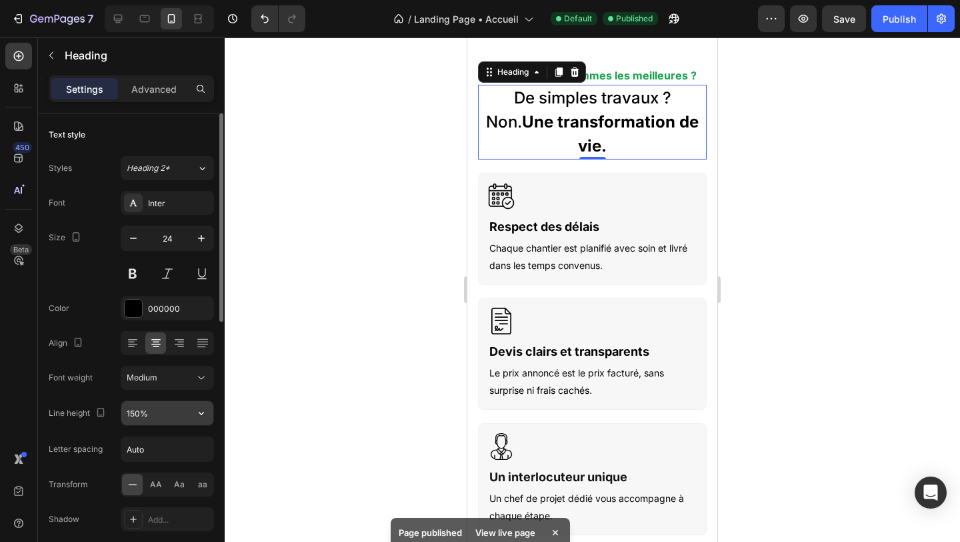
click at [138, 412] on input "150%" at bounding box center [167, 413] width 92 height 24
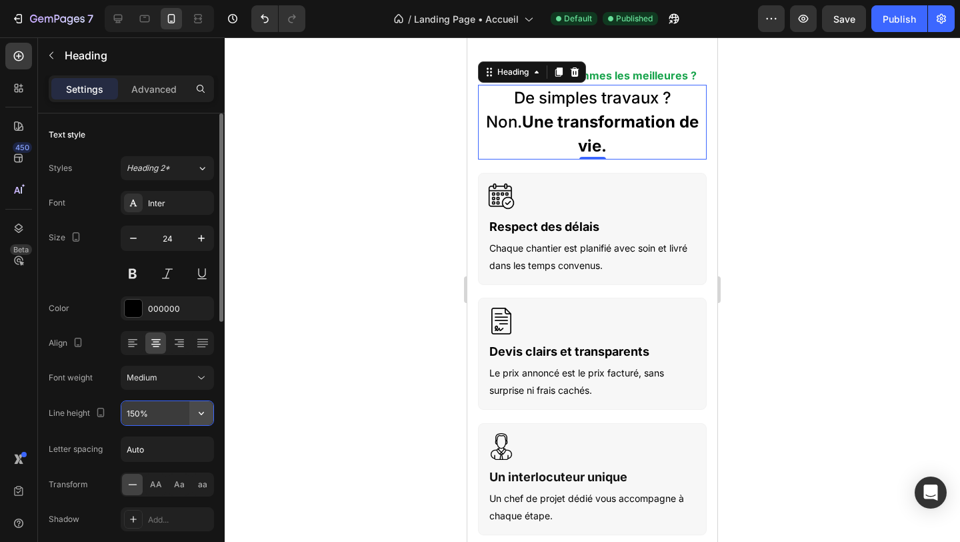
click at [199, 411] on icon "button" at bounding box center [201, 412] width 13 height 13
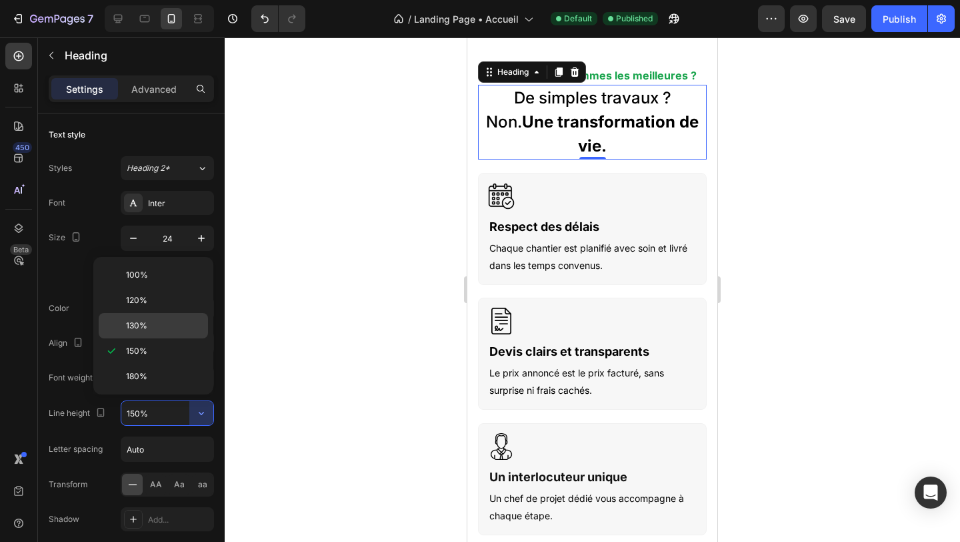
click at [163, 325] on p "130%" at bounding box center [164, 325] width 76 height 12
type input "130%"
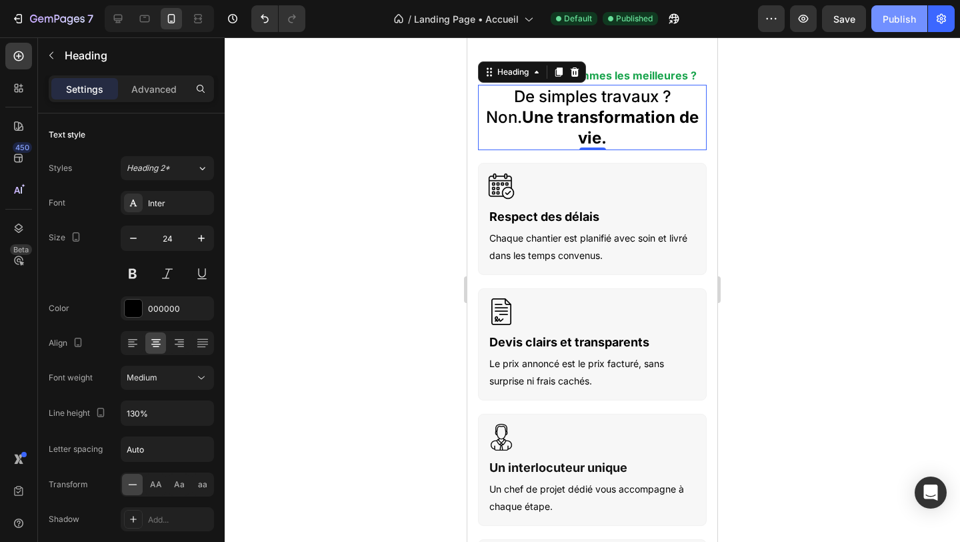
click at [900, 21] on div "Publish" at bounding box center [899, 19] width 33 height 14
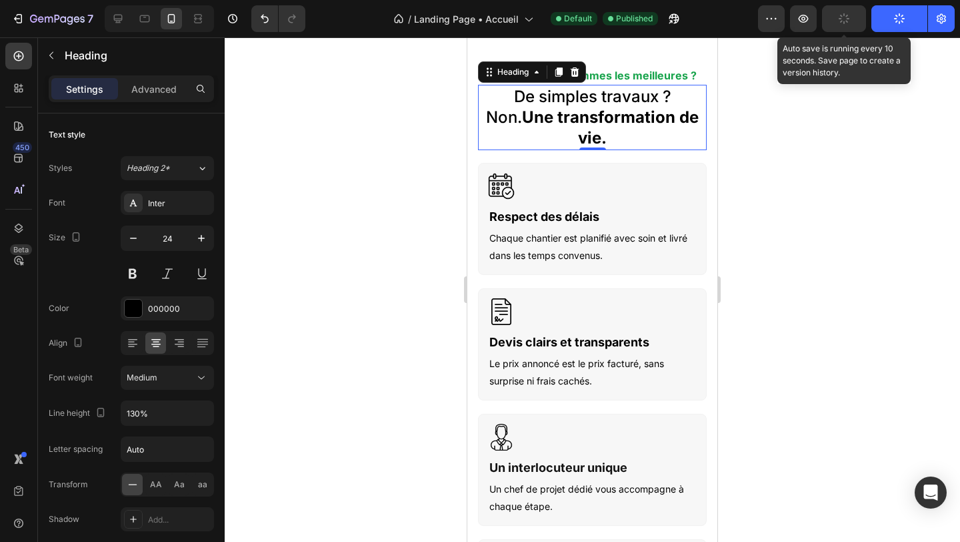
click at [850, 21] on div "button" at bounding box center [844, 18] width 11 height 11
click at [849, 21] on icon "button" at bounding box center [844, 18] width 13 height 13
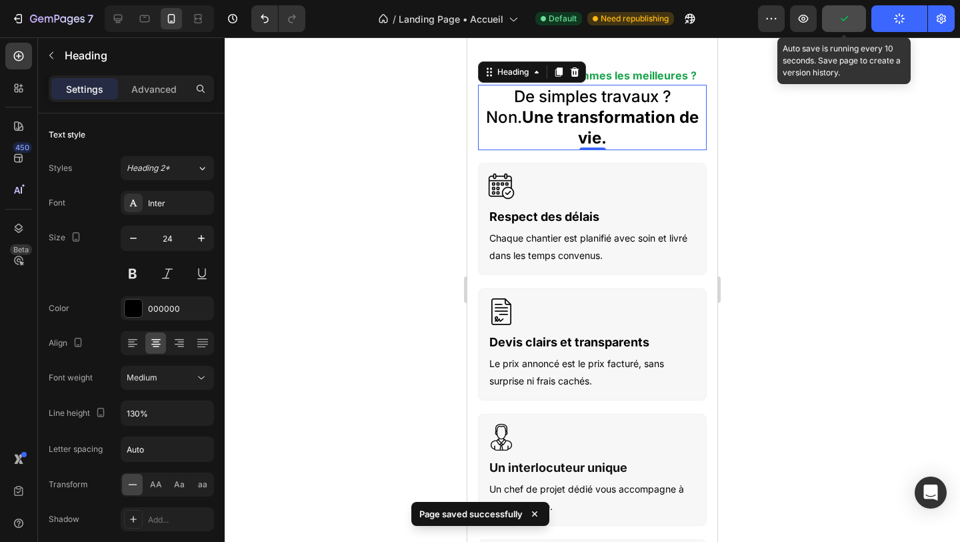
click at [849, 21] on icon "button" at bounding box center [844, 18] width 13 height 13
